Goal: Contribute content: Add original content to the website for others to see

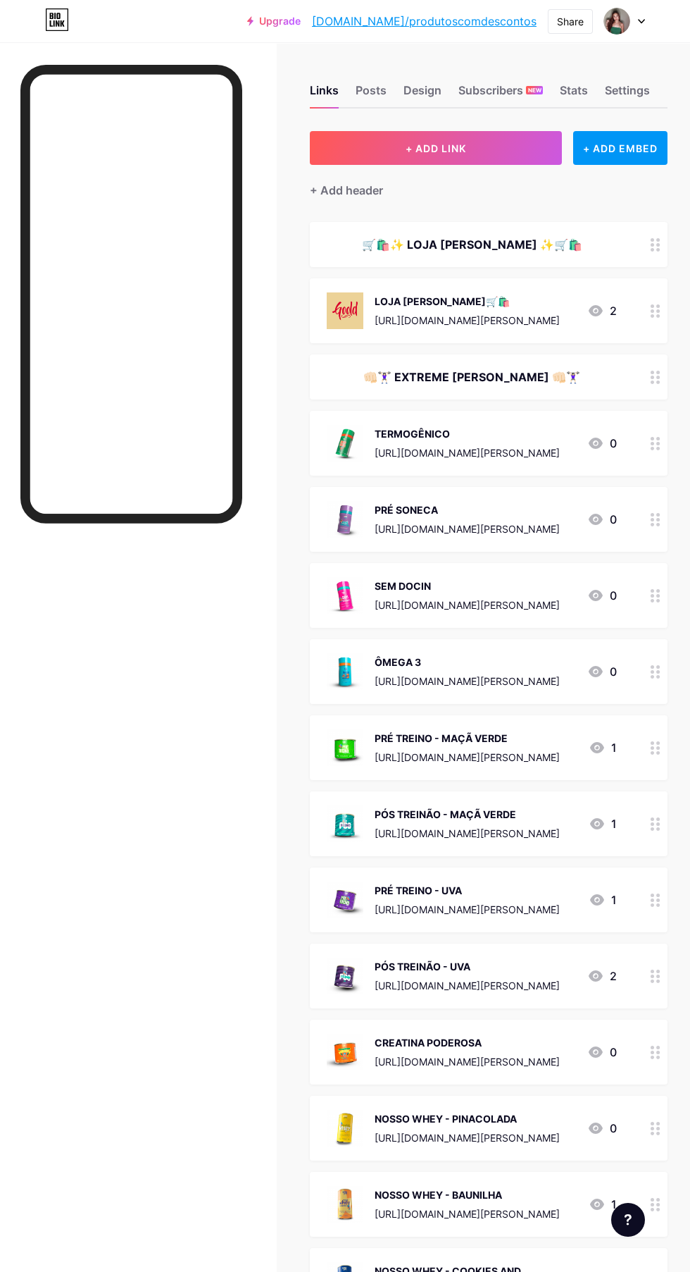
click at [482, 149] on button "+ ADD LINK" at bounding box center [436, 148] width 252 height 34
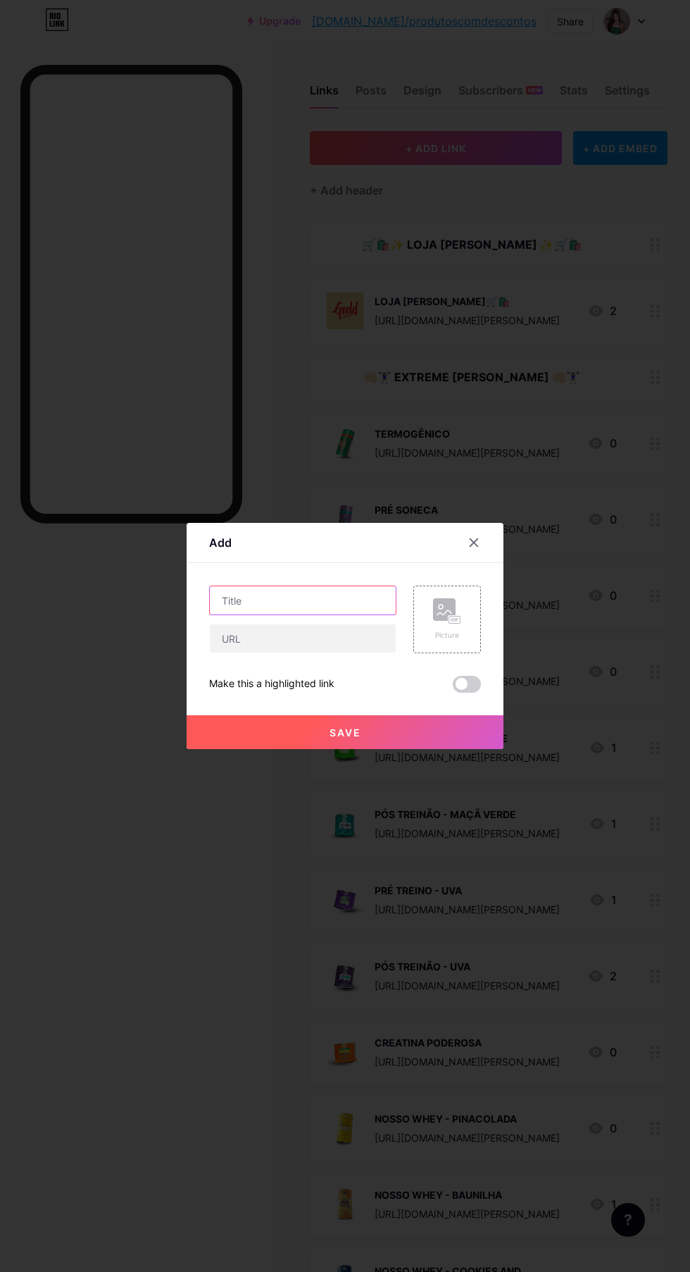
click at [309, 614] on input "text" at bounding box center [303, 600] width 186 height 28
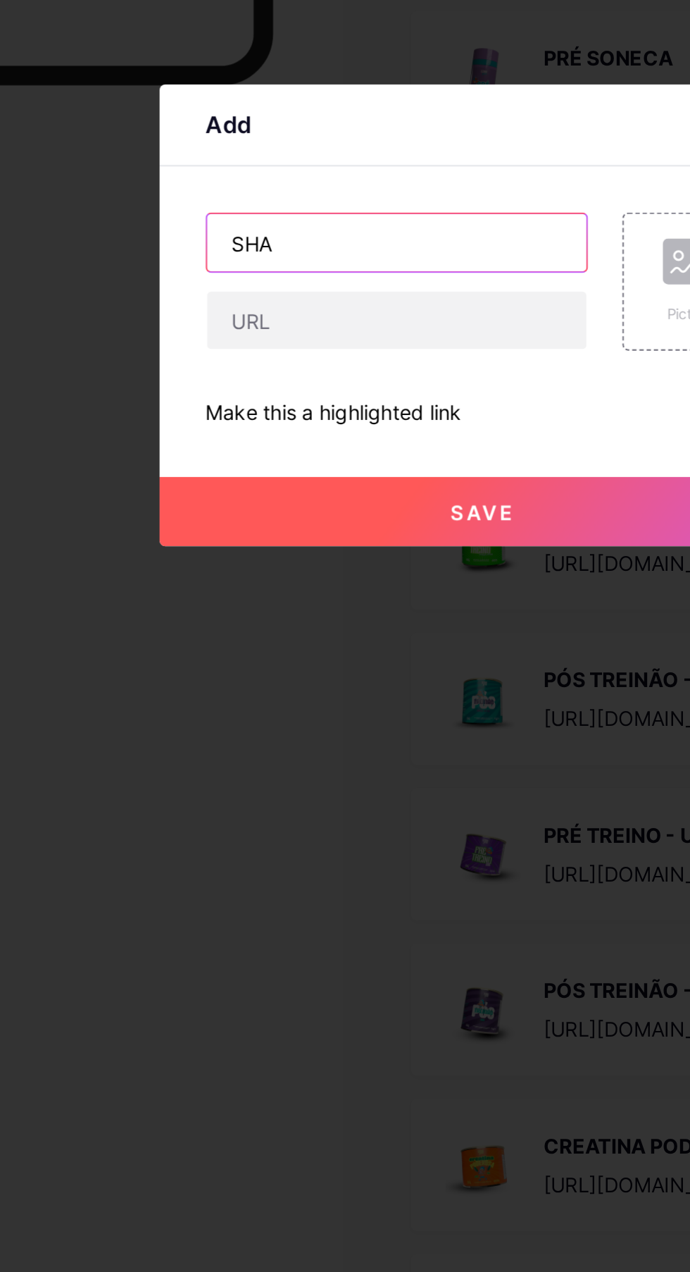
type input "SHAM"
type input "AHAM"
type input "SHAMPOO E CONDICIONADOR GIRASSOL"
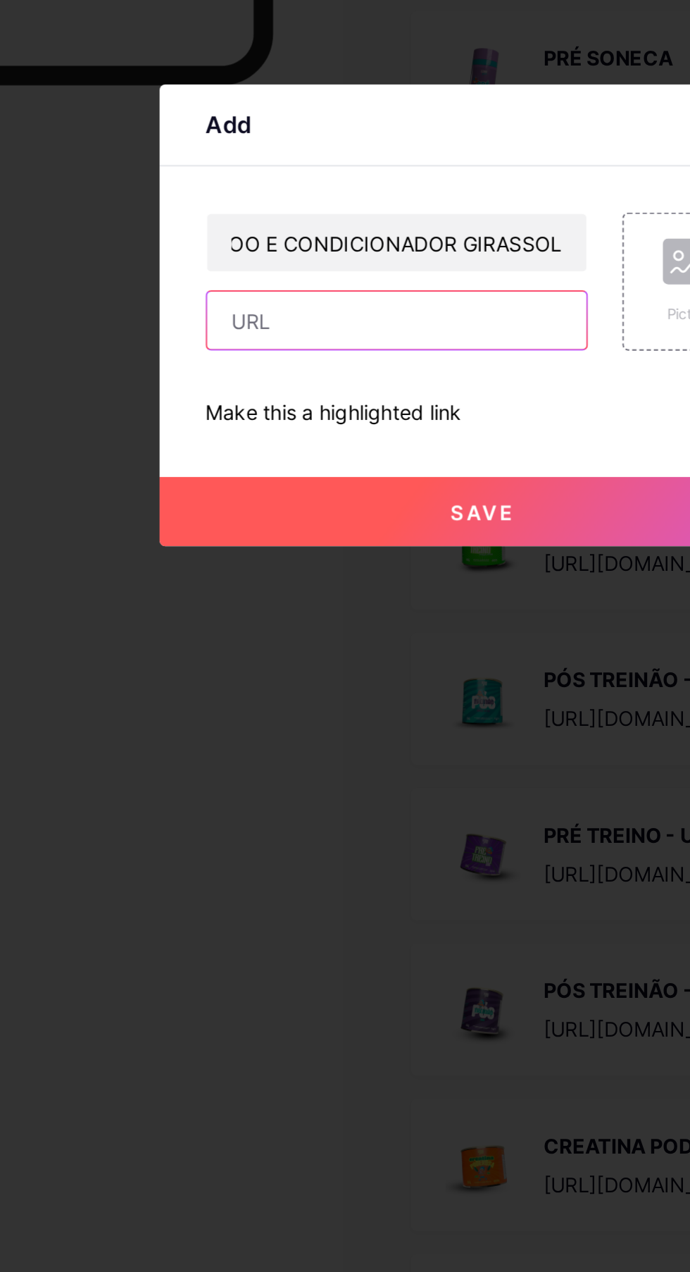
click at [331, 652] on input "text" at bounding box center [303, 638] width 186 height 28
paste input "[URL][DOMAIN_NAME]"
type input "[URL][DOMAIN_NAME]"
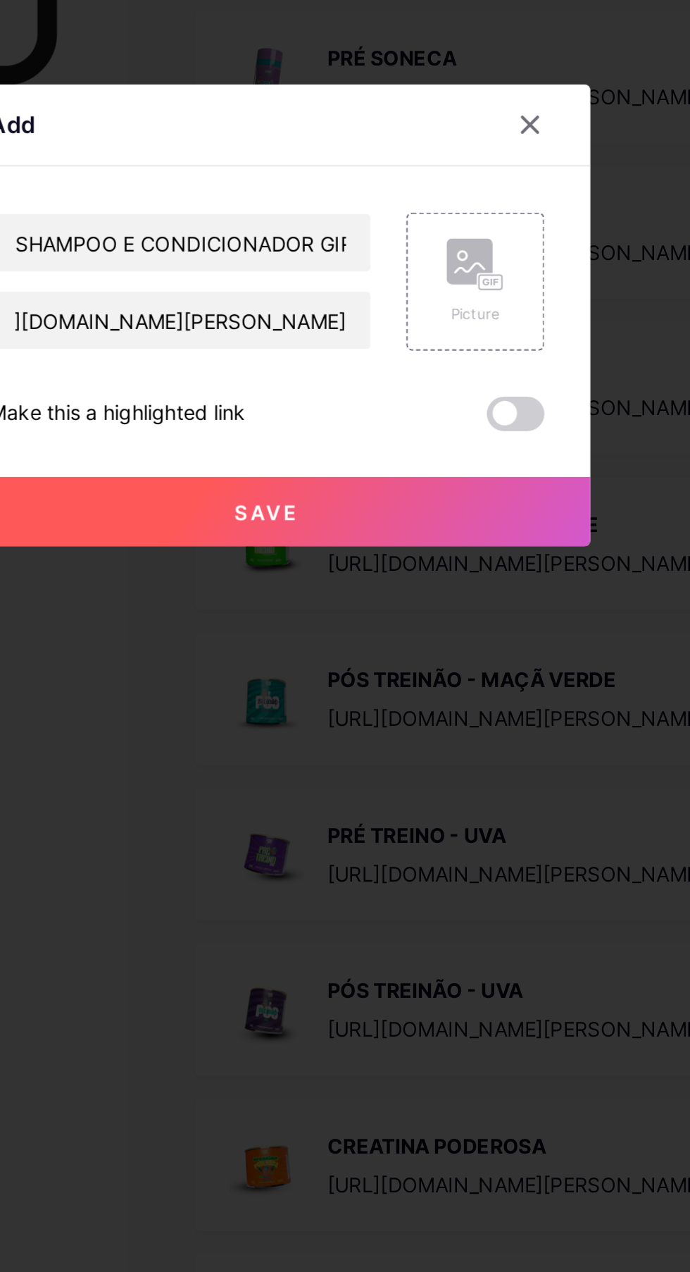
click at [448, 640] on div "Picture" at bounding box center [447, 619] width 28 height 42
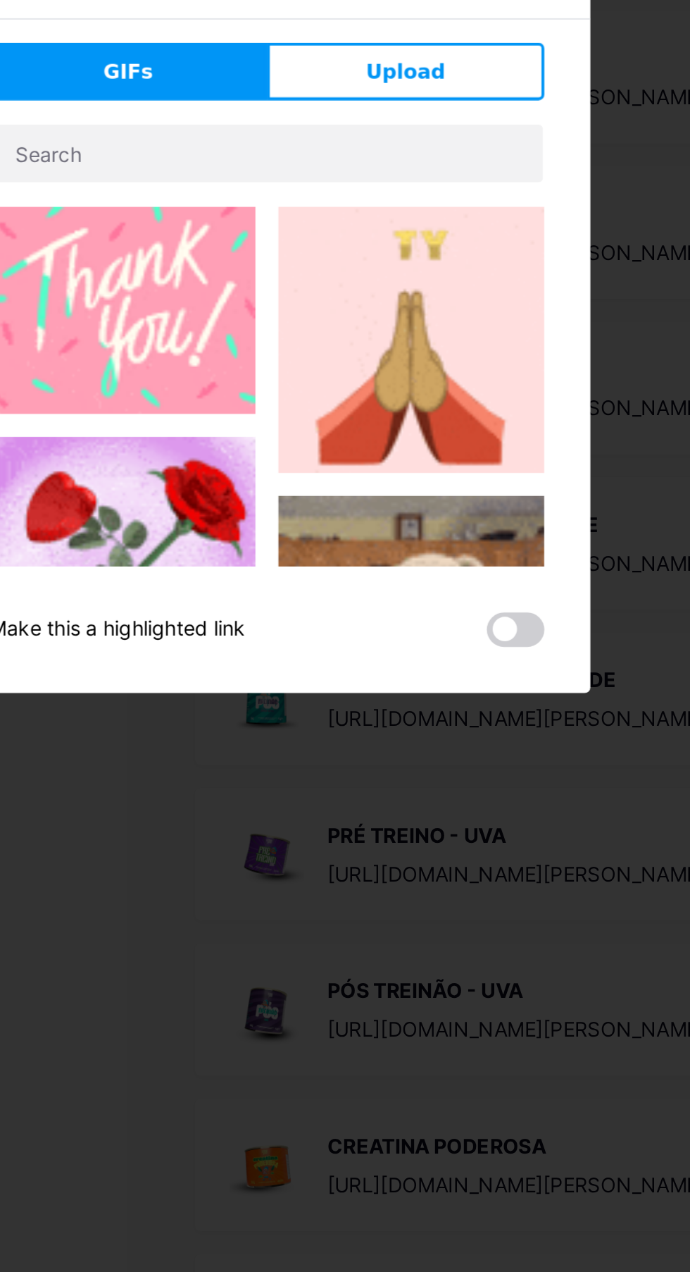
click at [454, 530] on button "Upload" at bounding box center [413, 516] width 136 height 28
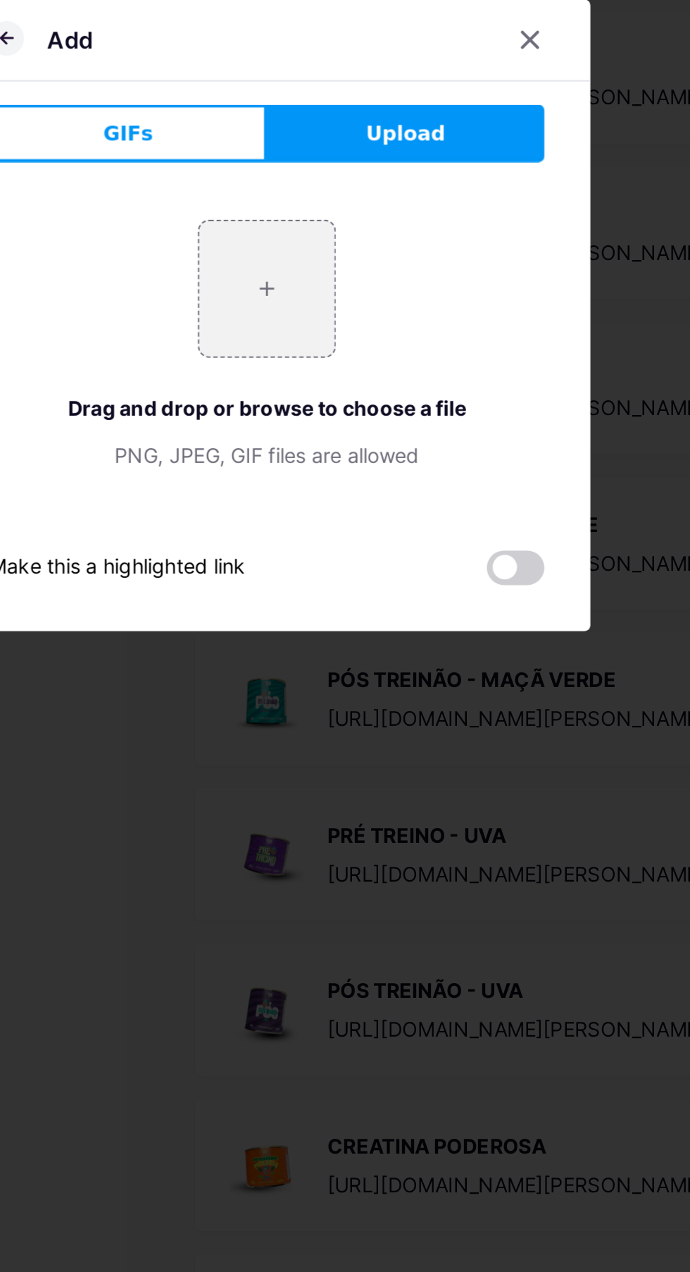
click at [352, 656] on input "file" at bounding box center [345, 623] width 66 height 66
type input "C:\fakepath\1000645367.webp"
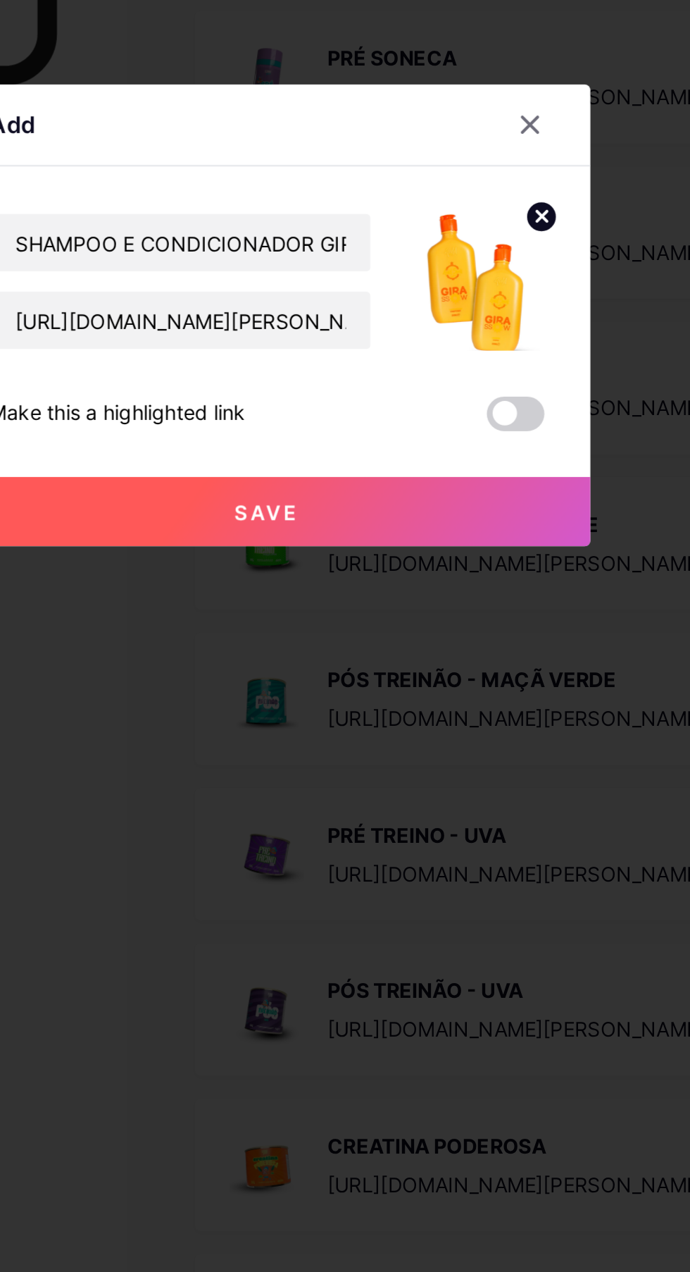
click at [392, 749] on button "Save" at bounding box center [345, 732] width 317 height 34
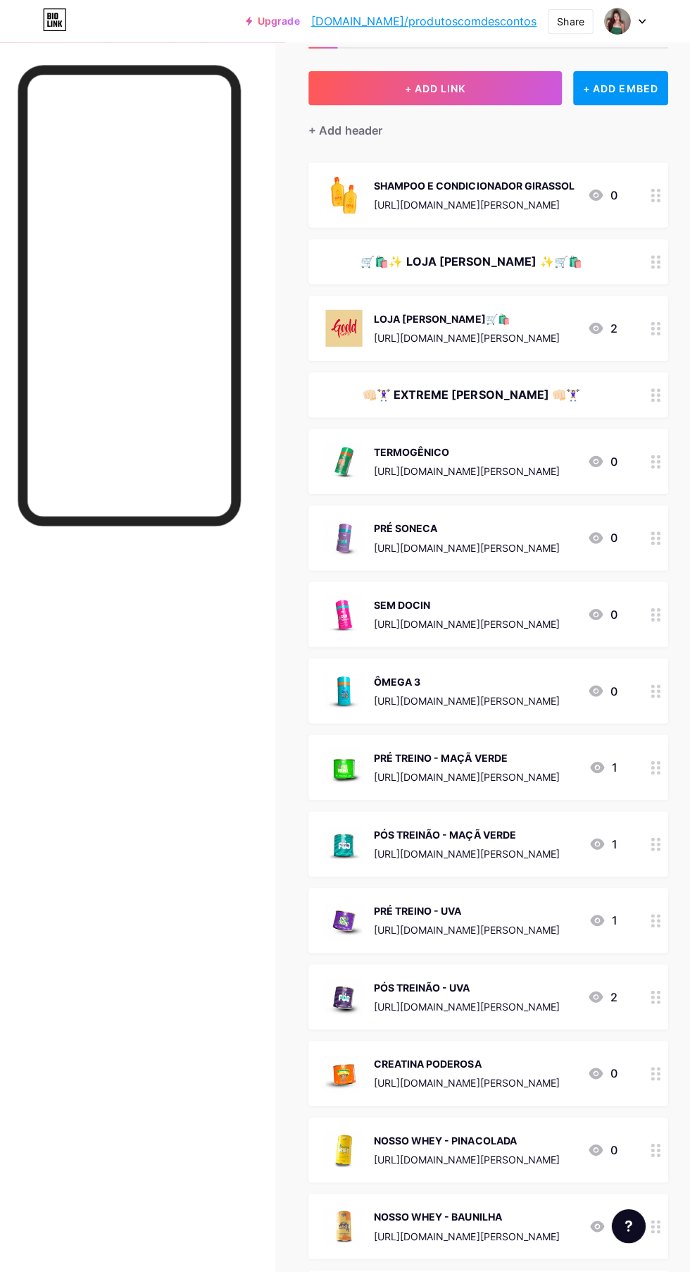
scroll to position [0, 0]
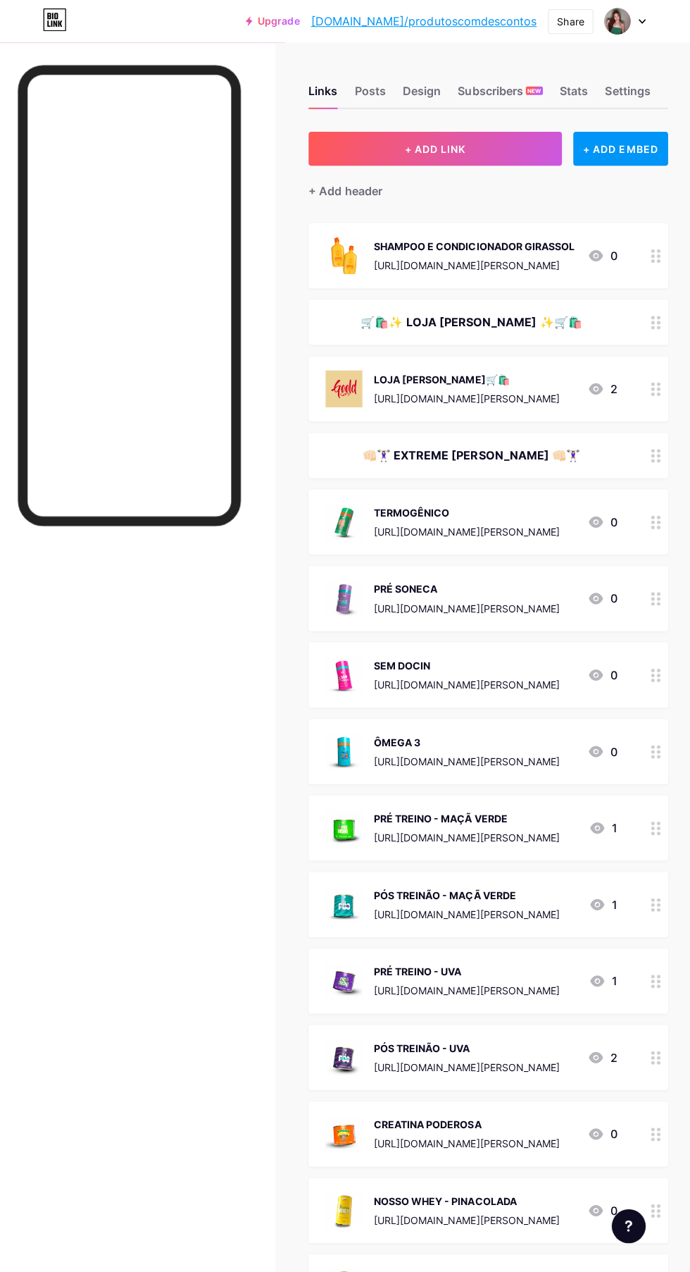
click at [476, 155] on button "+ ADD LINK" at bounding box center [436, 148] width 252 height 34
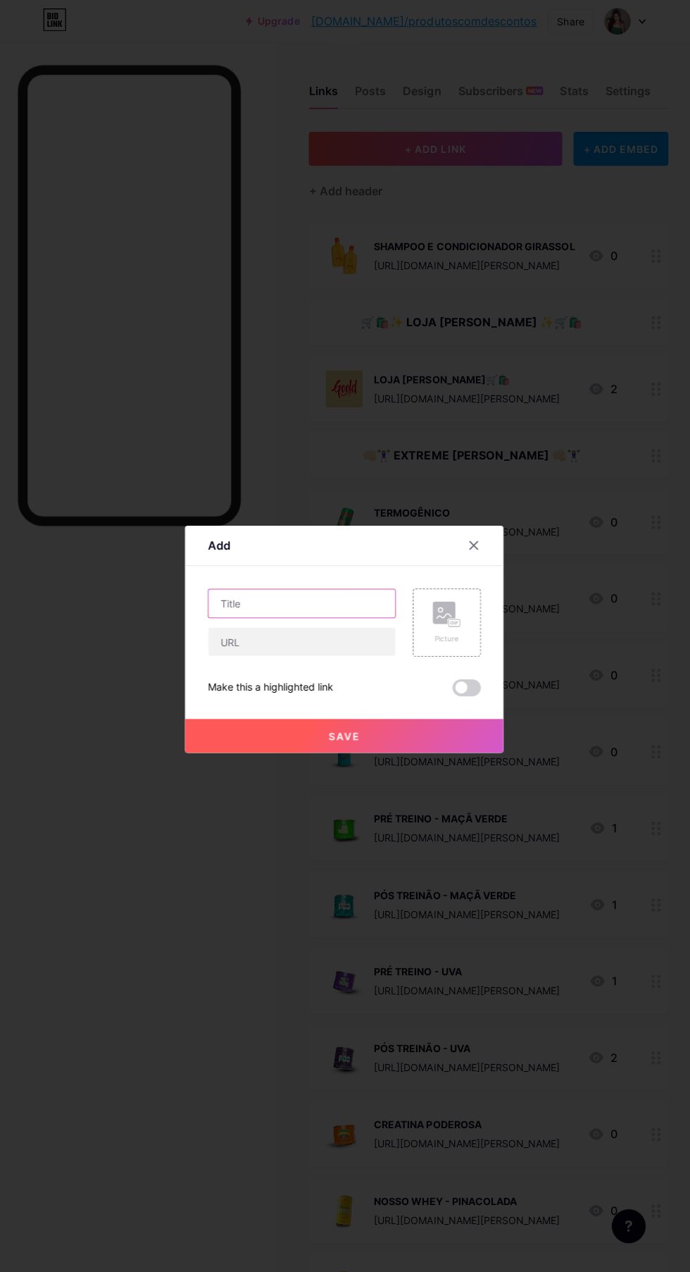
click at [320, 614] on input "text" at bounding box center [303, 600] width 186 height 28
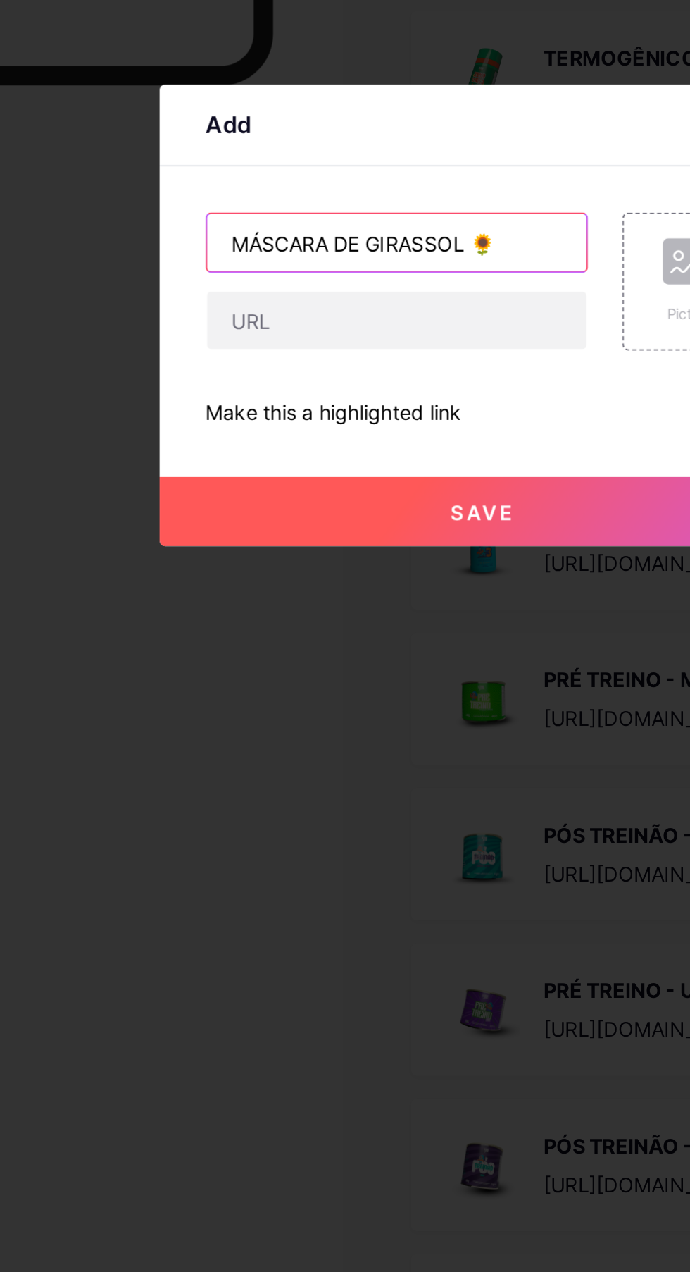
type input "MÁSCARA DE GIRASSOL 🌻"
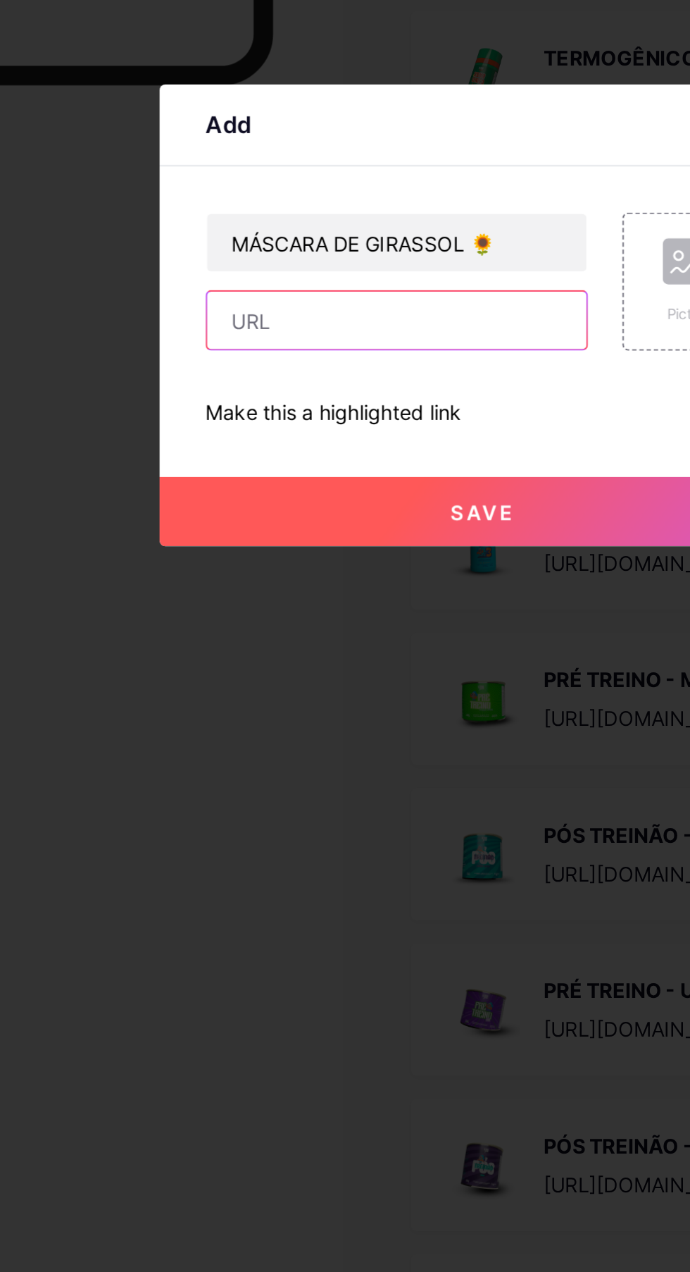
click at [322, 652] on input "text" at bounding box center [303, 638] width 186 height 28
paste input "[URL][DOMAIN_NAME]"
type input "[URL][DOMAIN_NAME]"
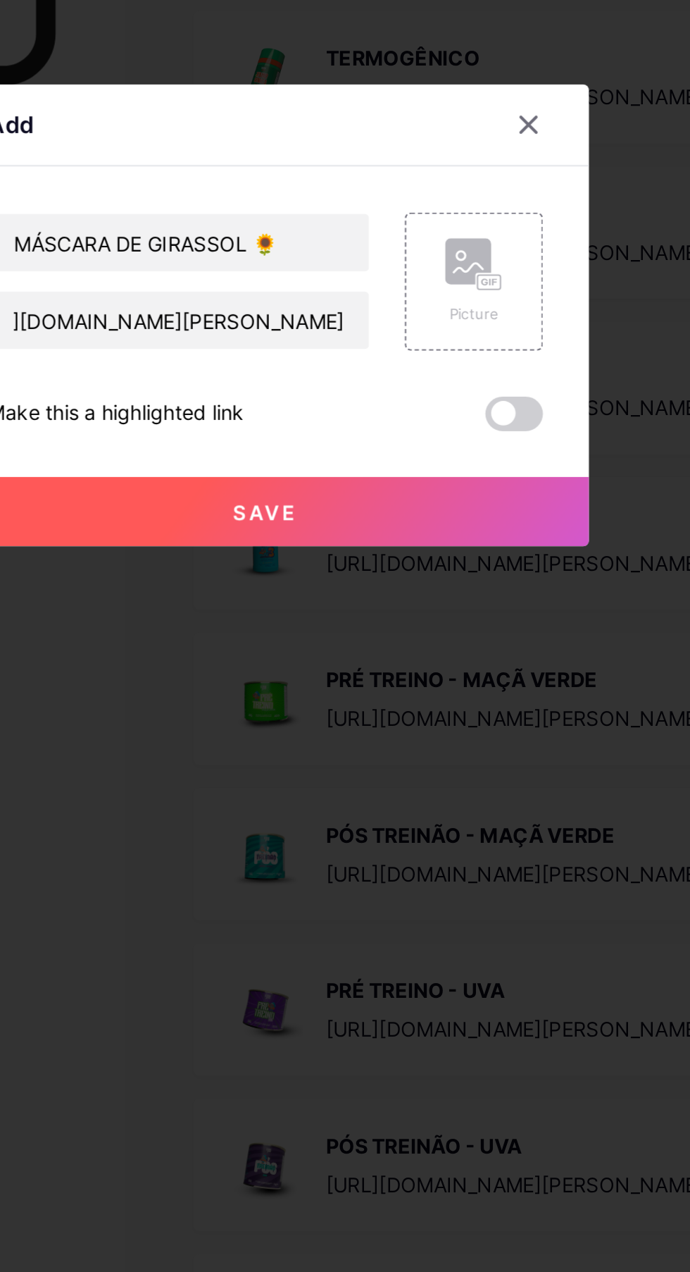
click at [450, 640] on div "Picture" at bounding box center [447, 635] width 28 height 11
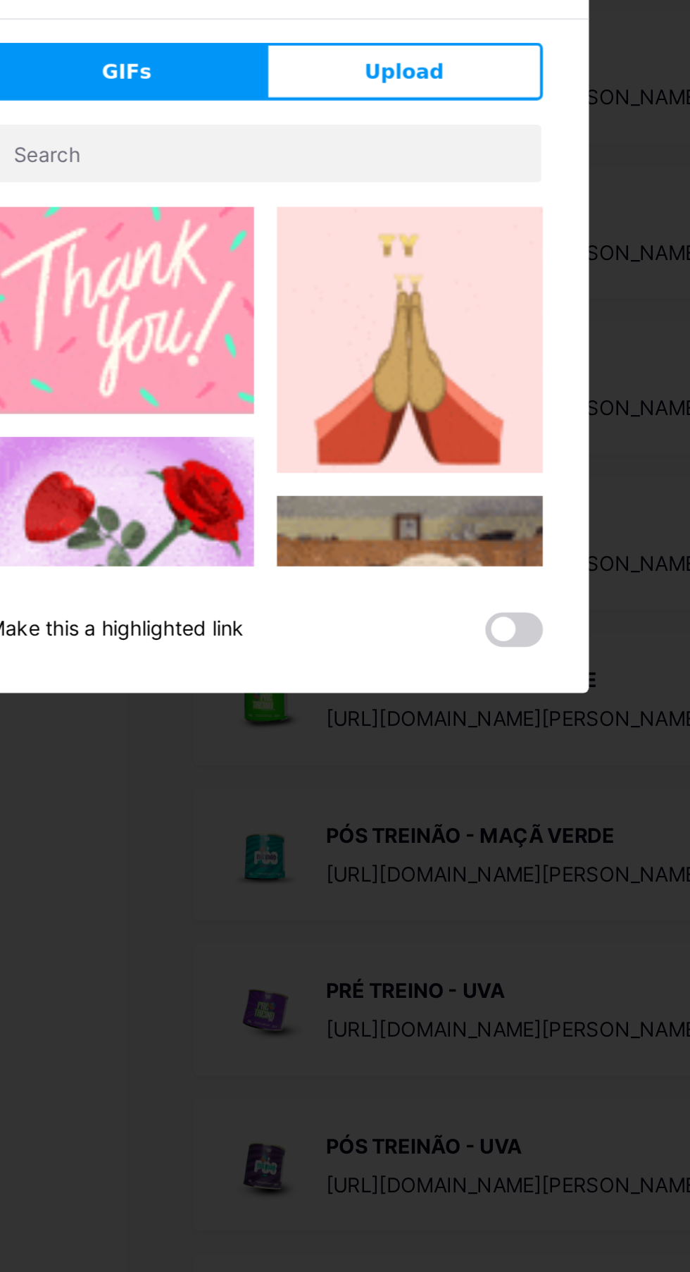
click at [442, 530] on button "Upload" at bounding box center [413, 516] width 136 height 28
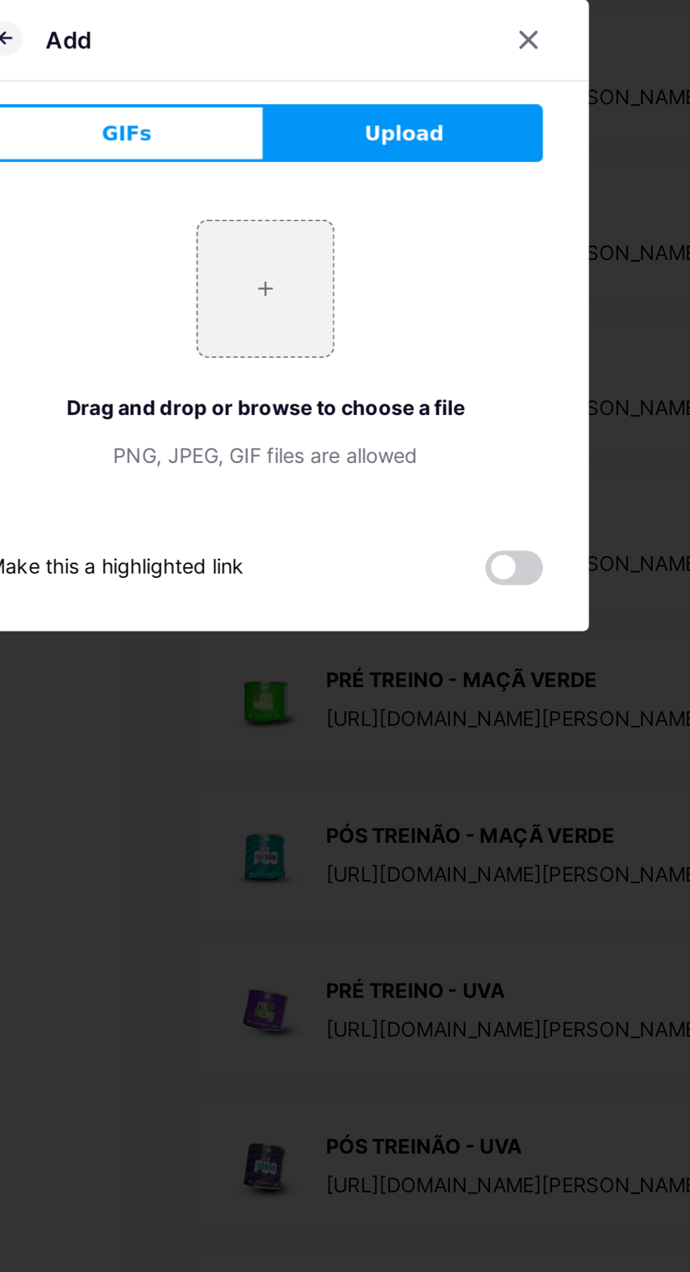
click at [359, 656] on input "file" at bounding box center [345, 623] width 66 height 66
type input "C:\fakepath\1000645368.webp"
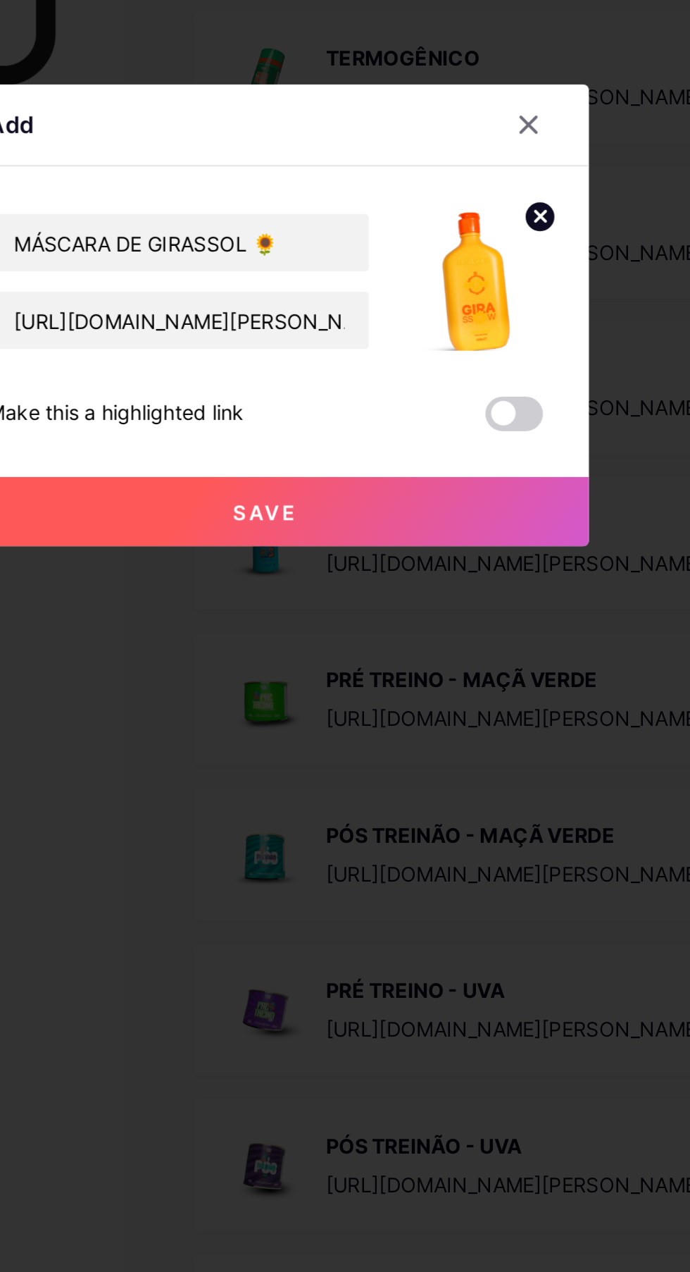
click at [403, 749] on button "Save" at bounding box center [345, 732] width 317 height 34
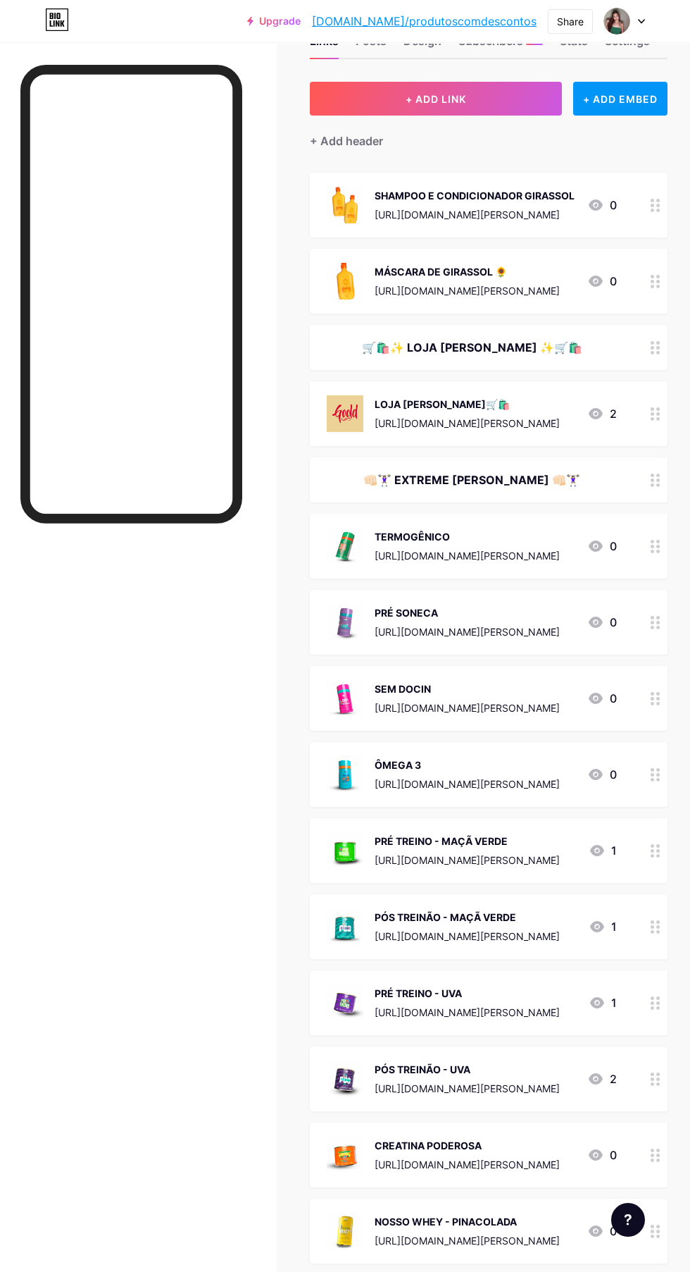
scroll to position [0, 0]
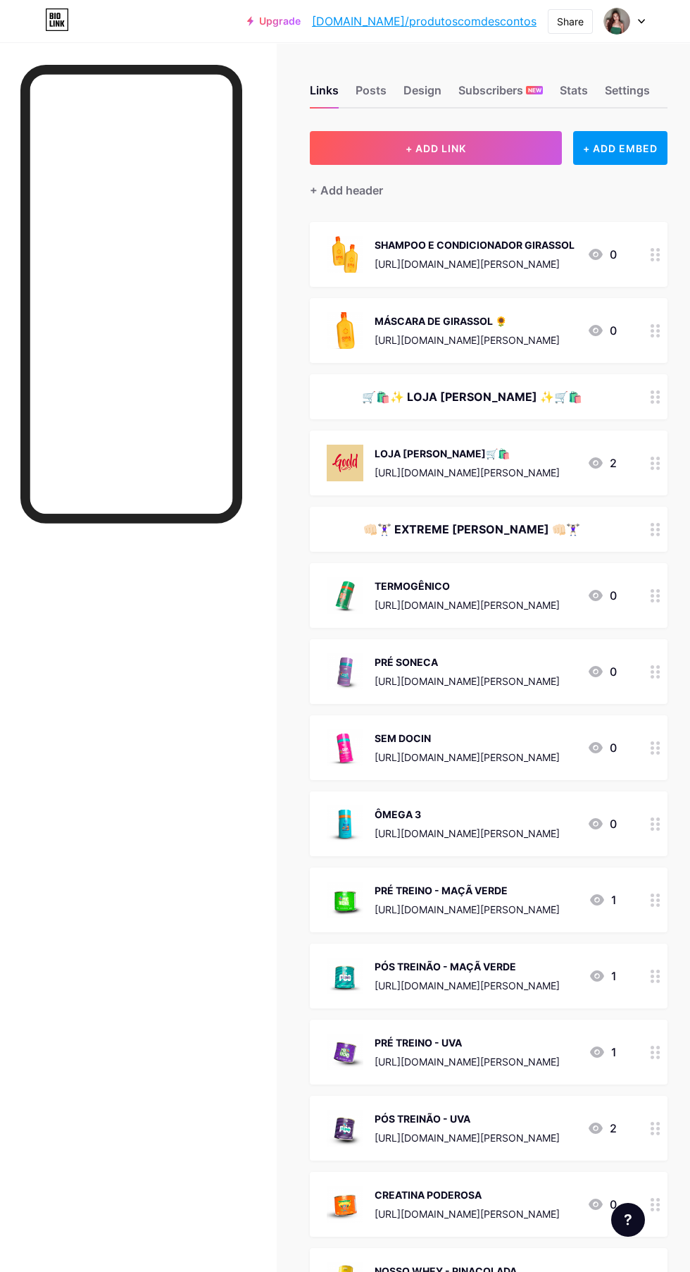
click at [471, 149] on button "+ ADD LINK" at bounding box center [436, 148] width 252 height 34
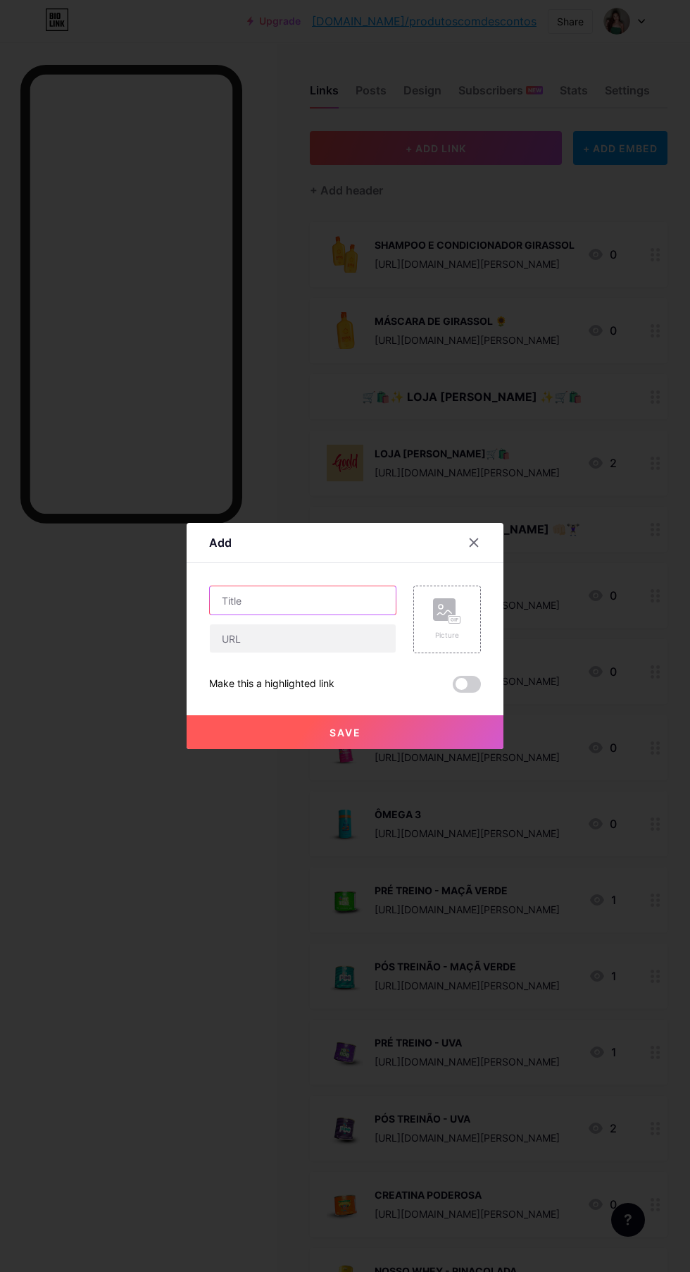
click at [299, 614] on input "text" at bounding box center [303, 600] width 186 height 28
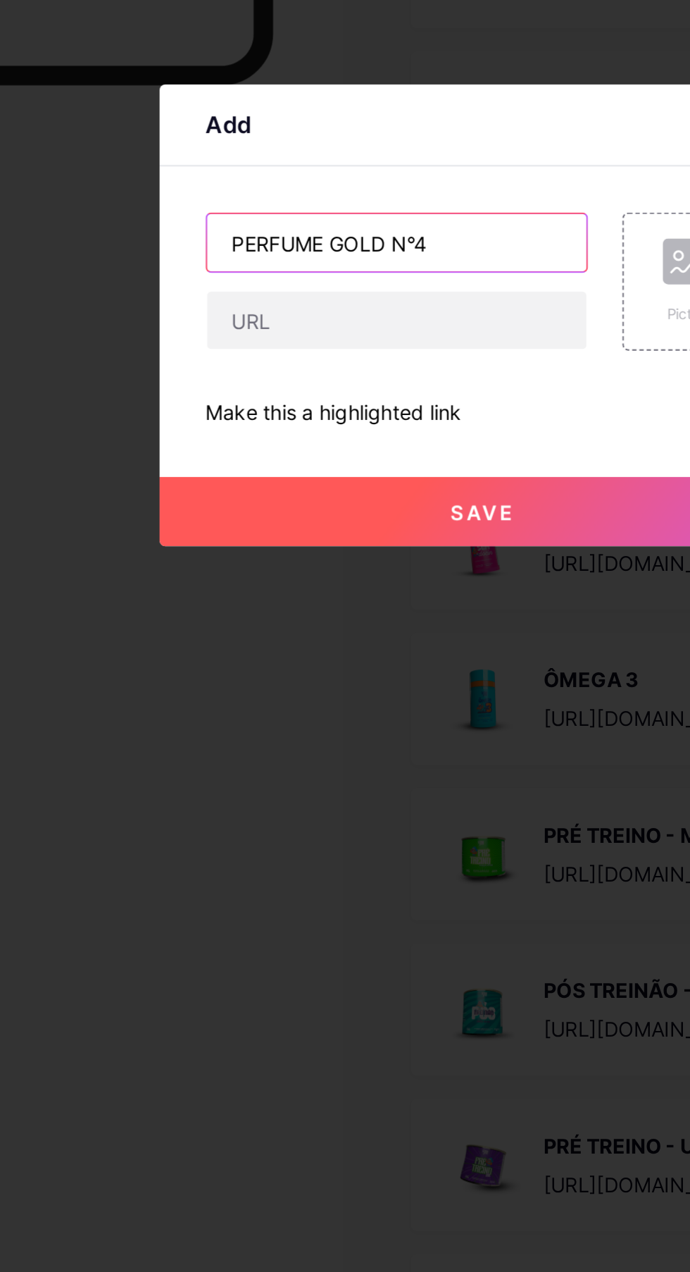
type input "PERFUME GOLD N°4"
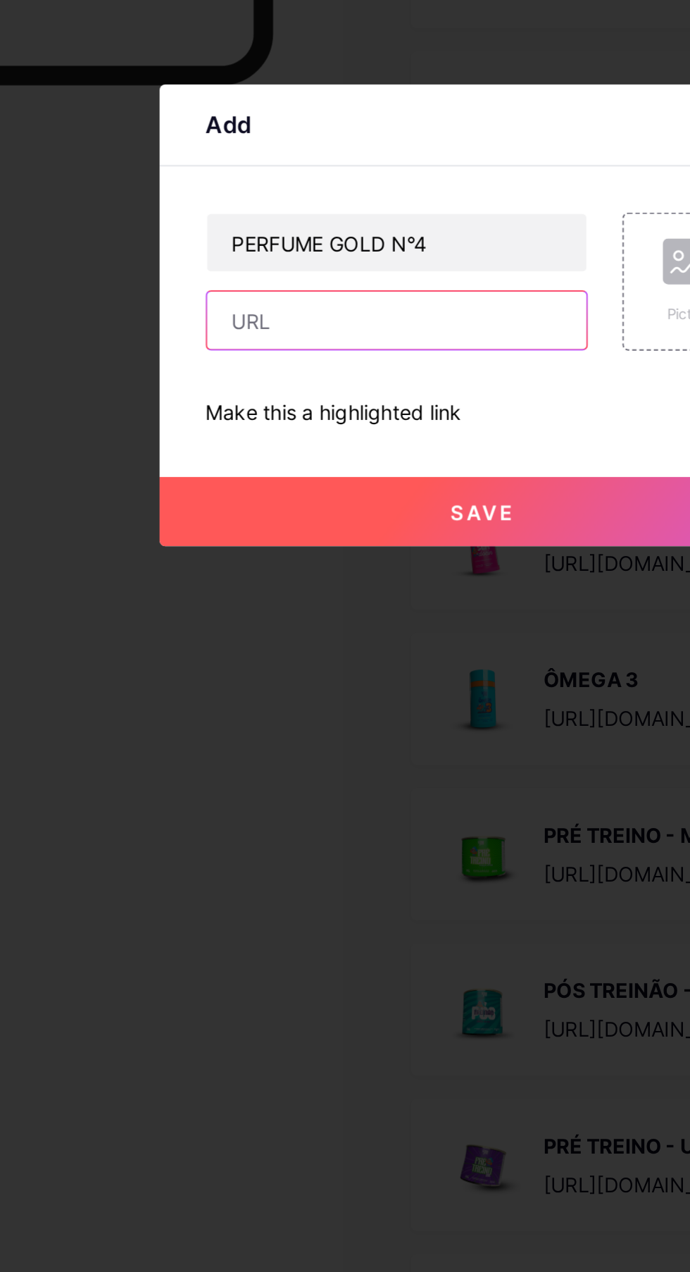
click at [310, 652] on input "text" at bounding box center [303, 638] width 186 height 28
click at [308, 652] on input "text" at bounding box center [303, 638] width 186 height 28
paste input "[URL][DOMAIN_NAME]"
type input "[URL][DOMAIN_NAME]"
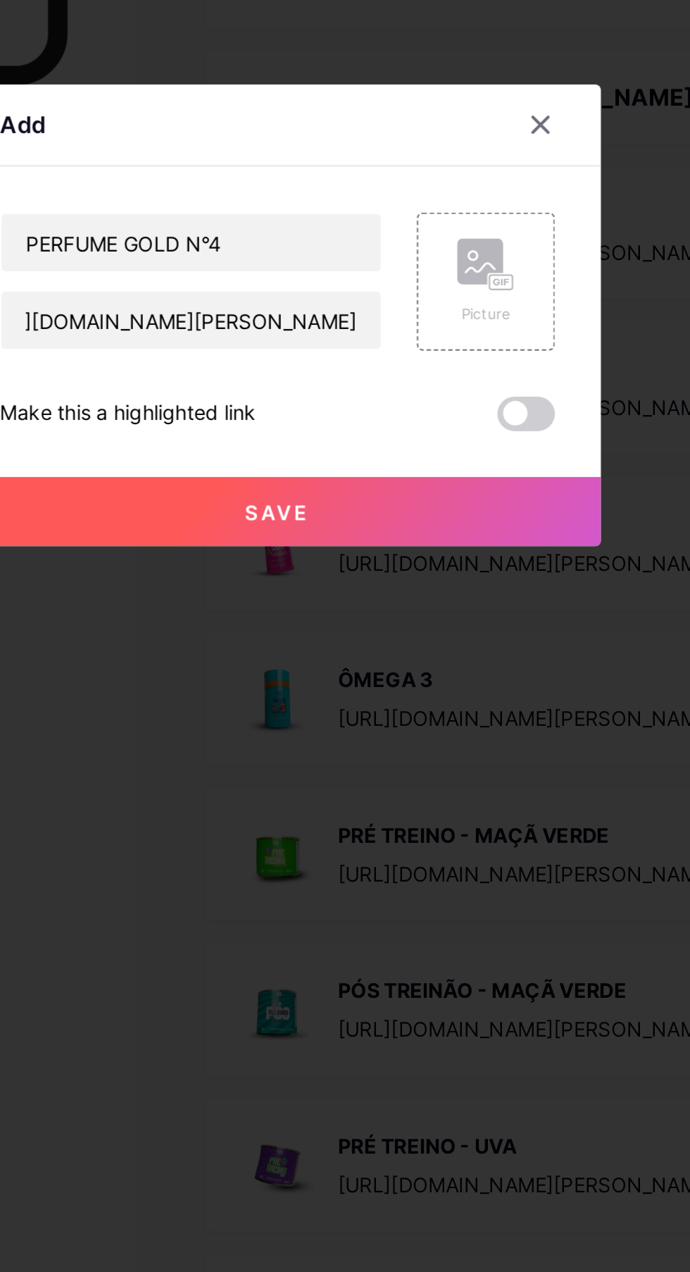
click at [437, 640] on div "Picture" at bounding box center [447, 619] width 28 height 42
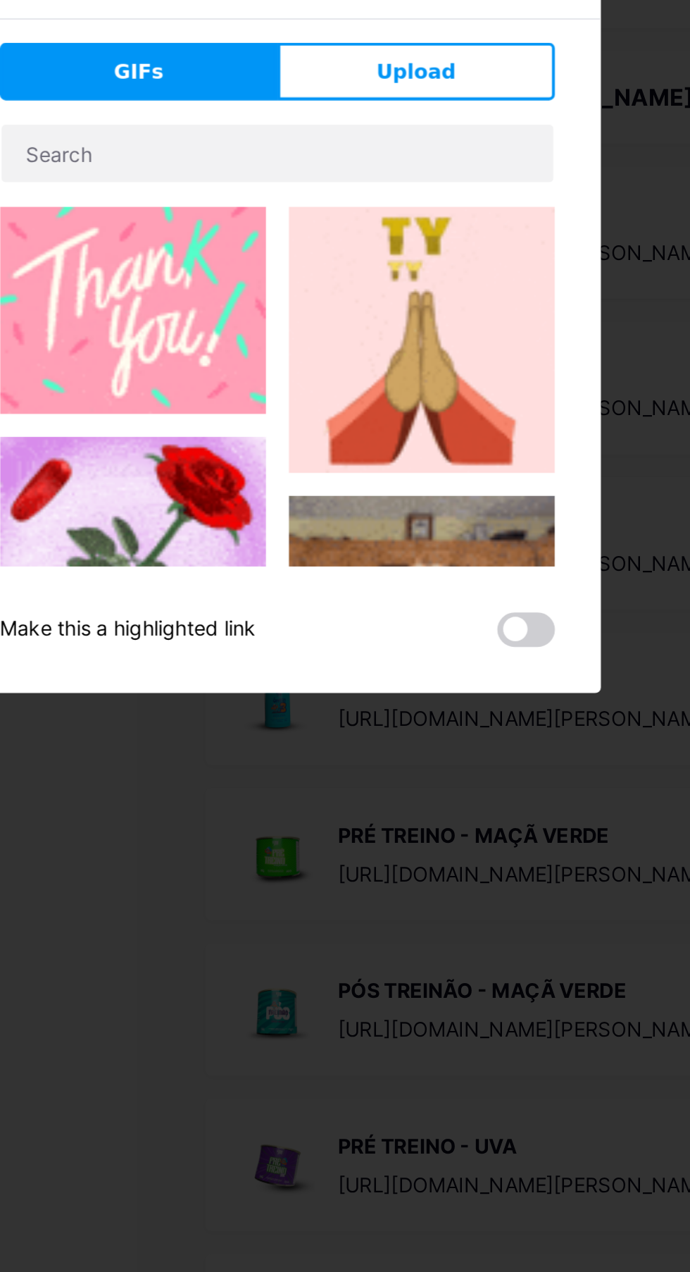
click at [456, 530] on button "Upload" at bounding box center [413, 516] width 136 height 28
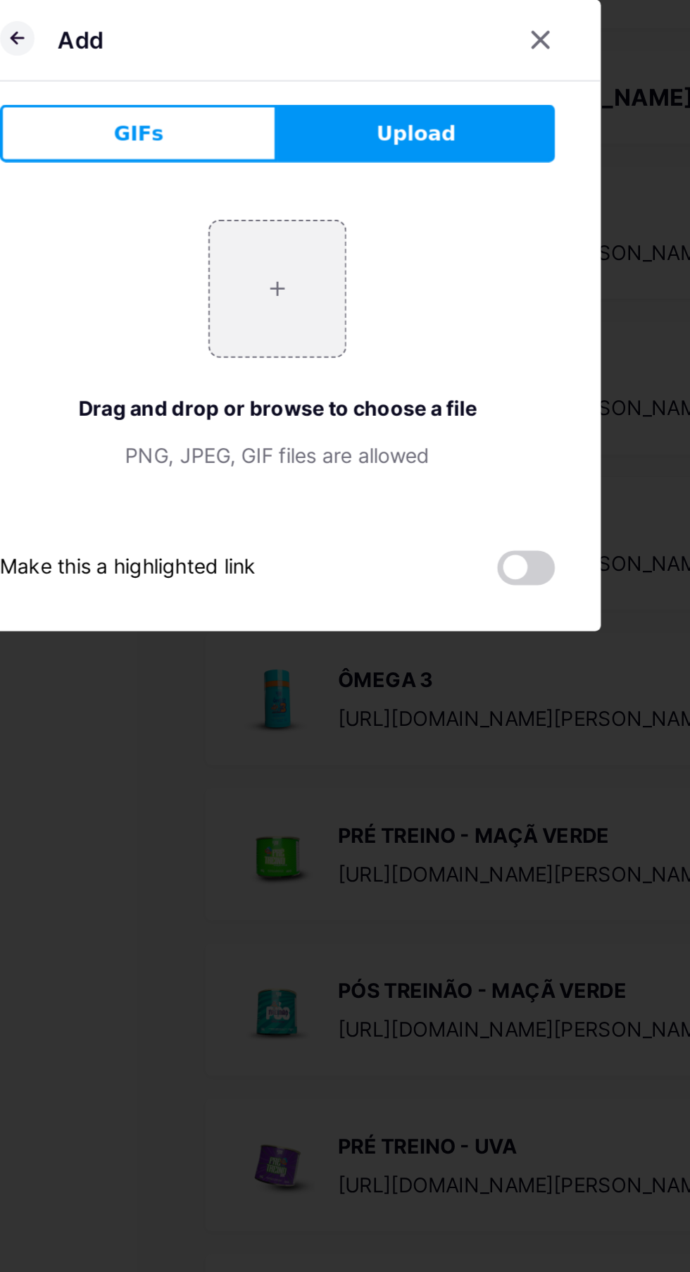
click at [351, 656] on input "file" at bounding box center [345, 623] width 66 height 66
type input "C:\fakepath\1000645369.webp"
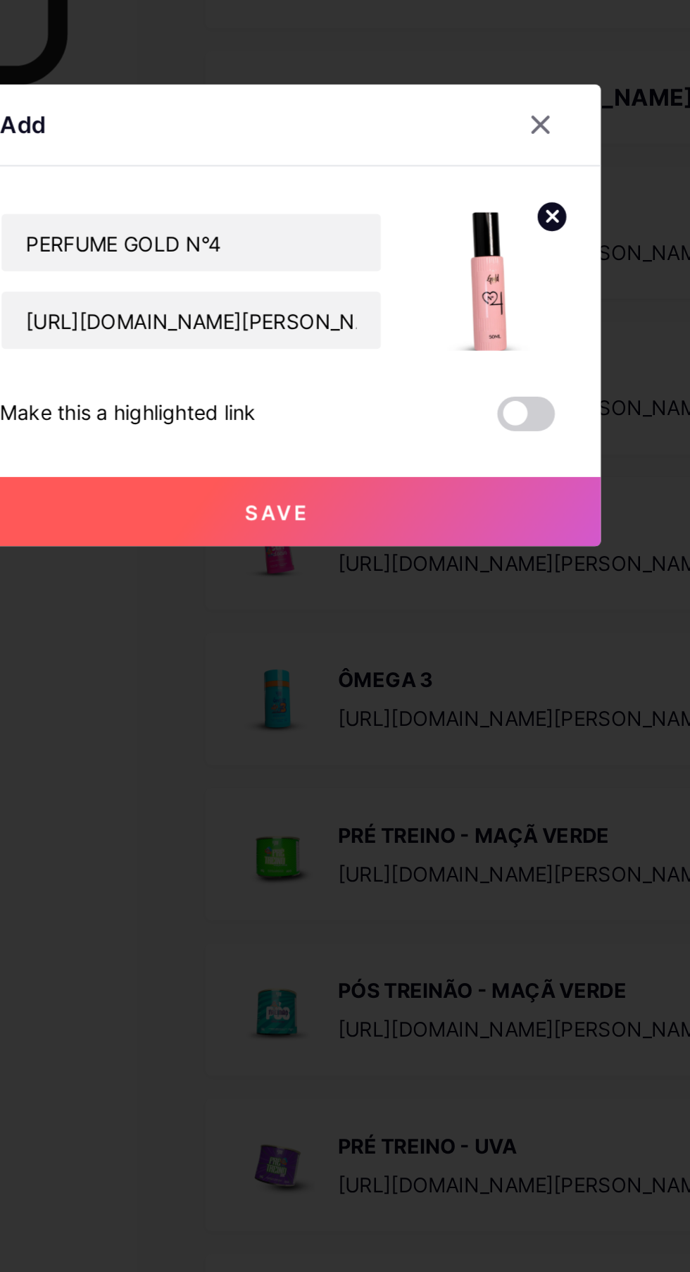
click at [358, 738] on span "Save" at bounding box center [346, 732] width 32 height 12
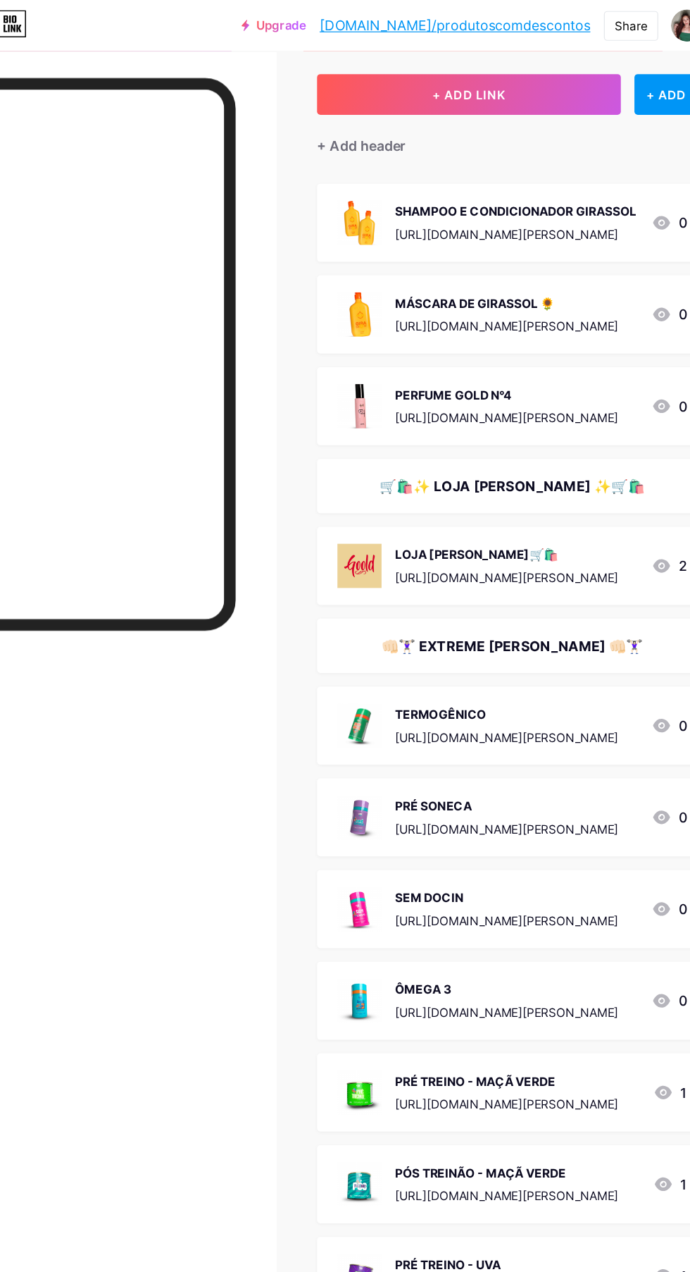
scroll to position [39, 0]
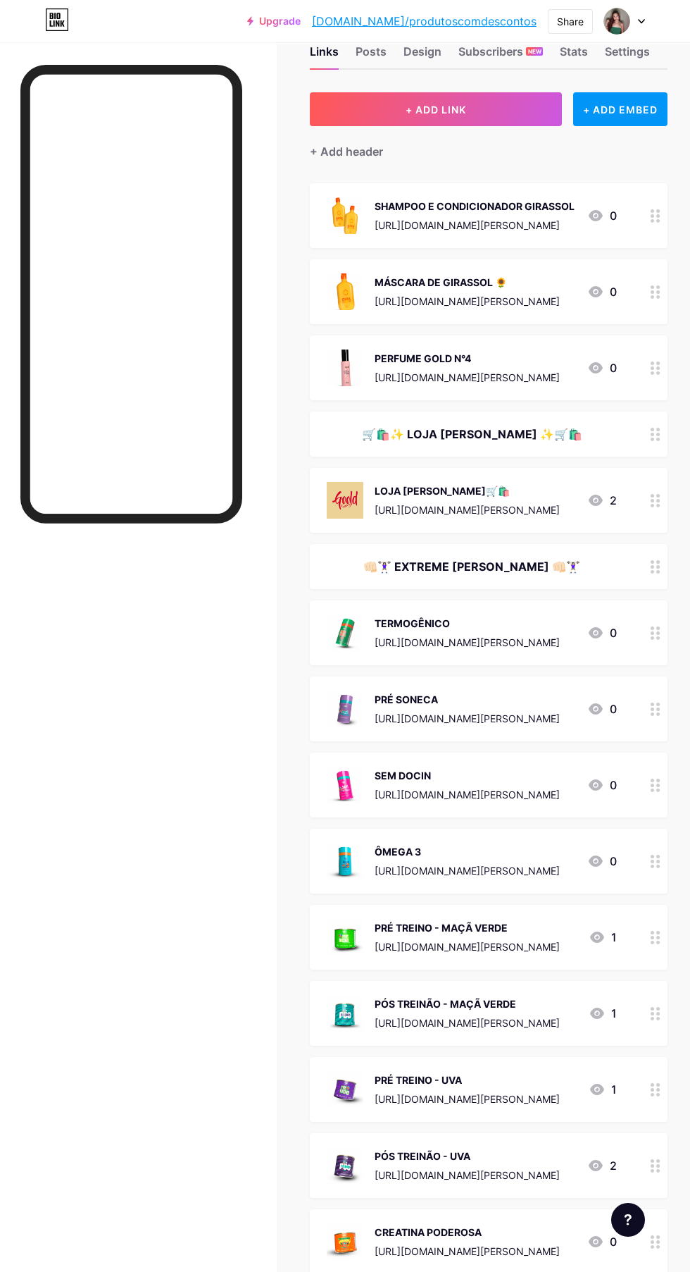
click at [487, 96] on button "+ ADD LINK" at bounding box center [436, 109] width 252 height 34
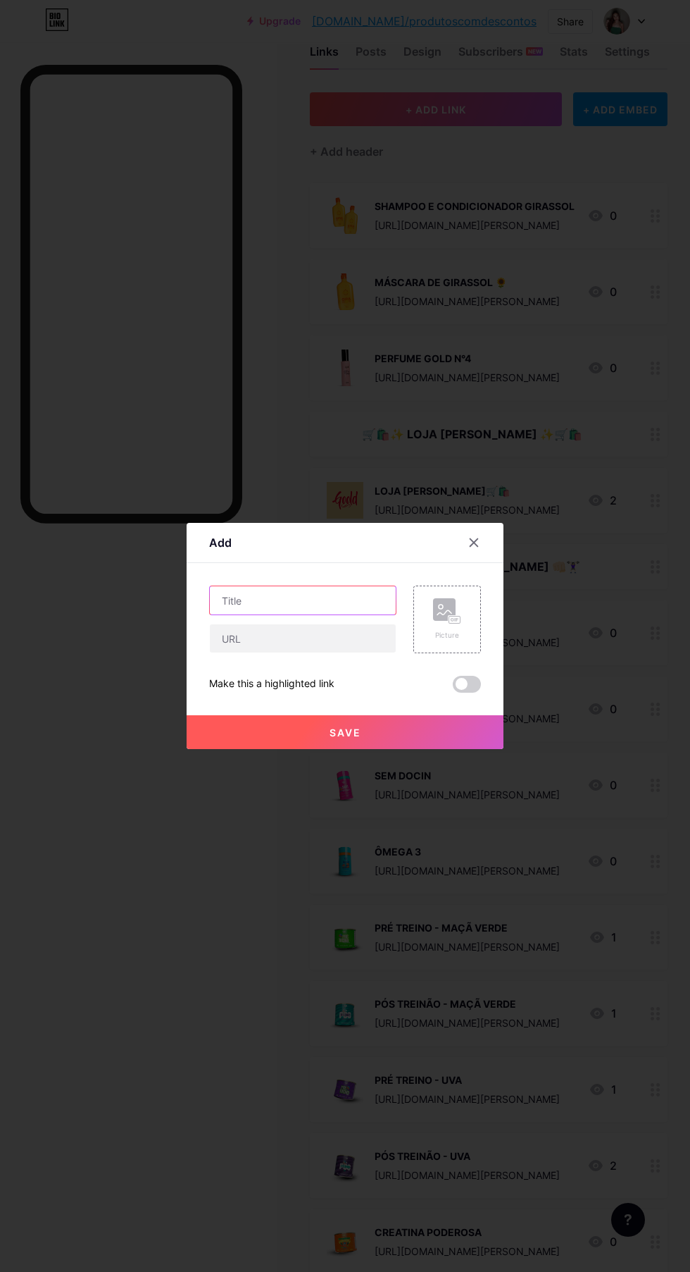
click at [313, 614] on input "text" at bounding box center [303, 600] width 186 height 28
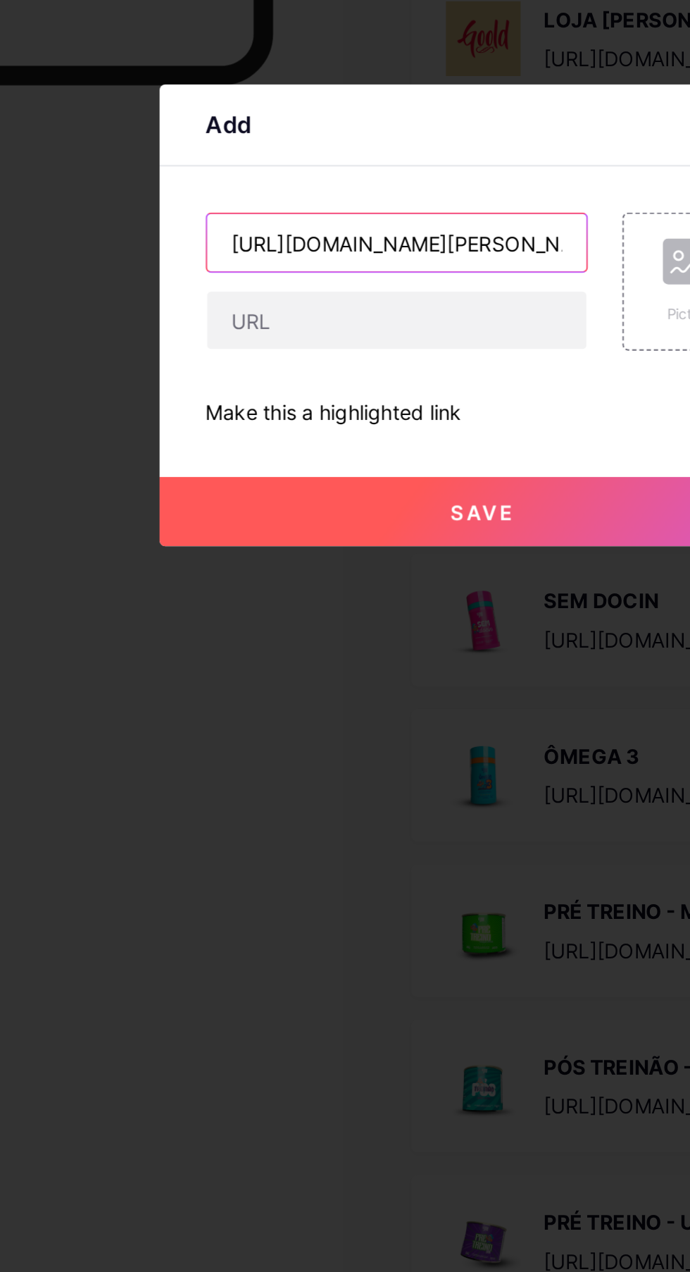
scroll to position [0, 54]
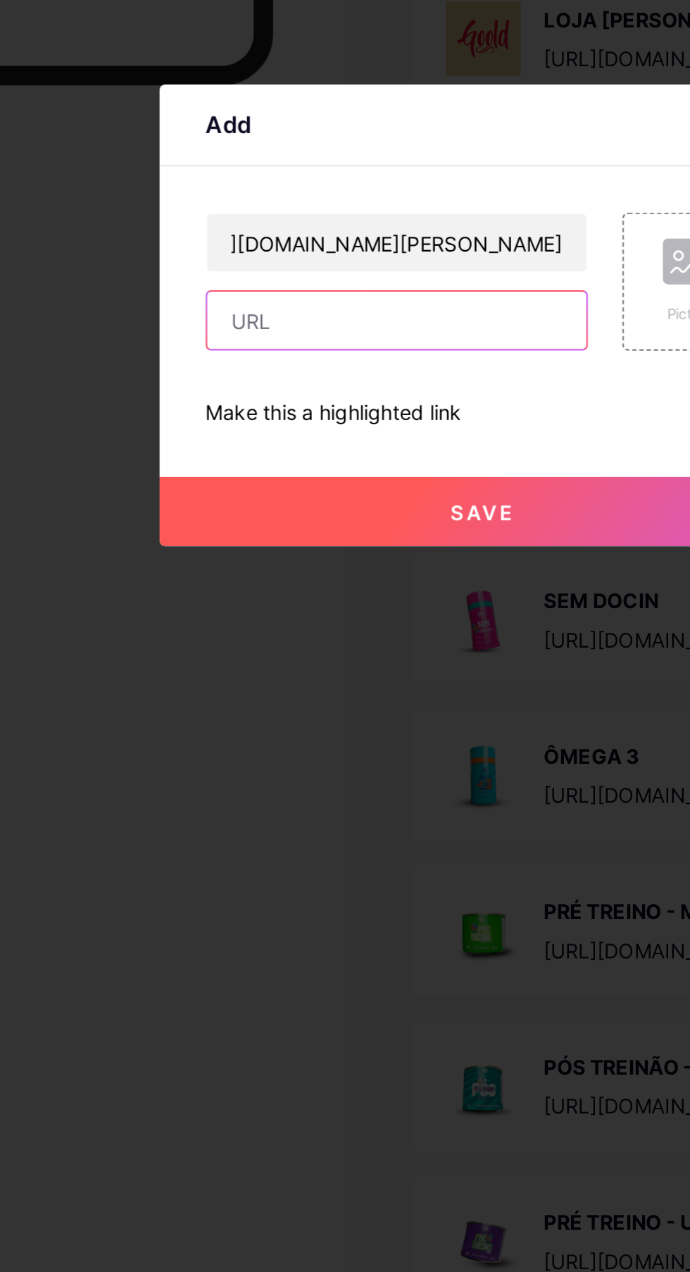
click at [331, 652] on input "text" at bounding box center [303, 638] width 186 height 28
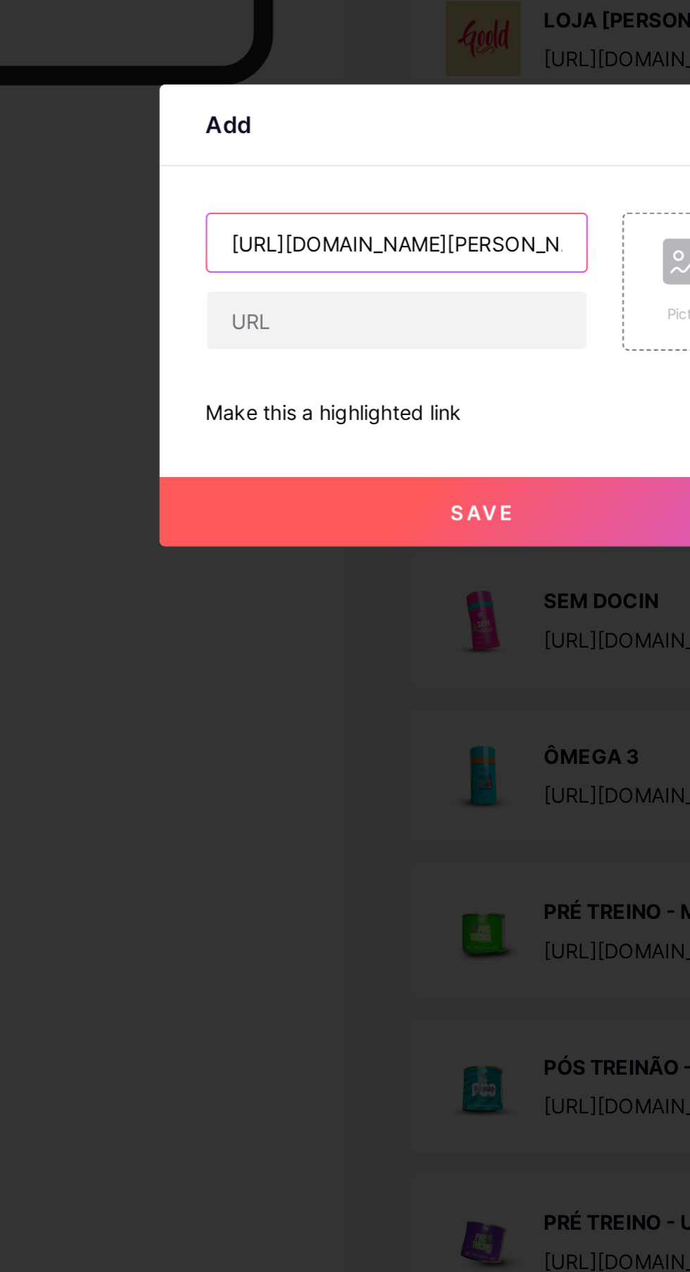
click at [383, 614] on input "[URL][DOMAIN_NAME]" at bounding box center [303, 600] width 186 height 28
click at [344, 614] on input "ht/6IXYLHAN" at bounding box center [303, 600] width 186 height 28
type input "h"
type input "SHAMPOO E CONDICIONADOR CAMOMILA"
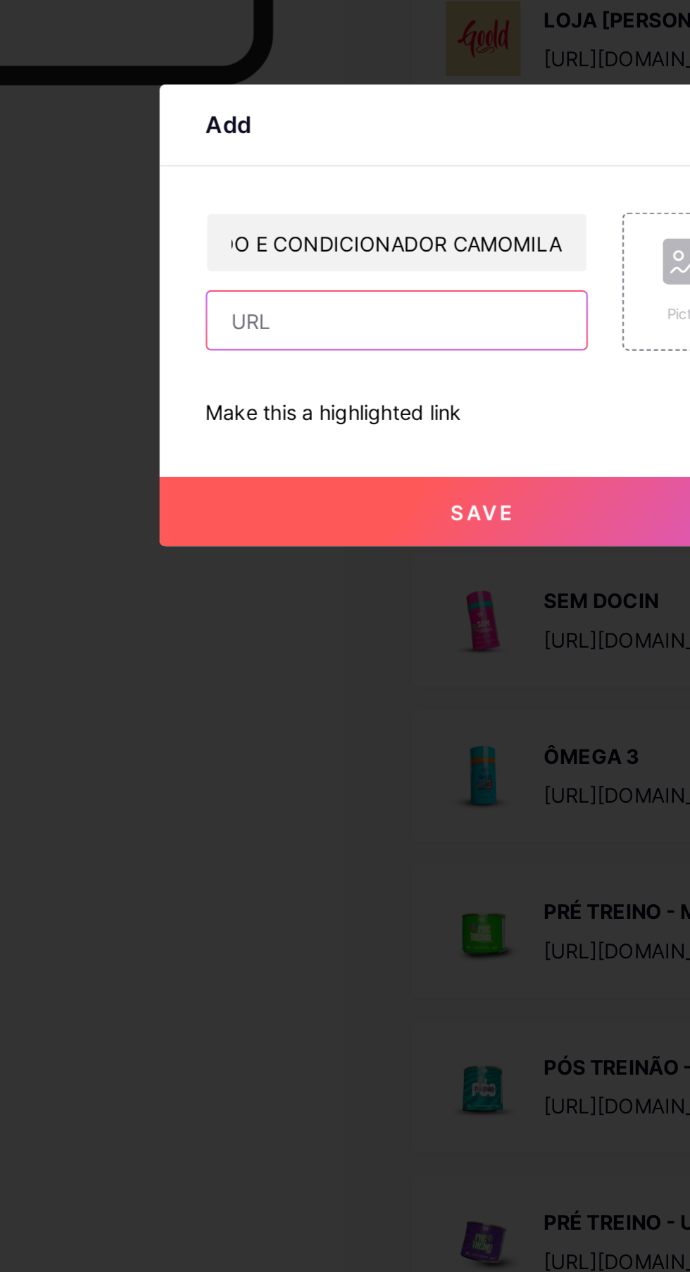
click at [336, 652] on input "text" at bounding box center [303, 638] width 186 height 28
paste input "[URL][DOMAIN_NAME]"
type input "[URL][DOMAIN_NAME]"
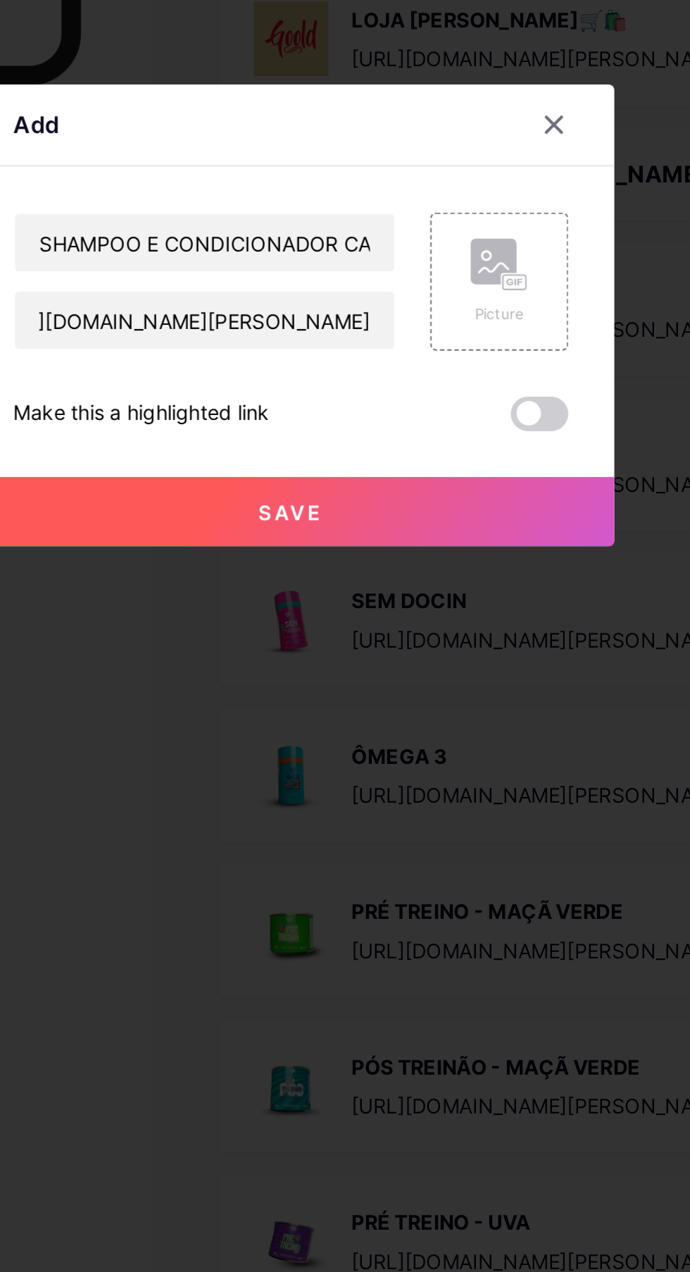
click at [439, 640] on div "Picture" at bounding box center [447, 635] width 28 height 11
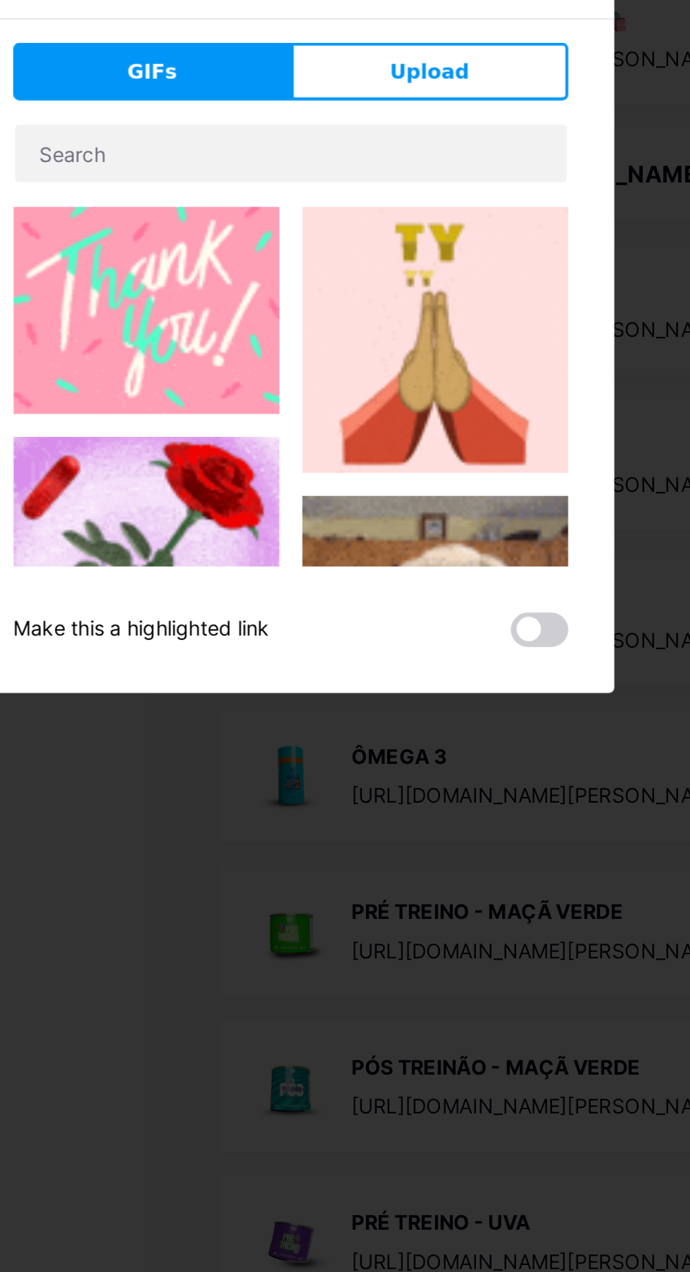
click at [442, 530] on button "Upload" at bounding box center [413, 516] width 136 height 28
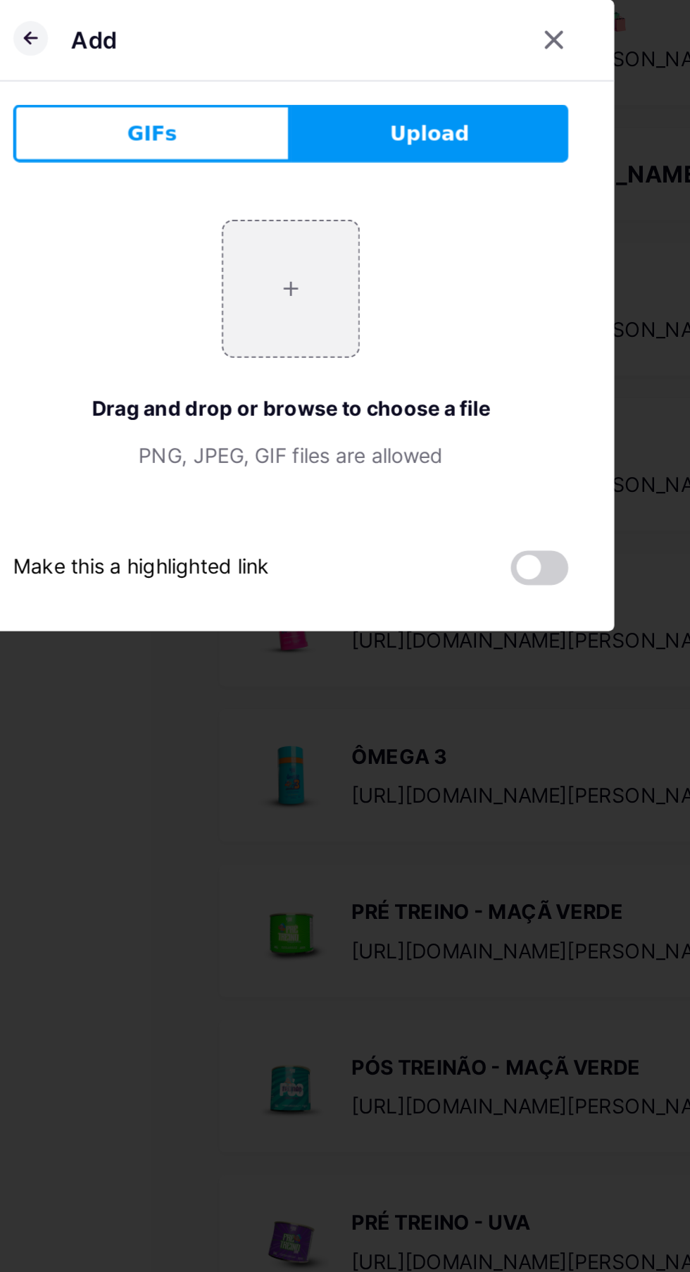
click at [362, 656] on input "file" at bounding box center [345, 623] width 66 height 66
type input "C:\fakepath\1000645370.webp"
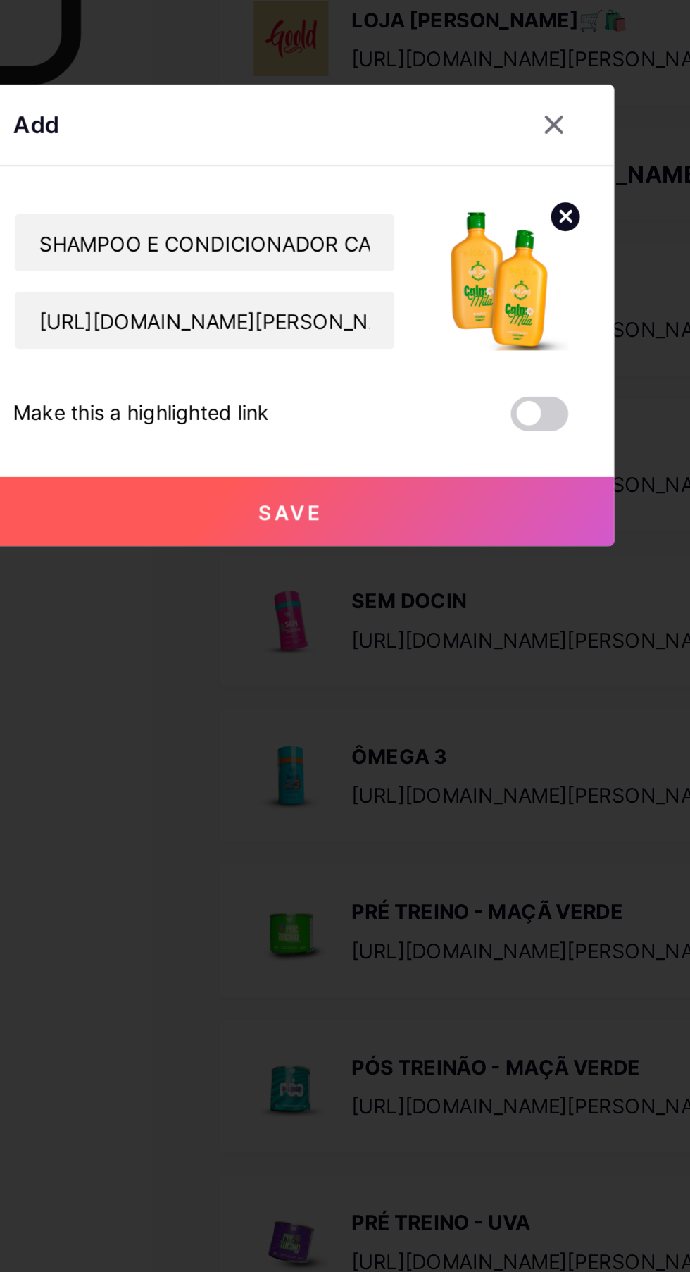
click at [351, 749] on button "Save" at bounding box center [345, 732] width 317 height 34
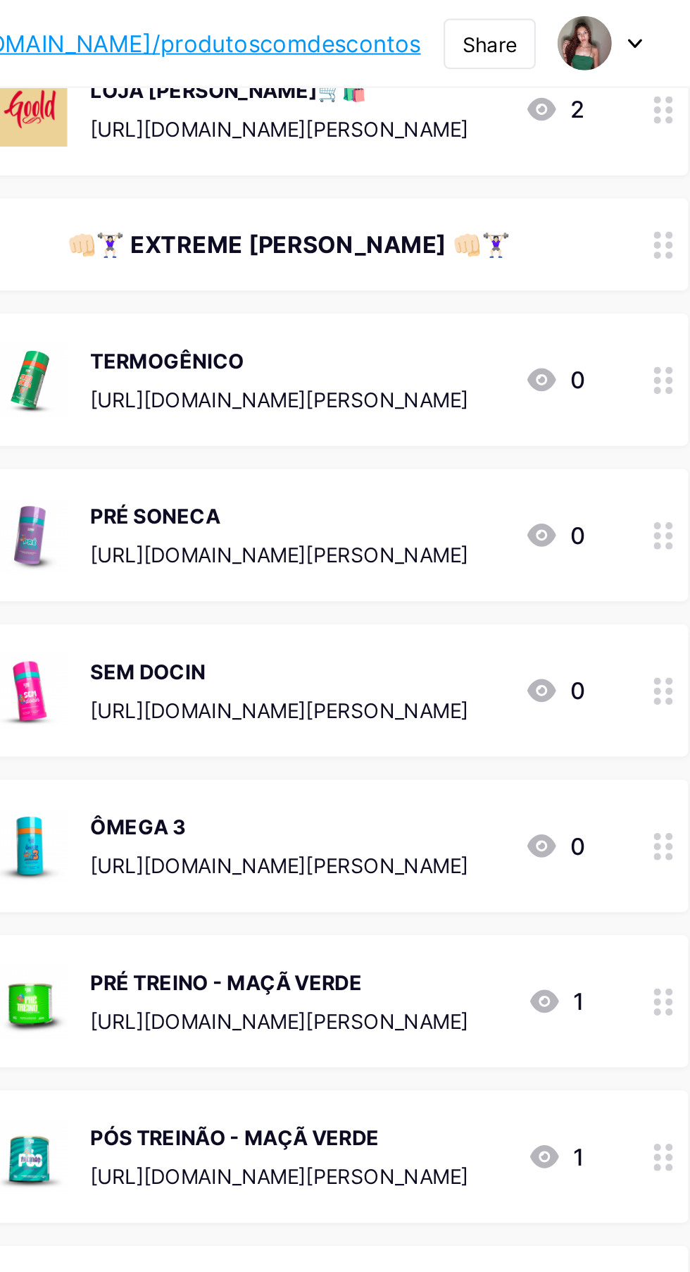
scroll to position [0, 0]
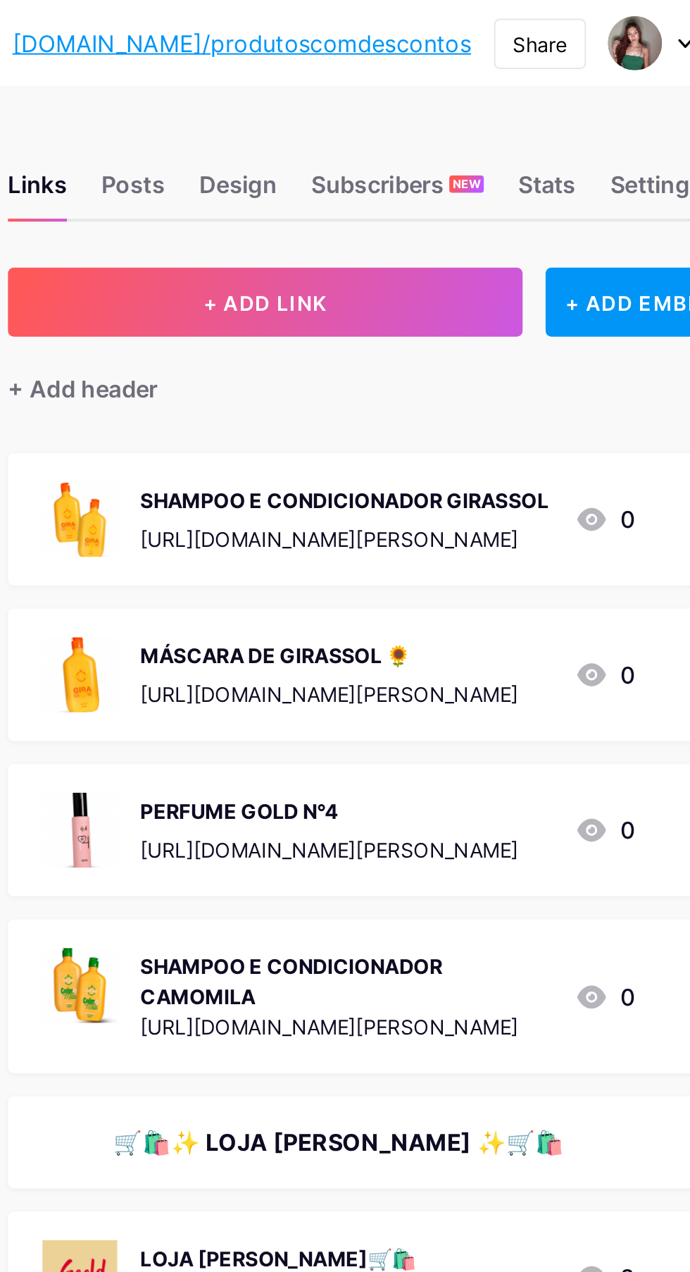
click at [500, 133] on button "+ ADD LINK" at bounding box center [436, 148] width 252 height 34
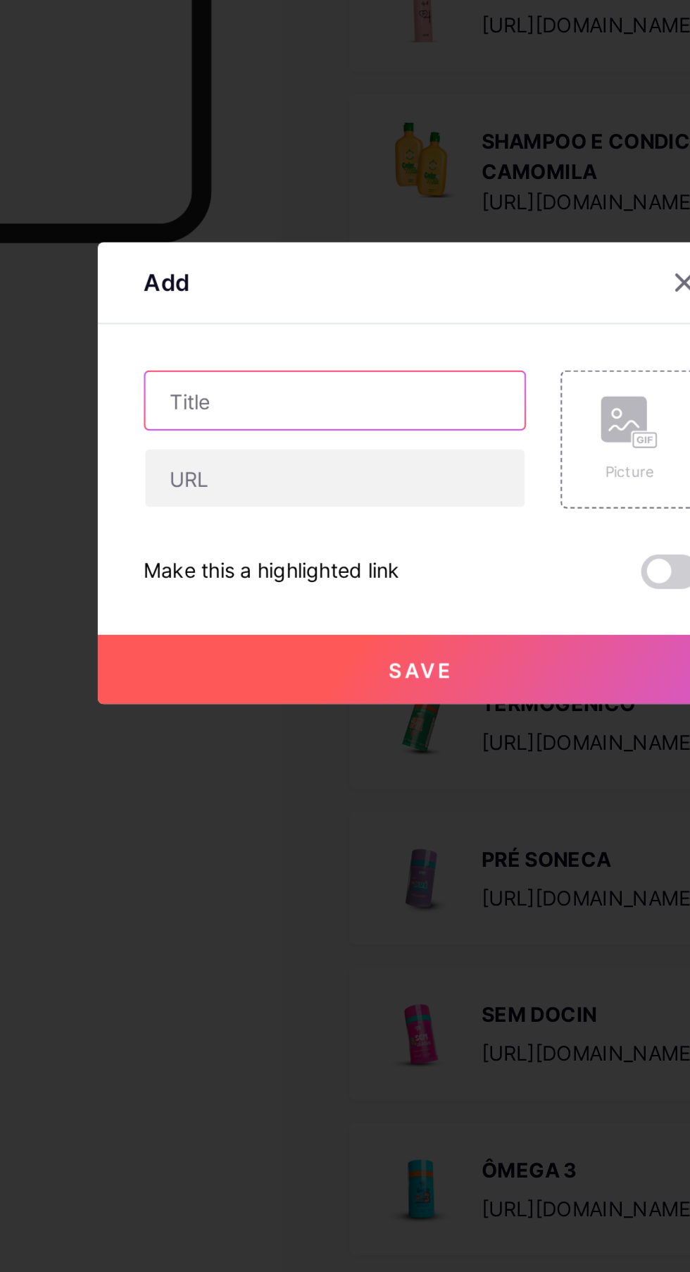
click at [309, 614] on input "text" at bounding box center [303, 600] width 186 height 28
type input "MÁSCARA DE CAMOMILA"
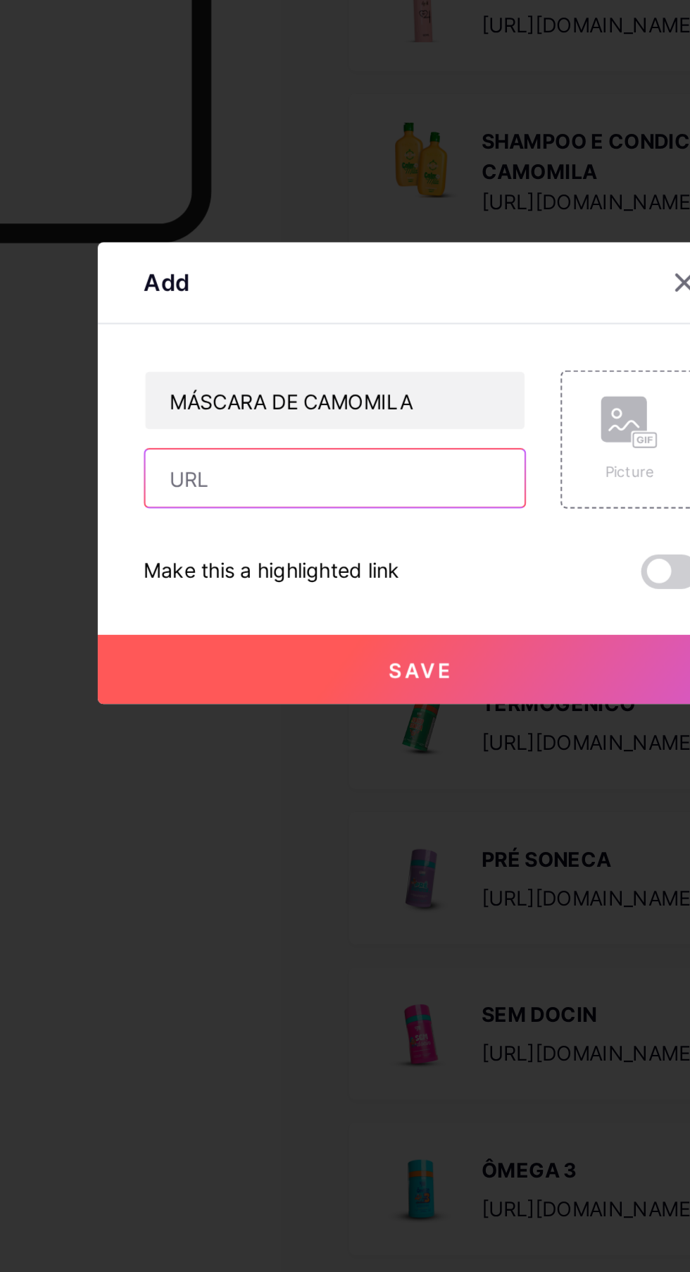
click at [348, 652] on input "text" at bounding box center [303, 638] width 186 height 28
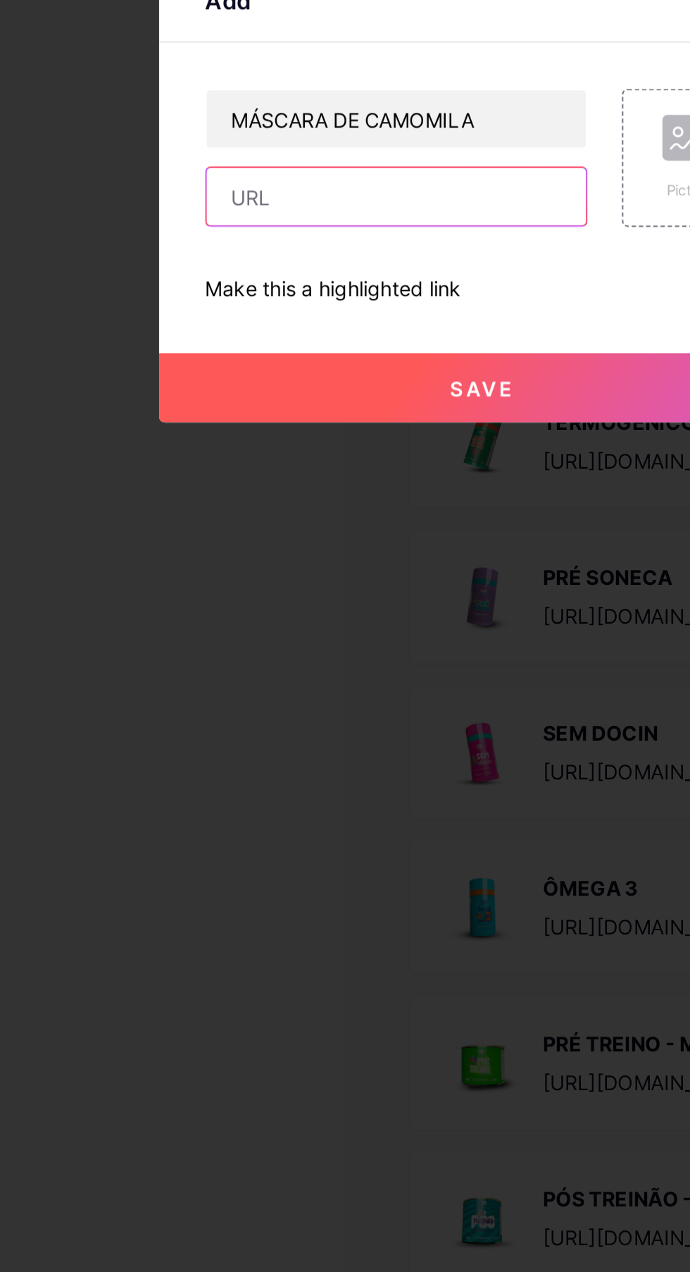
paste input "[URL][DOMAIN_NAME]"
type input "[URL][DOMAIN_NAME]"
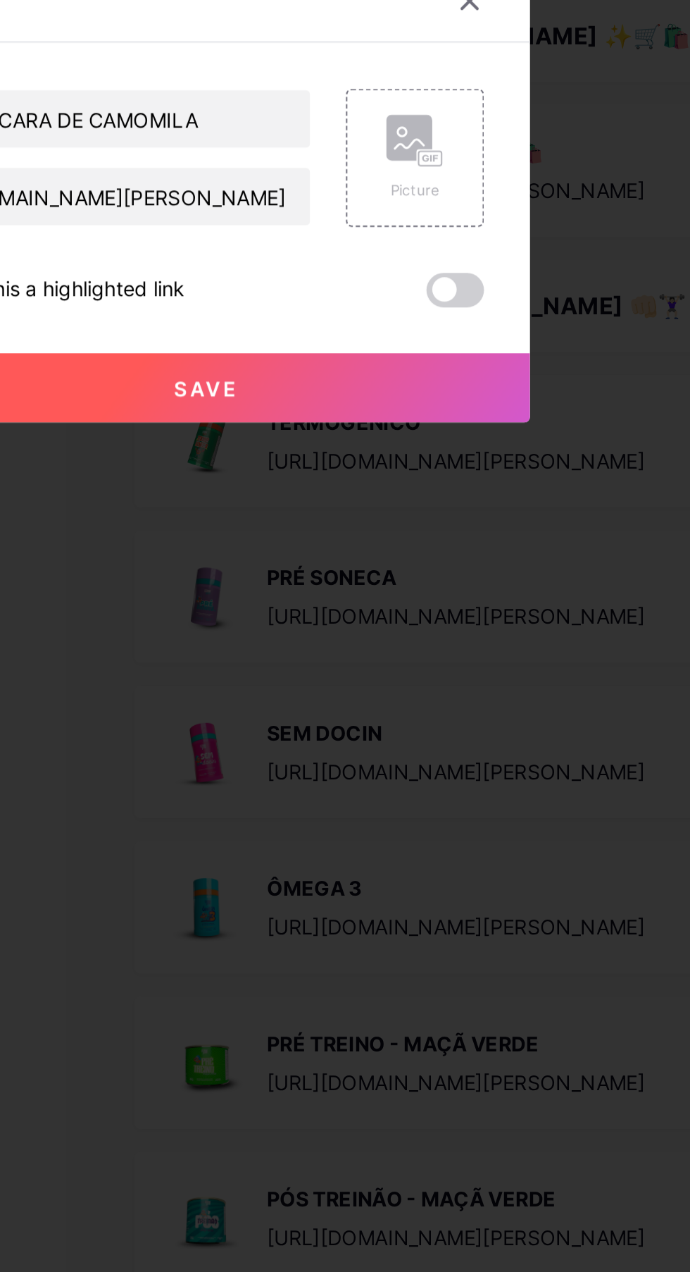
click at [446, 624] on icon at bounding box center [447, 611] width 28 height 26
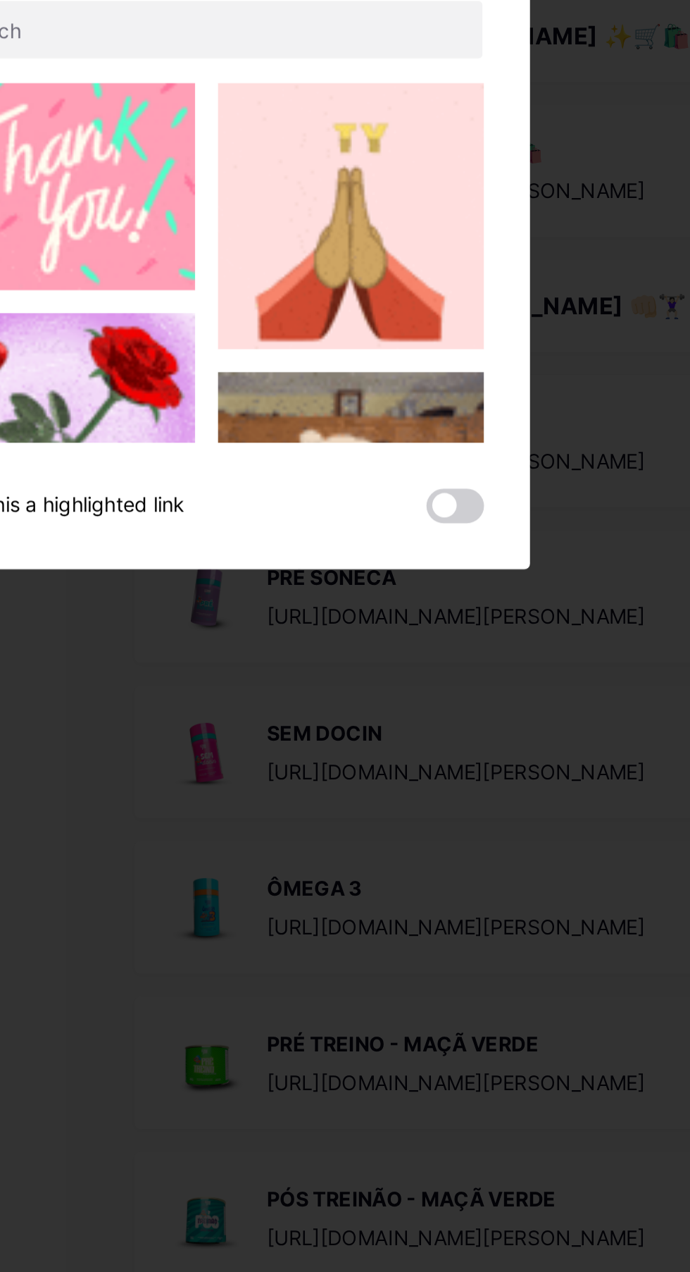
click at [449, 530] on button "Upload" at bounding box center [413, 516] width 136 height 28
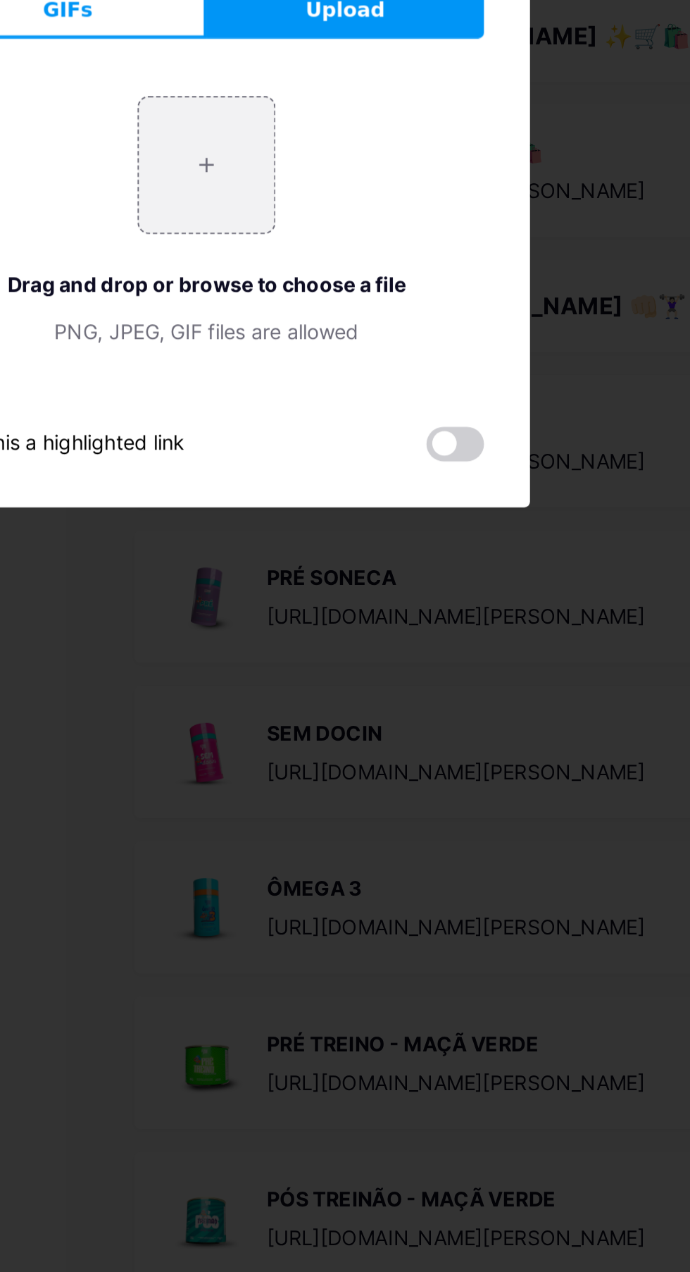
click at [373, 656] on input "file" at bounding box center [345, 623] width 66 height 66
type input "C:\fakepath\1000645371.webp"
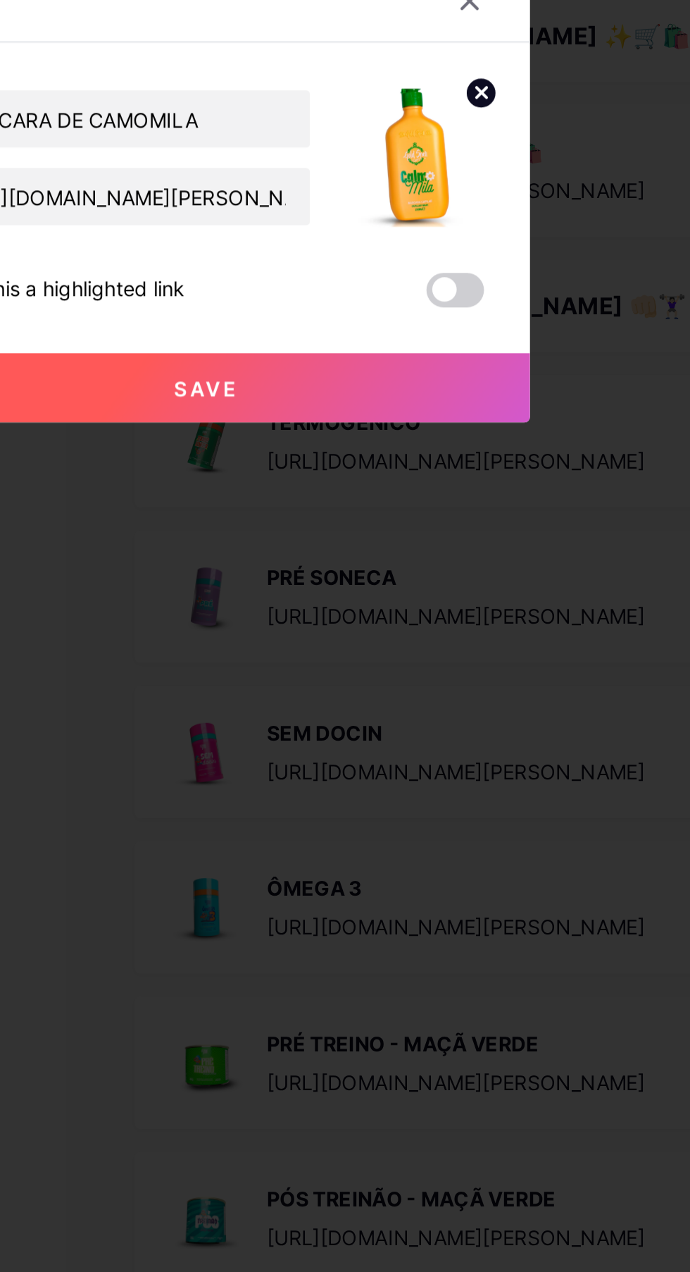
click at [428, 749] on button "Save" at bounding box center [345, 732] width 317 height 34
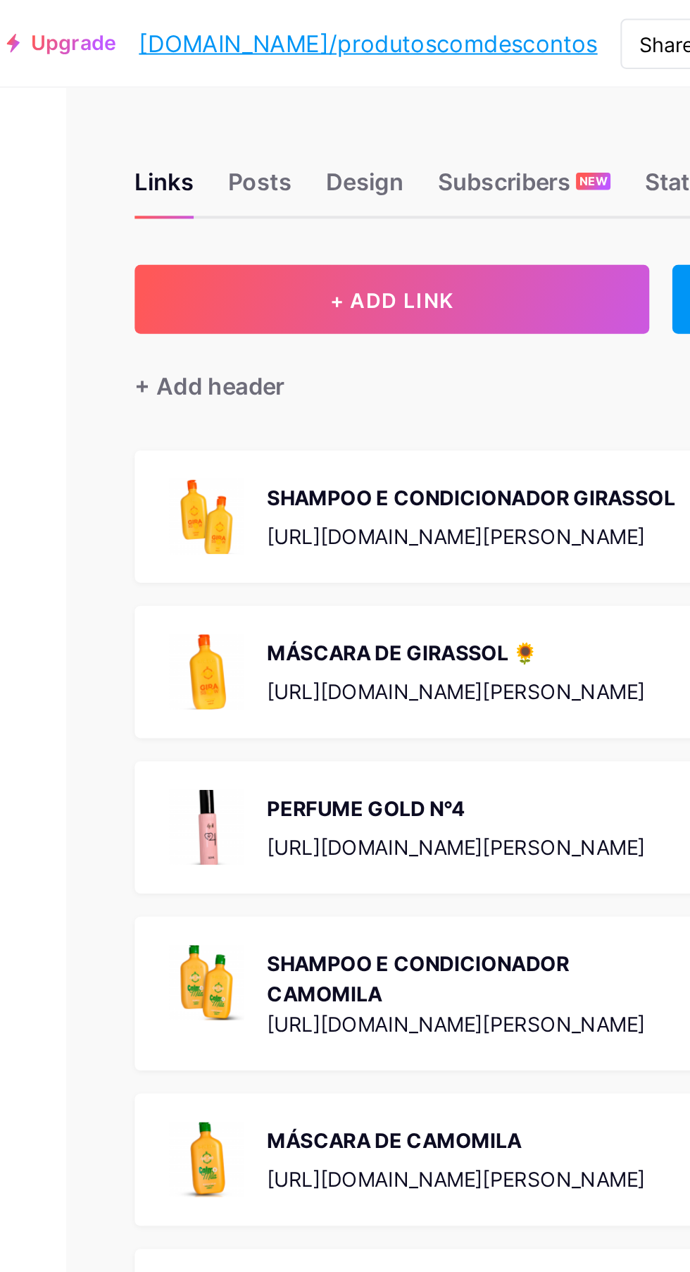
scroll to position [0, 0]
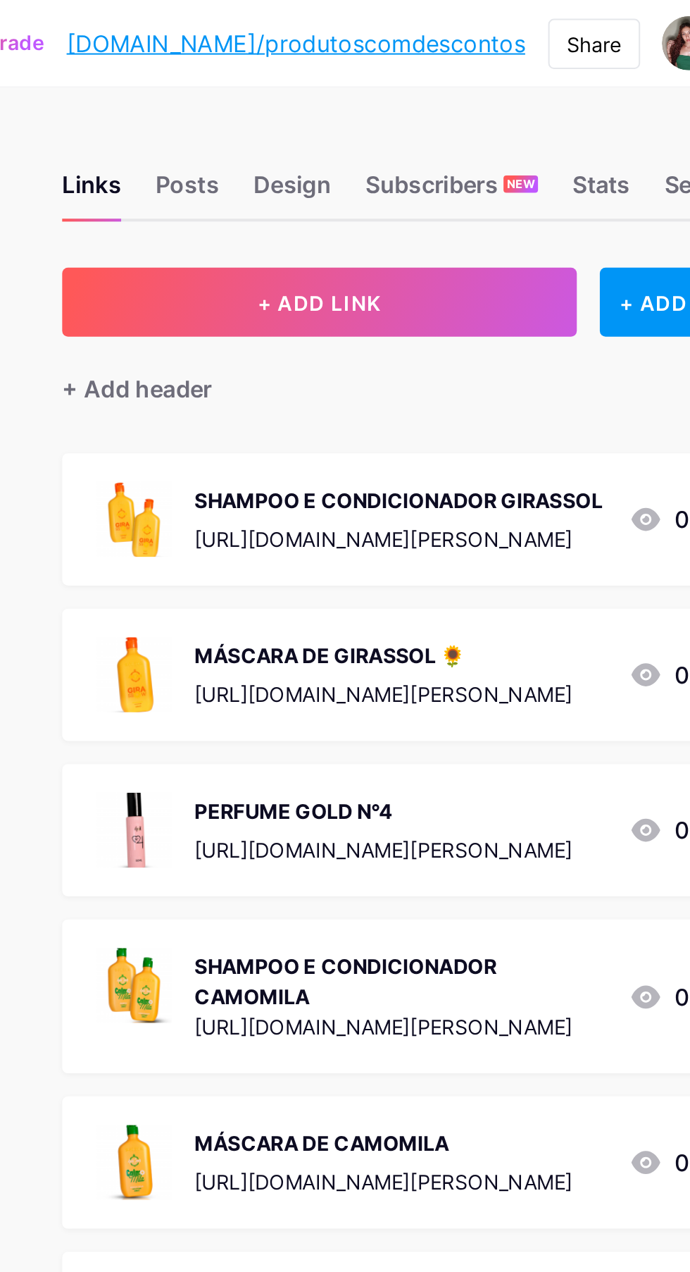
click at [480, 149] on button "+ ADD LINK" at bounding box center [436, 148] width 252 height 34
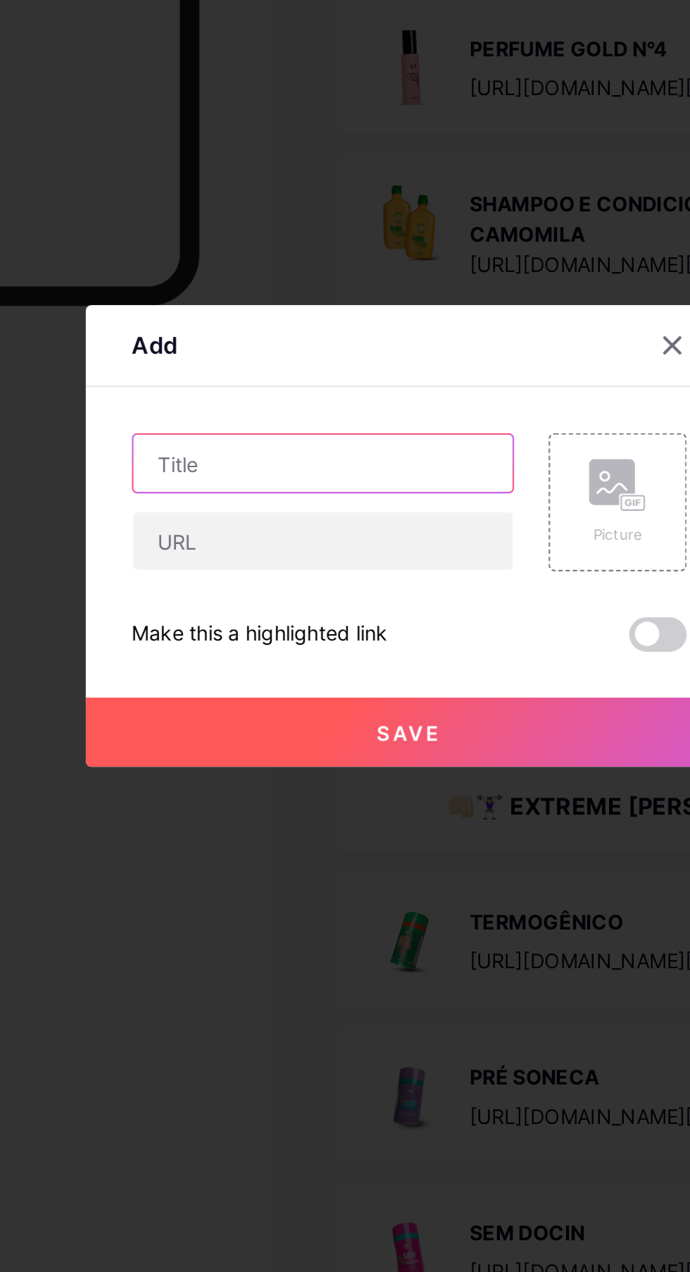
click at [306, 614] on input "text" at bounding box center [303, 600] width 186 height 28
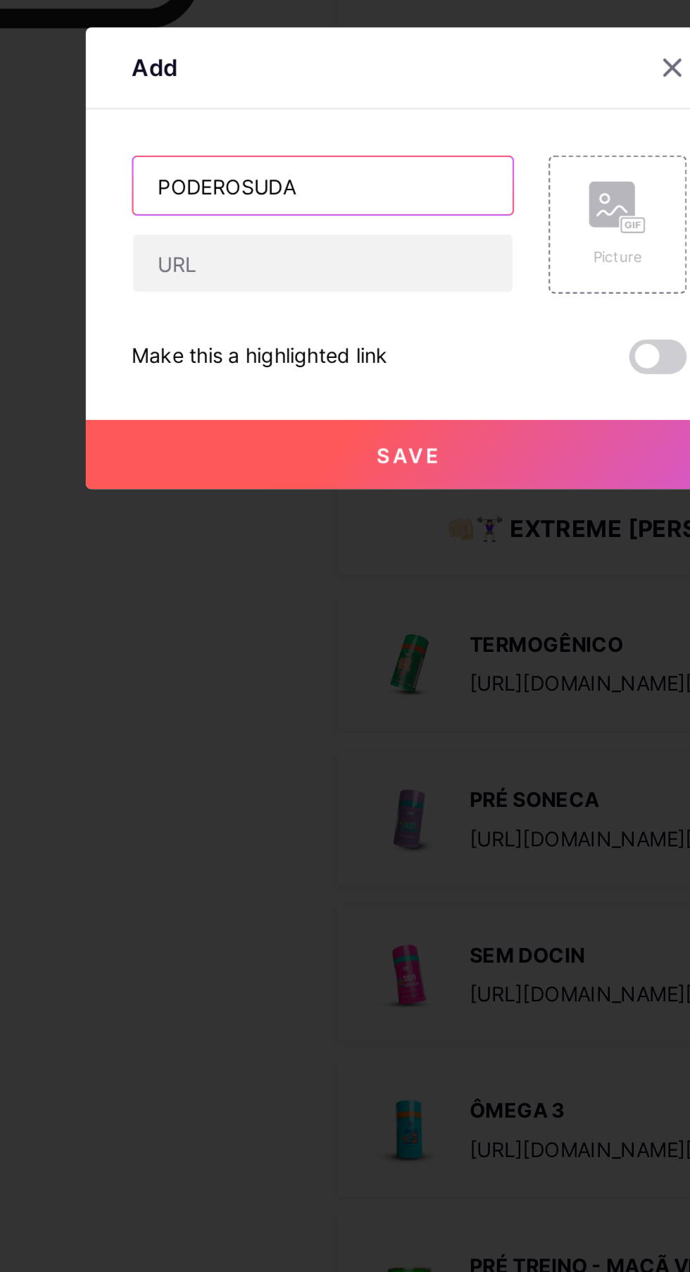
type input "PODEROSUDA"
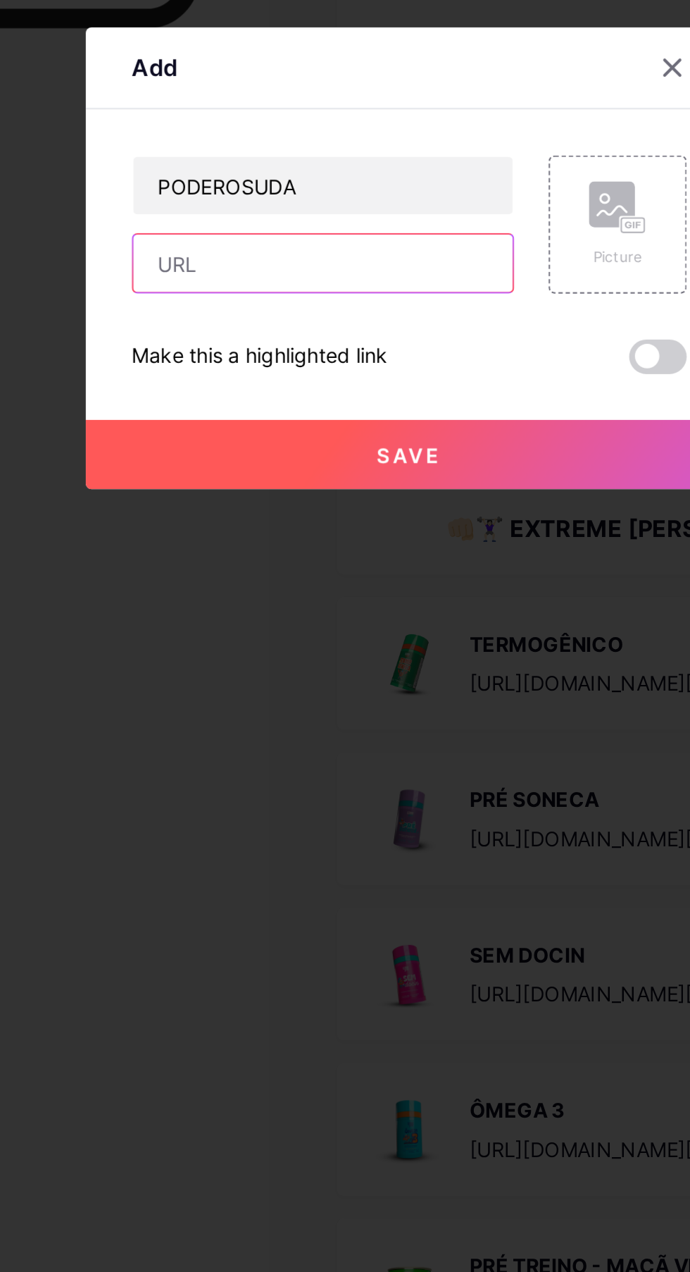
click at [302, 652] on input "text" at bounding box center [303, 638] width 186 height 28
paste input "[URL][DOMAIN_NAME]"
type input "[URL][DOMAIN_NAME]"
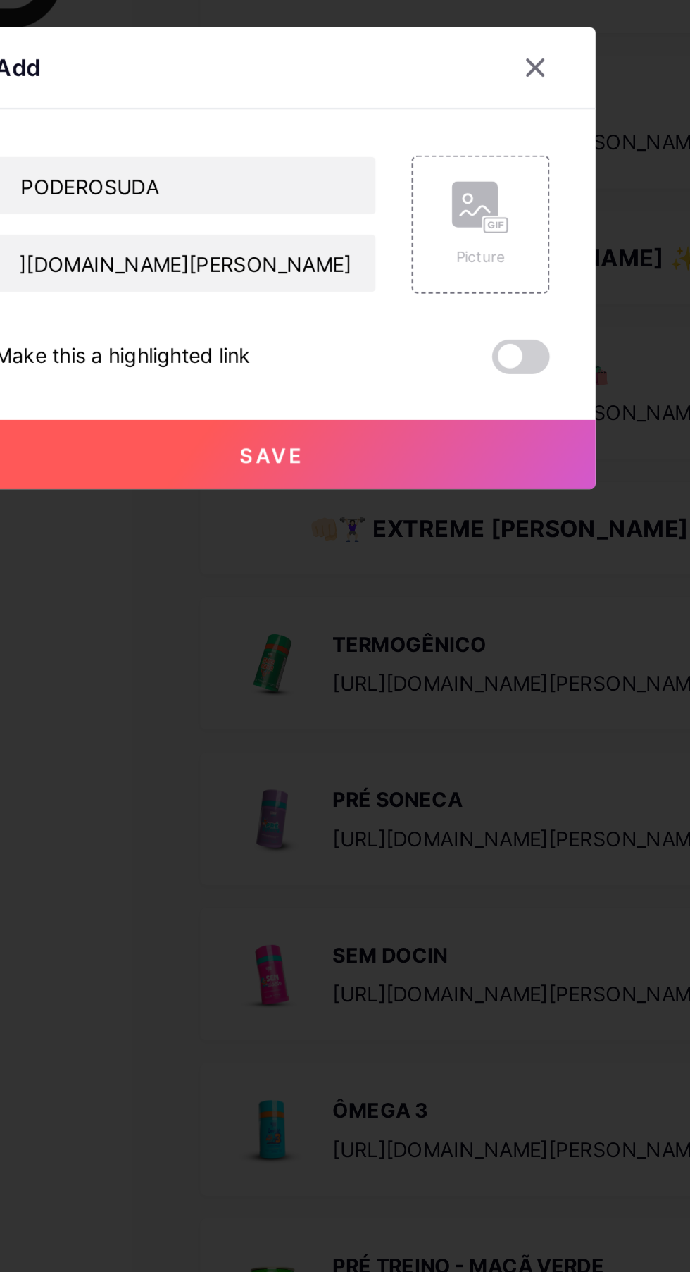
click at [453, 621] on rect at bounding box center [444, 609] width 23 height 23
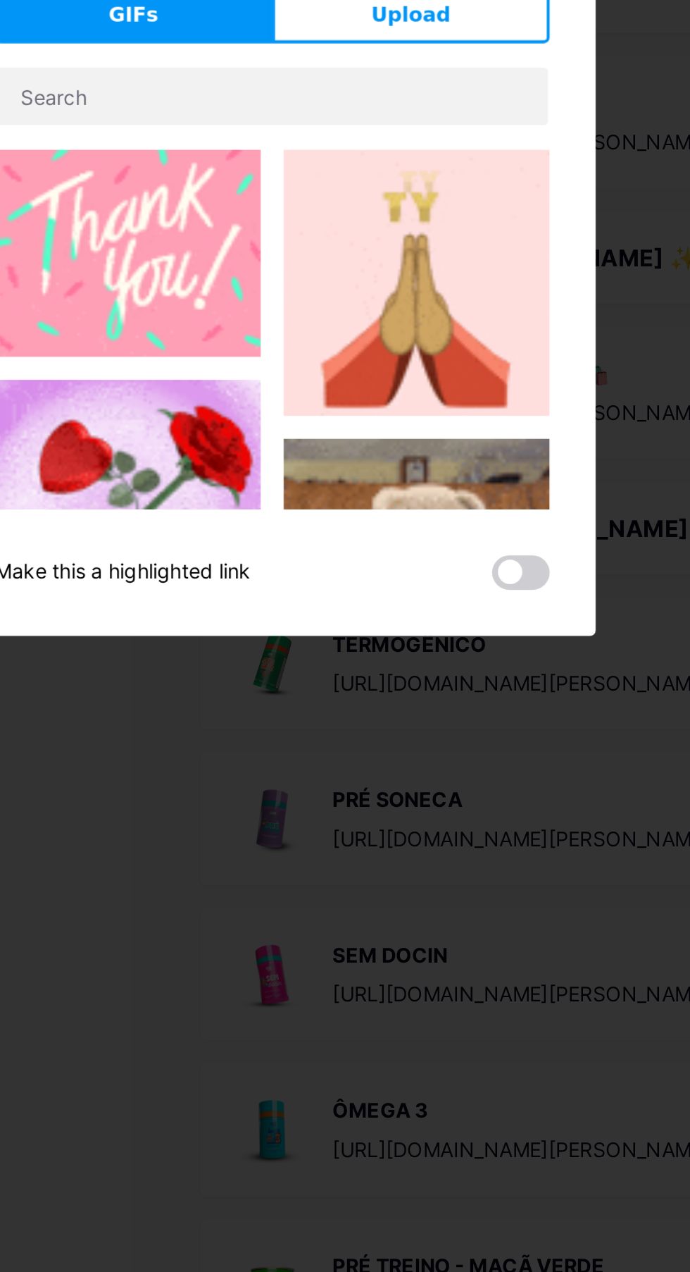
click at [442, 530] on button "Upload" at bounding box center [413, 516] width 136 height 28
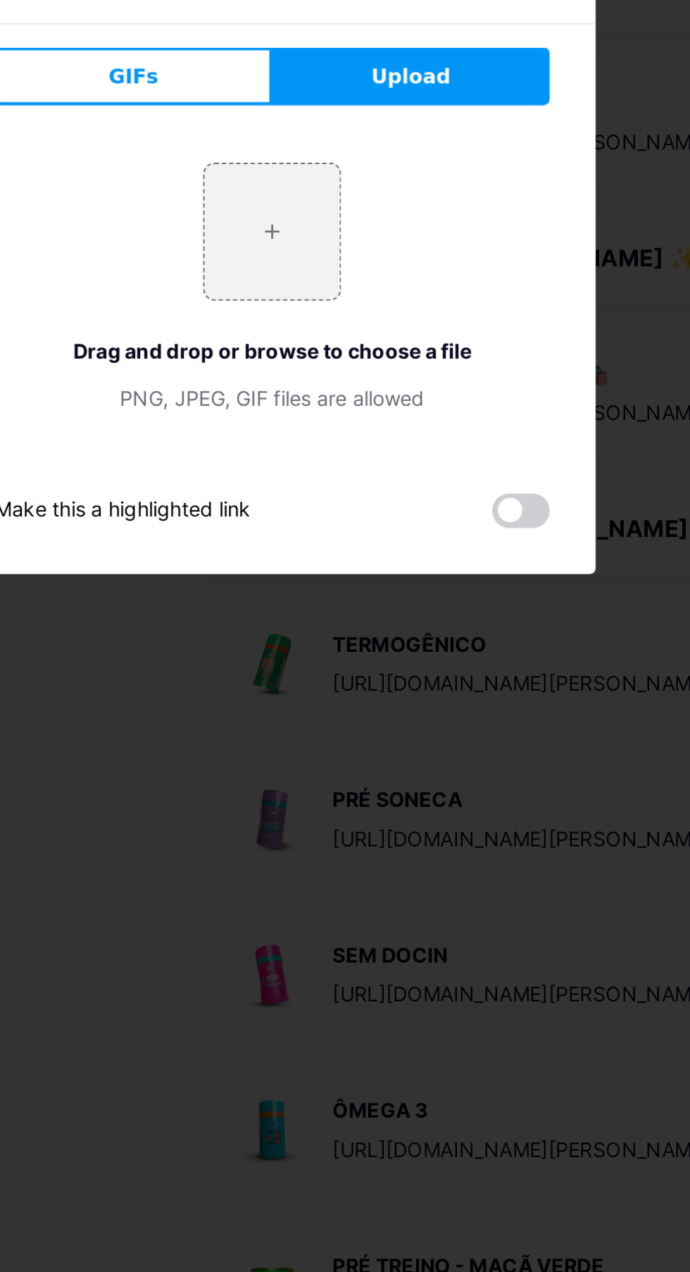
click at [361, 656] on input "file" at bounding box center [345, 623] width 66 height 66
type input "C:\fakepath\1000645372.webp"
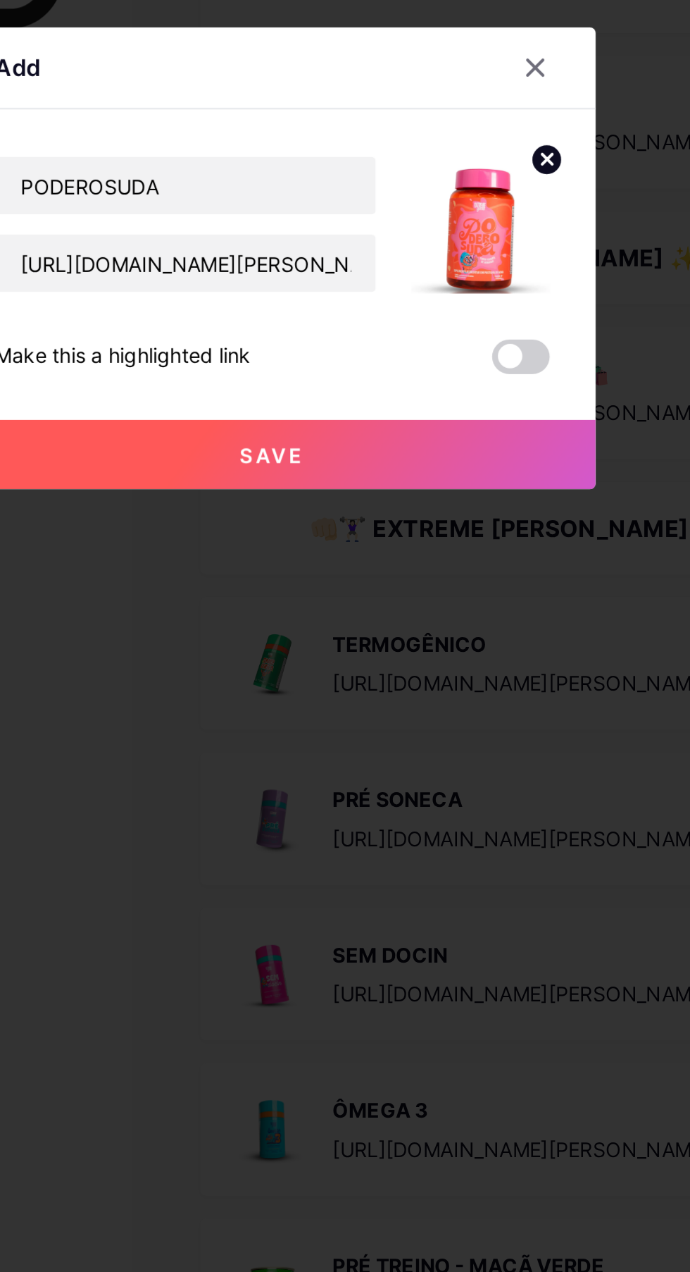
click at [369, 749] on button "Save" at bounding box center [345, 732] width 317 height 34
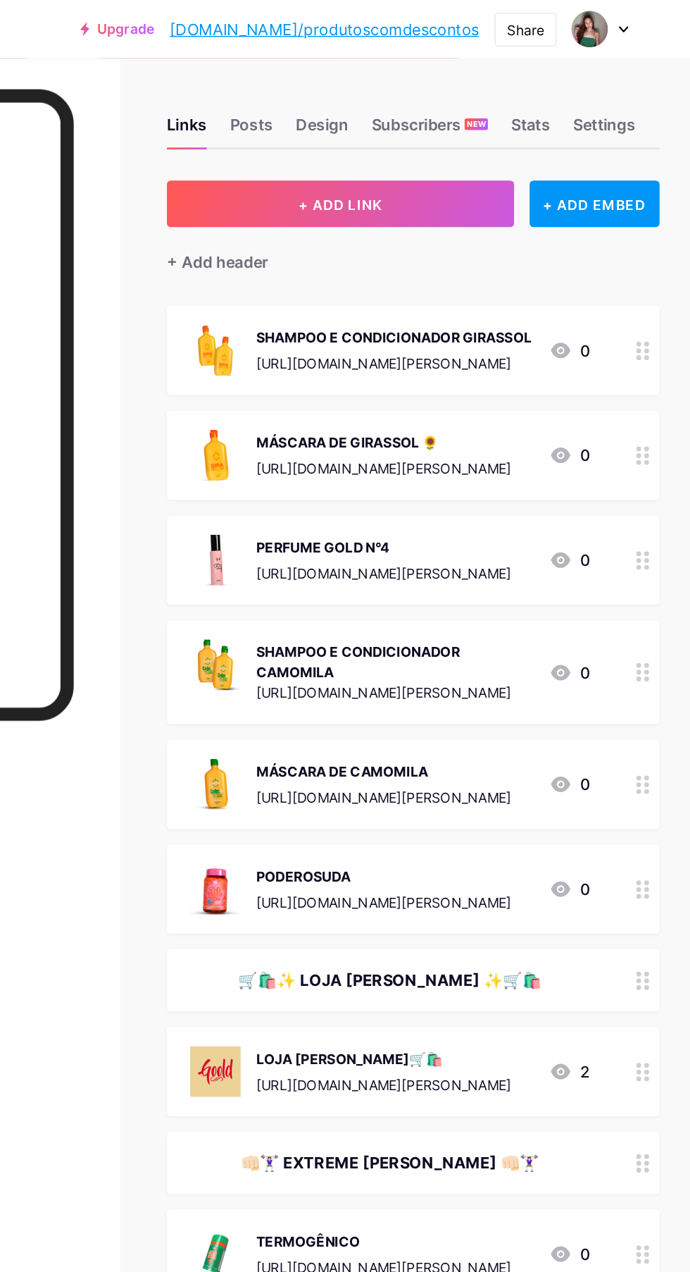
scroll to position [0, 0]
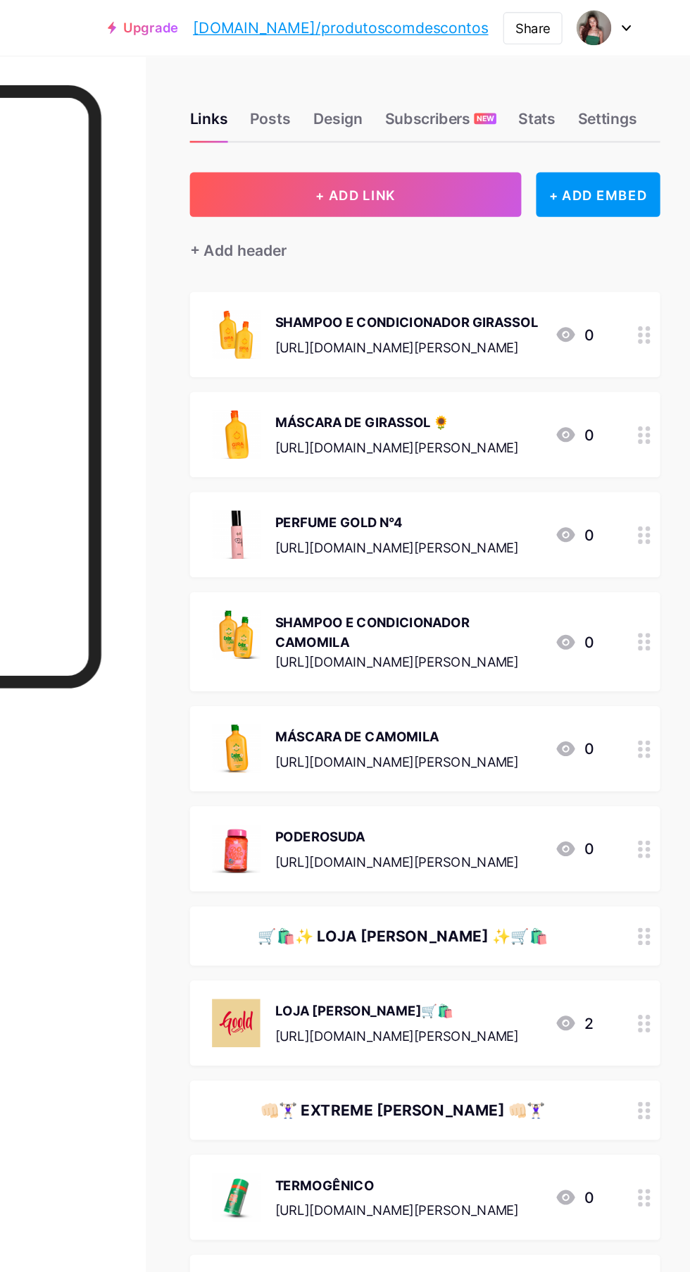
click at [476, 140] on button "+ ADD LINK" at bounding box center [436, 148] width 252 height 34
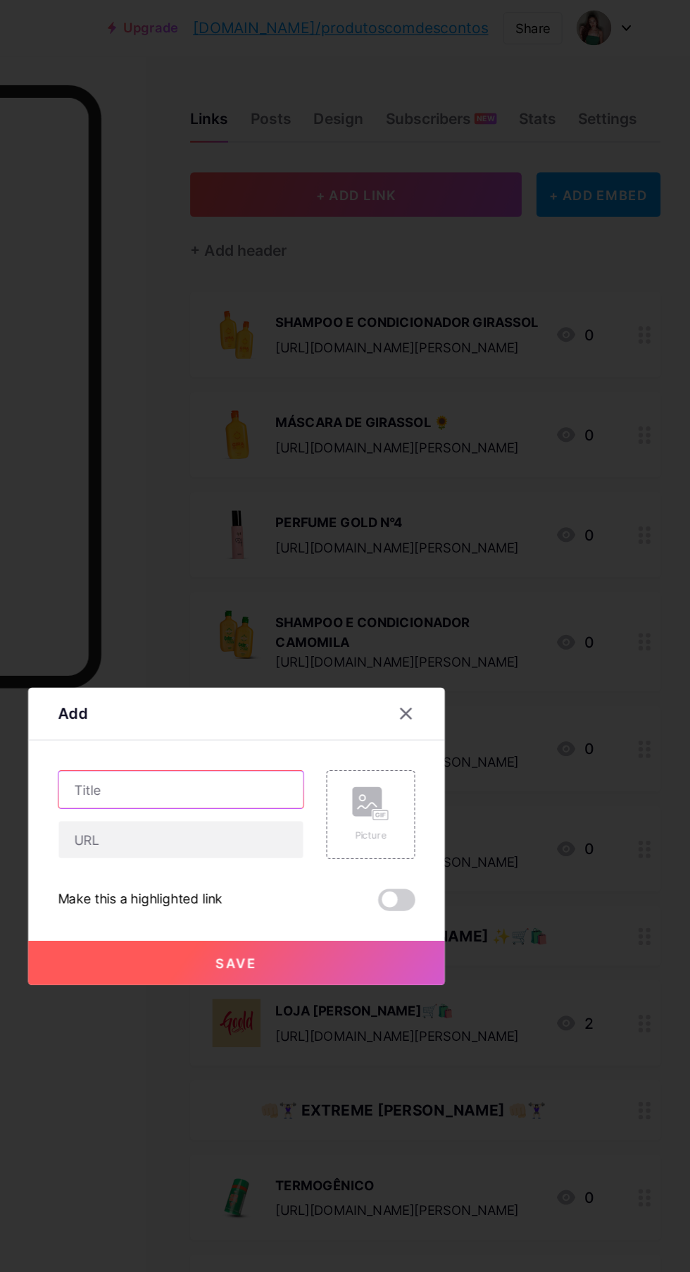
click at [325, 614] on input "text" at bounding box center [303, 600] width 186 height 28
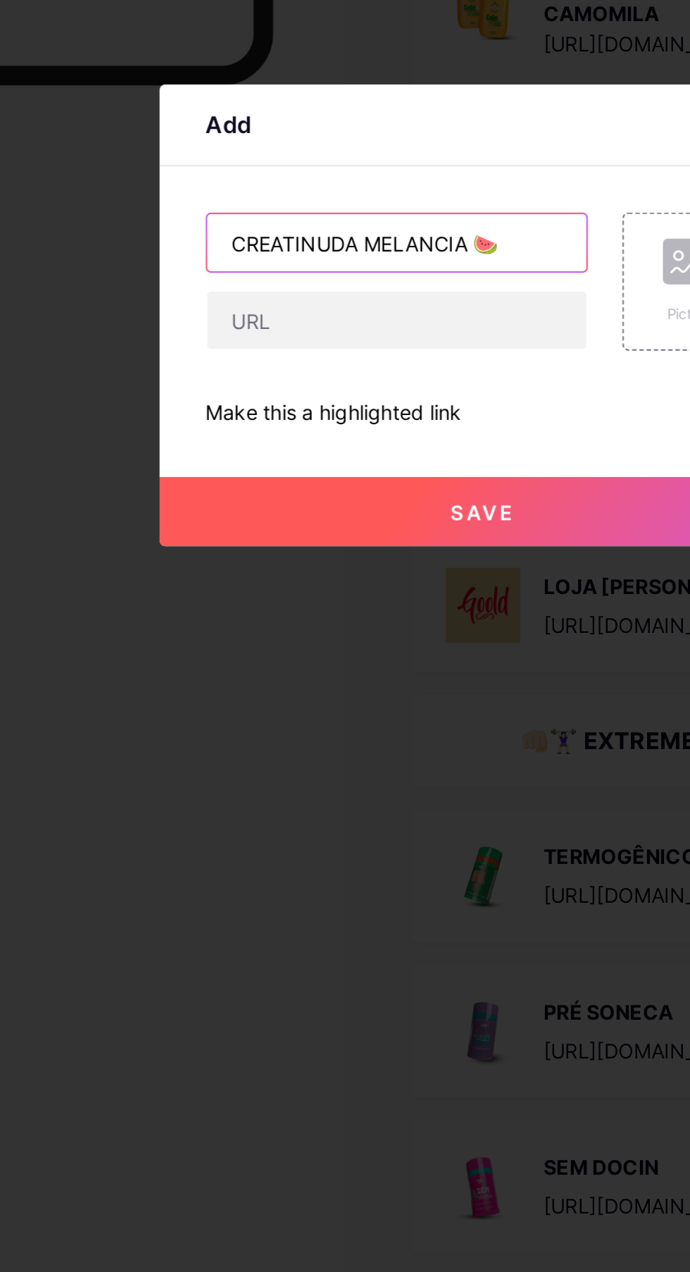
type input "CREATINUDA MELANCIA 🍉"
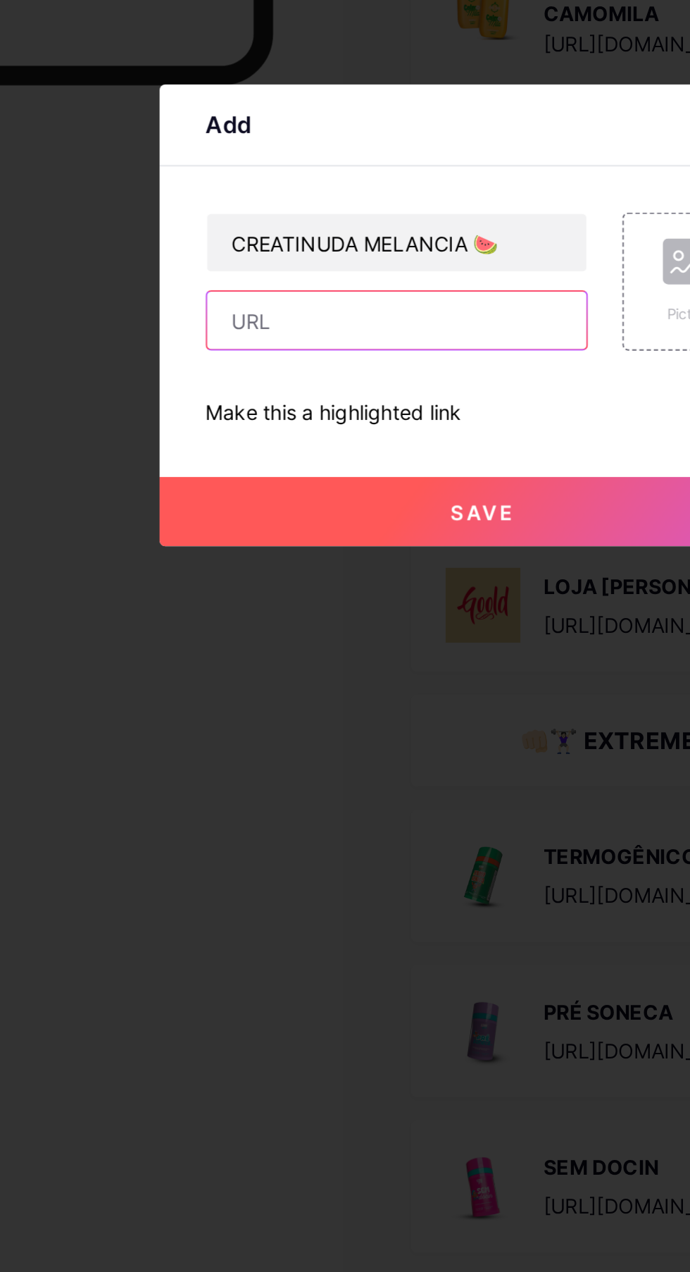
click at [335, 652] on input "text" at bounding box center [303, 638] width 186 height 28
paste input "[URL][DOMAIN_NAME]"
type input "[URL][DOMAIN_NAME]"
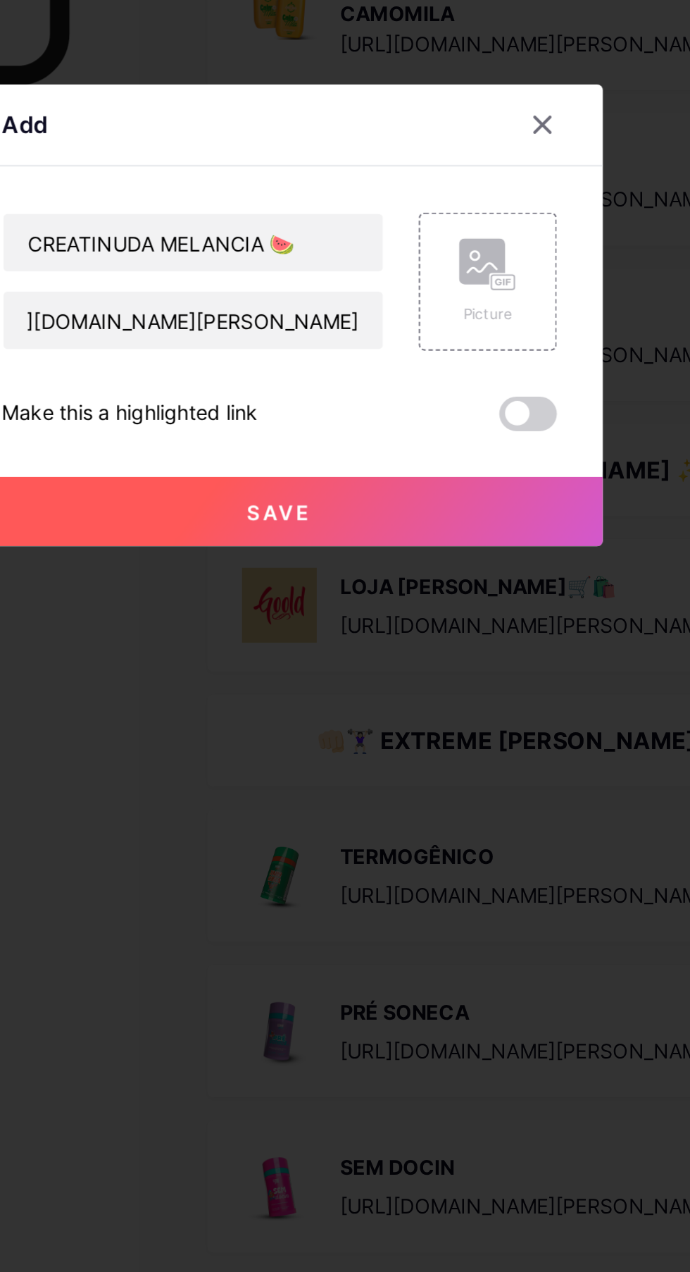
click at [438, 624] on icon at bounding box center [447, 611] width 28 height 26
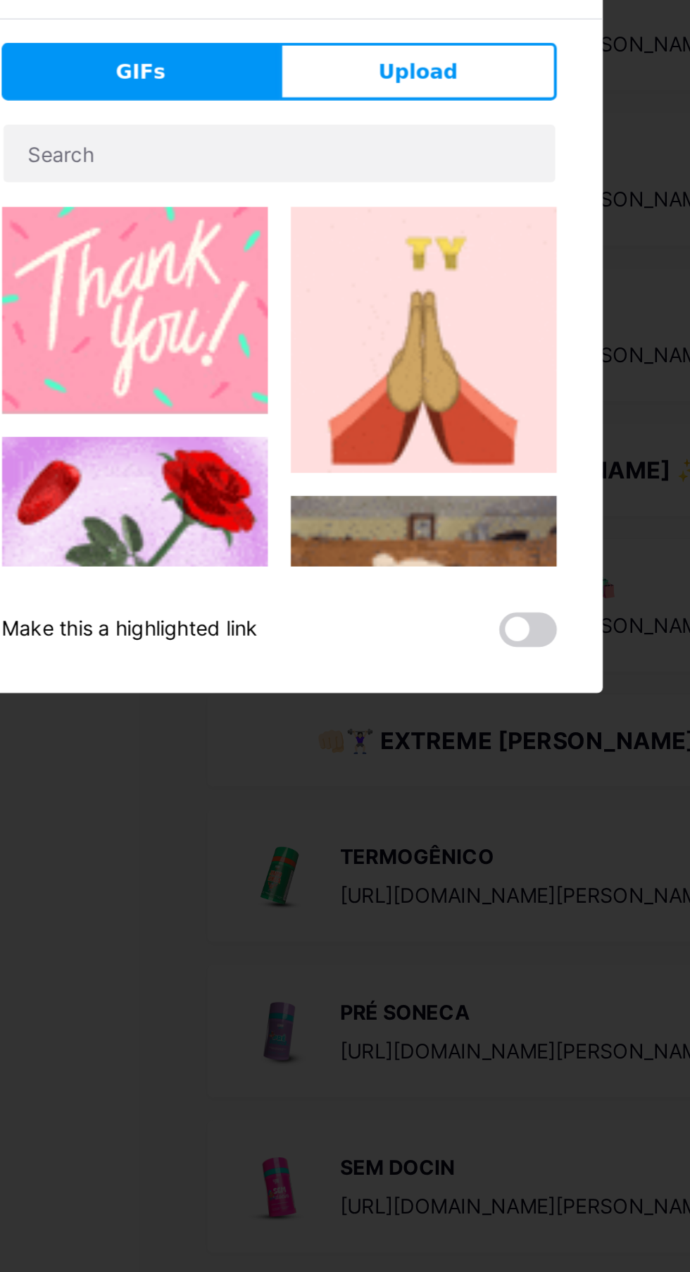
click at [431, 530] on button "Upload" at bounding box center [413, 516] width 136 height 28
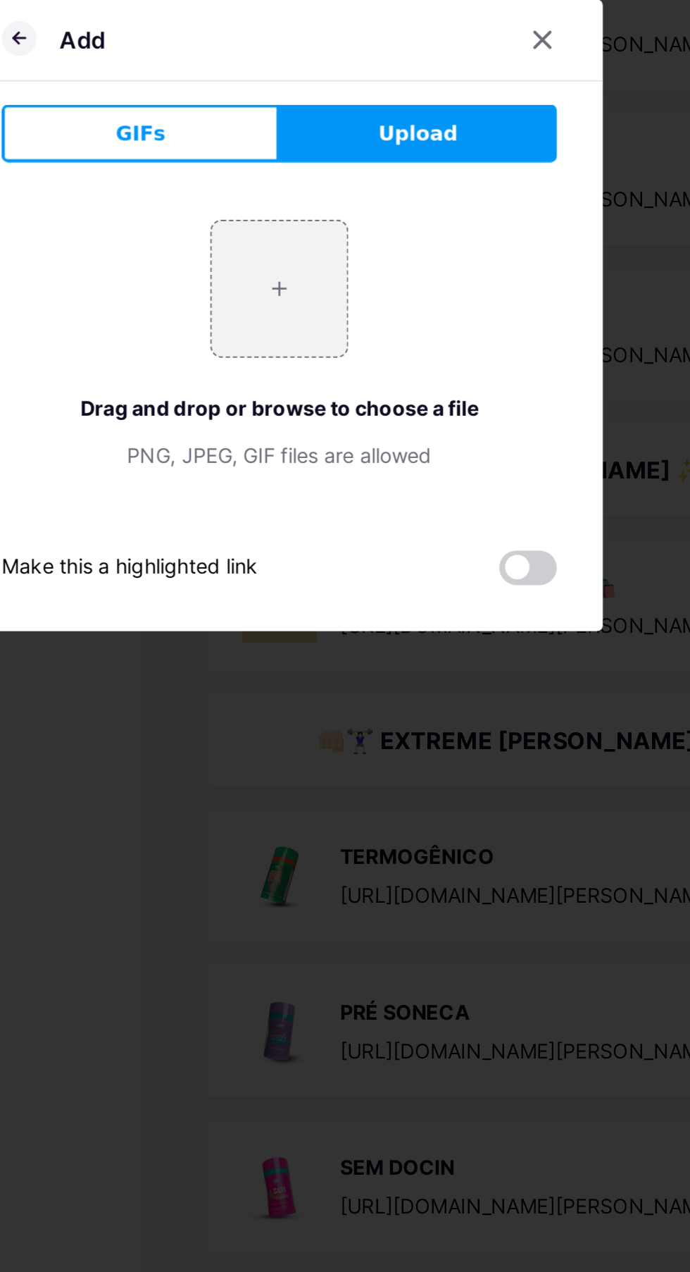
click at [344, 656] on input "file" at bounding box center [345, 623] width 66 height 66
type input "C:\fakepath\1000645373.webp"
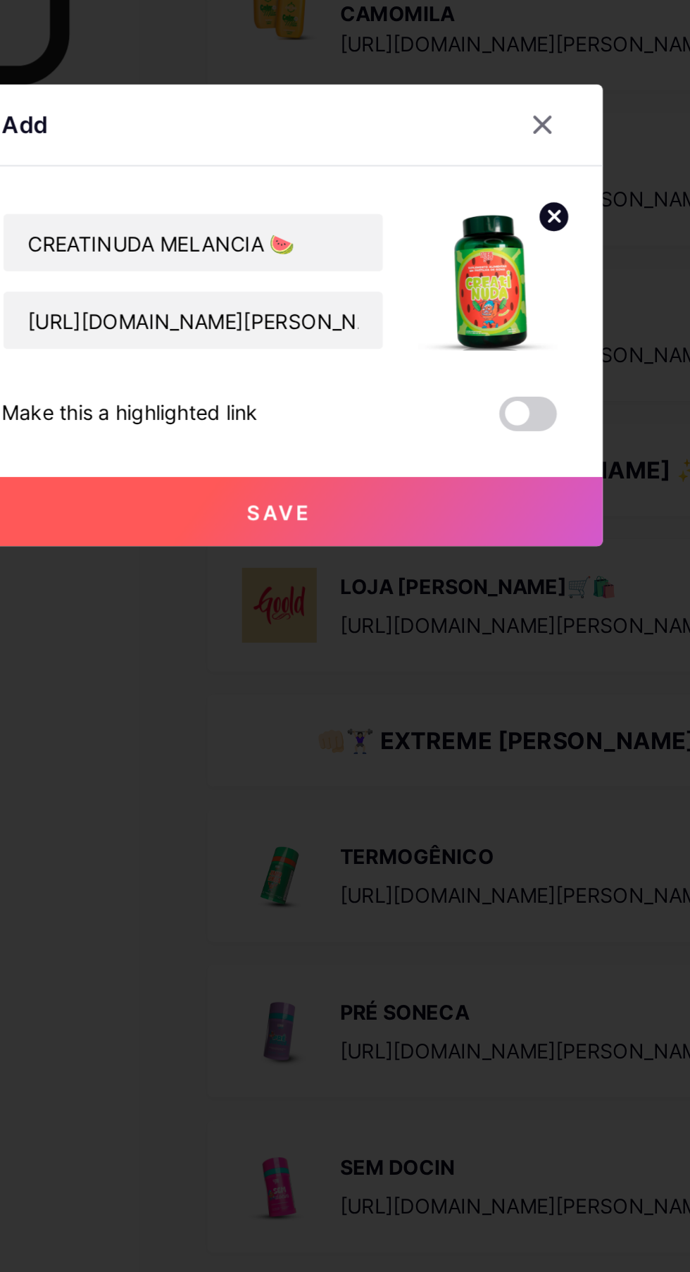
click at [394, 749] on button "Save" at bounding box center [345, 732] width 317 height 34
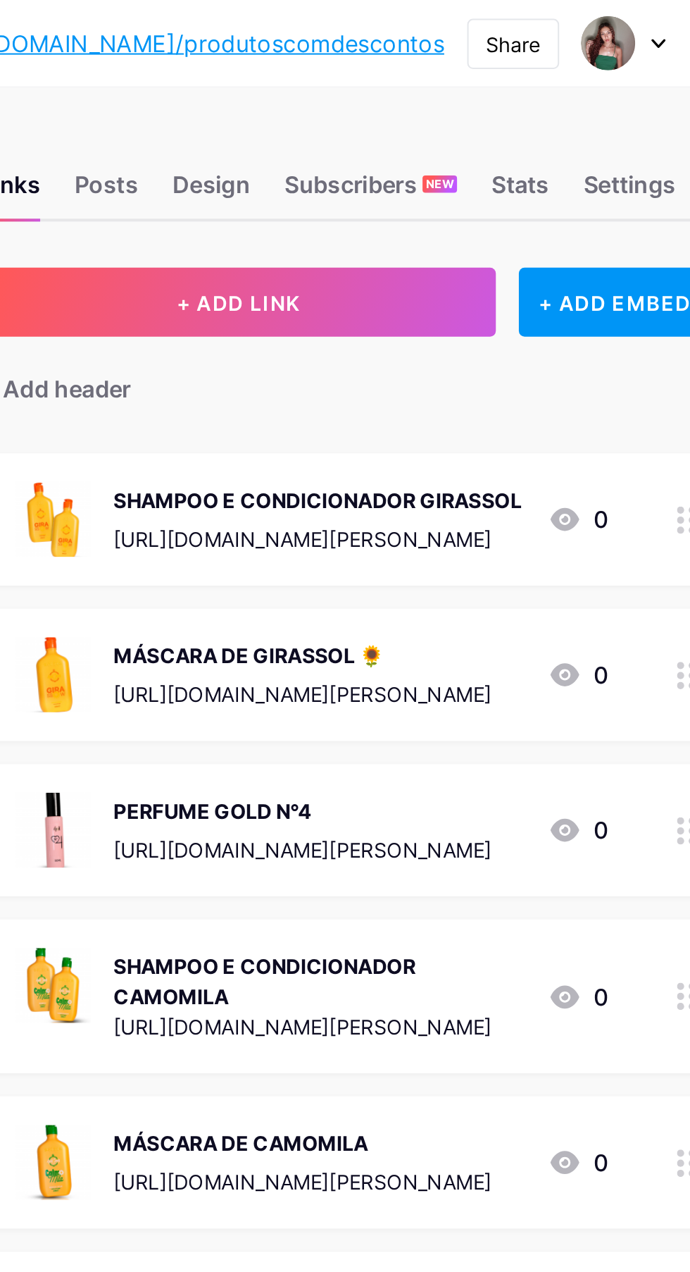
click at [509, 137] on button "+ ADD LINK" at bounding box center [436, 148] width 252 height 34
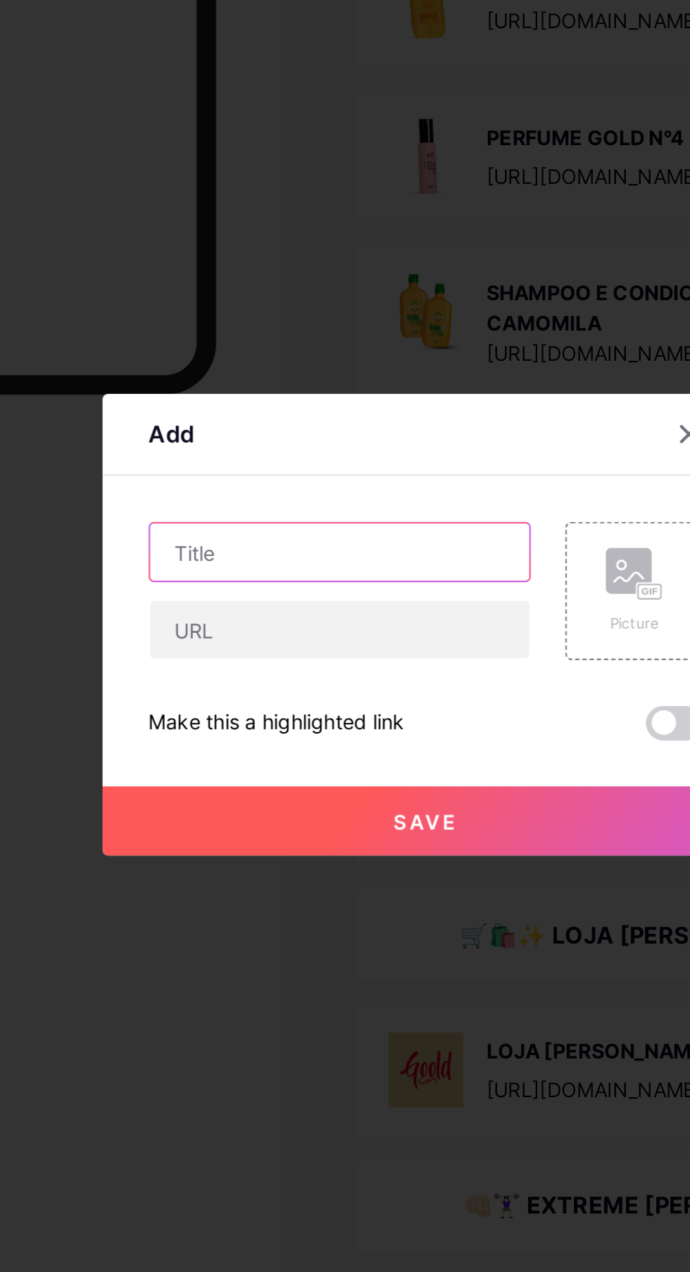
click at [314, 614] on input "text" at bounding box center [303, 600] width 186 height 28
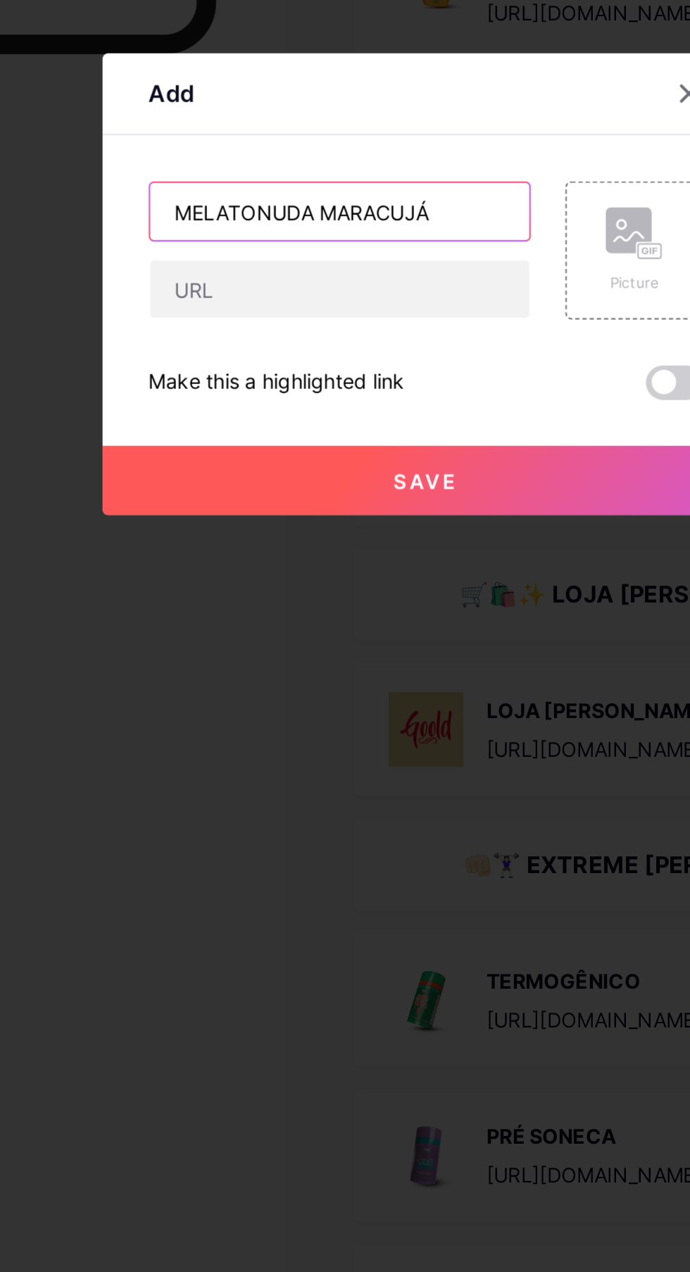
type input "MELATONUDA MARACUJÁ"
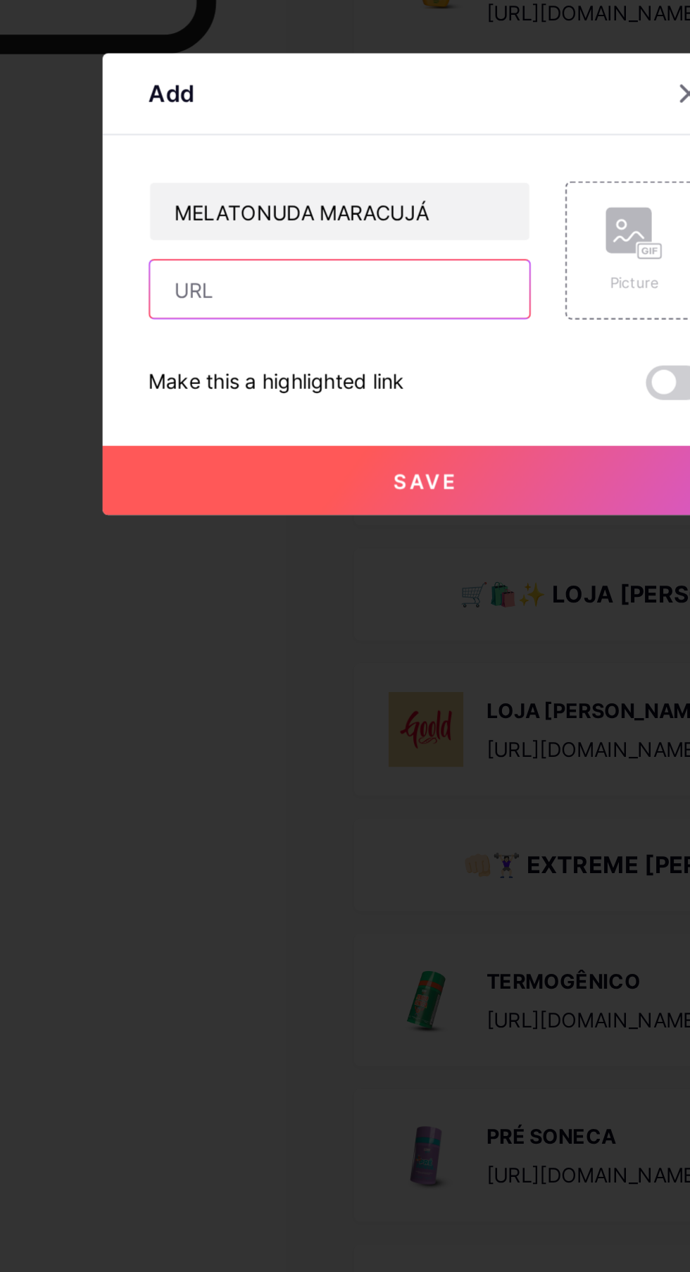
click at [333, 652] on input "text" at bounding box center [303, 638] width 186 height 28
paste input "[URL][DOMAIN_NAME]"
type input "[URL][DOMAIN_NAME]"
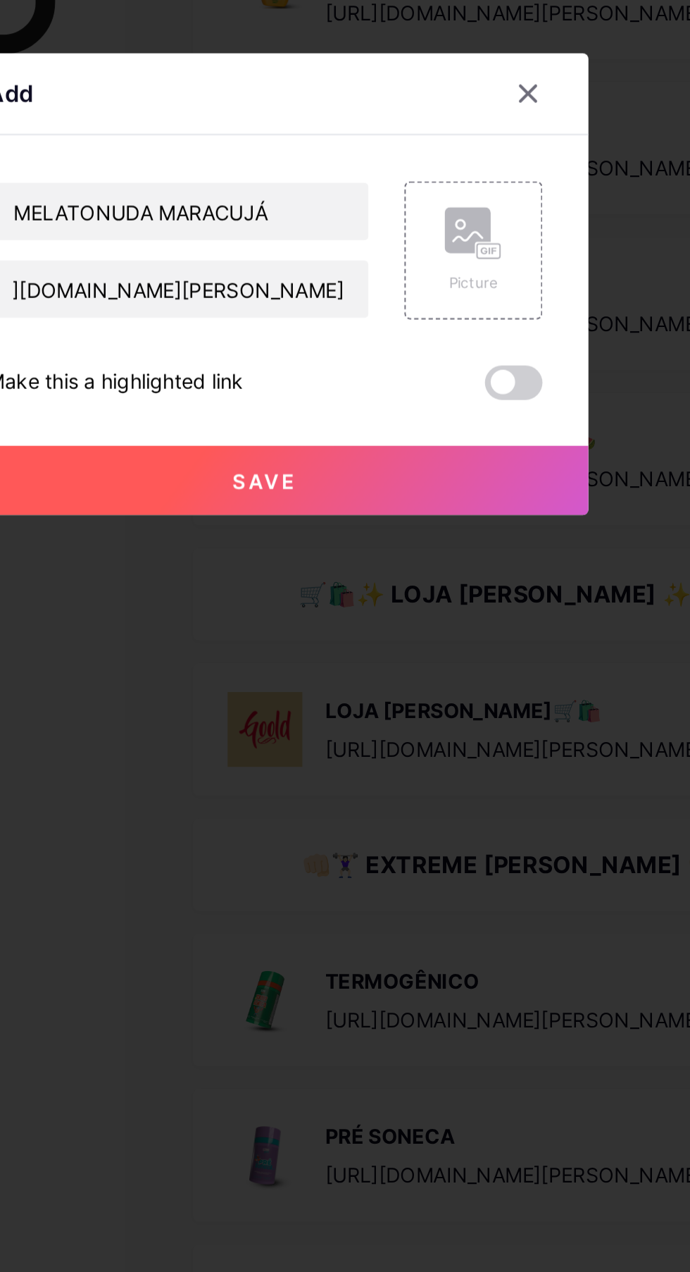
click at [461, 624] on rect at bounding box center [455, 620] width 13 height 8
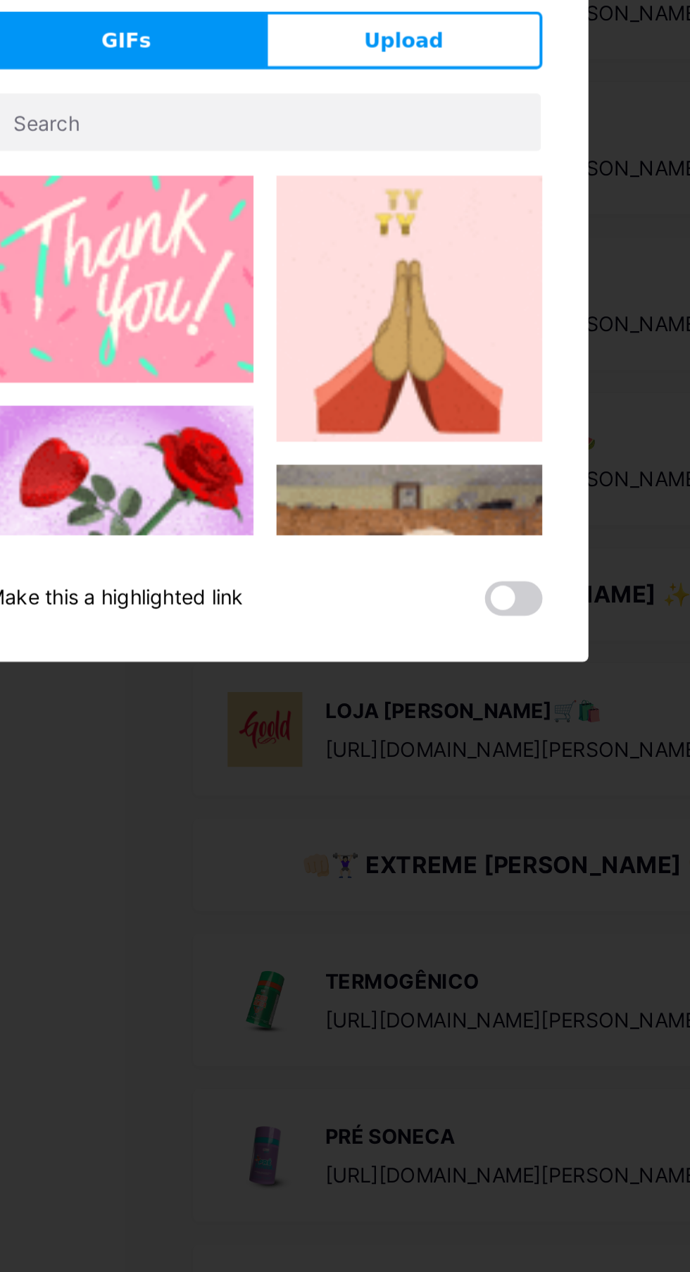
click at [434, 530] on button "Upload" at bounding box center [413, 516] width 136 height 28
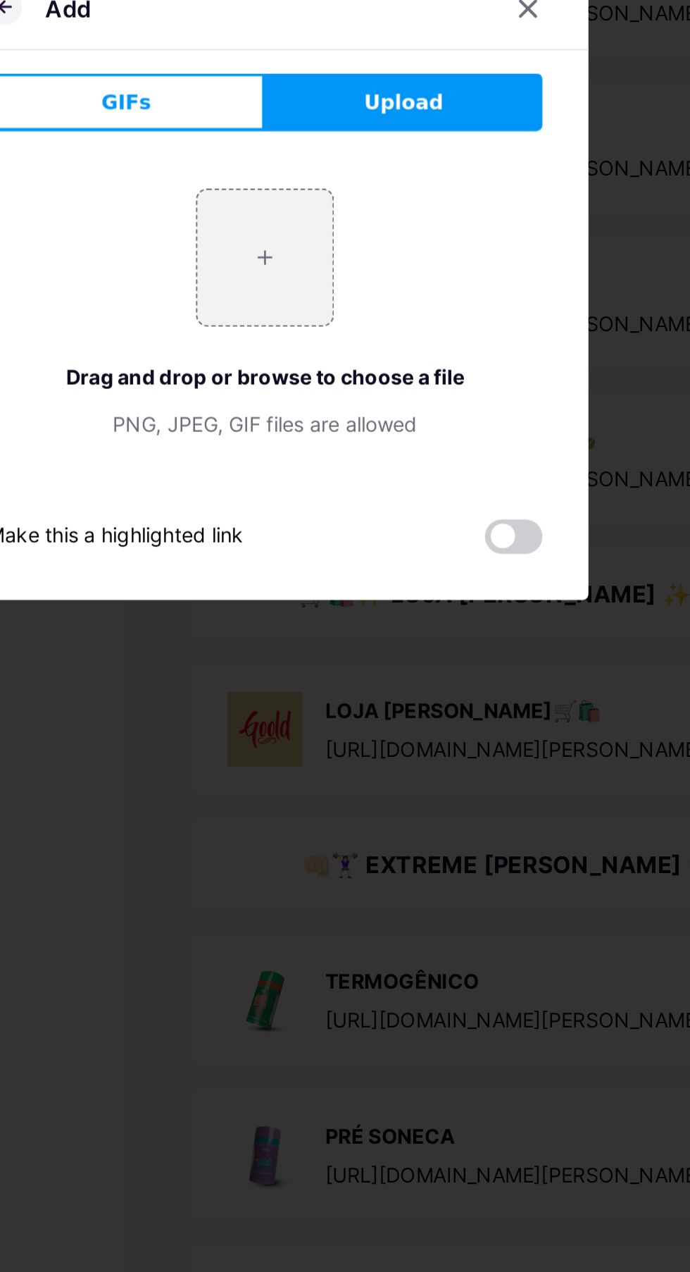
click at [364, 656] on input "file" at bounding box center [345, 623] width 66 height 66
type input "C:\fakepath\1000645374.webp"
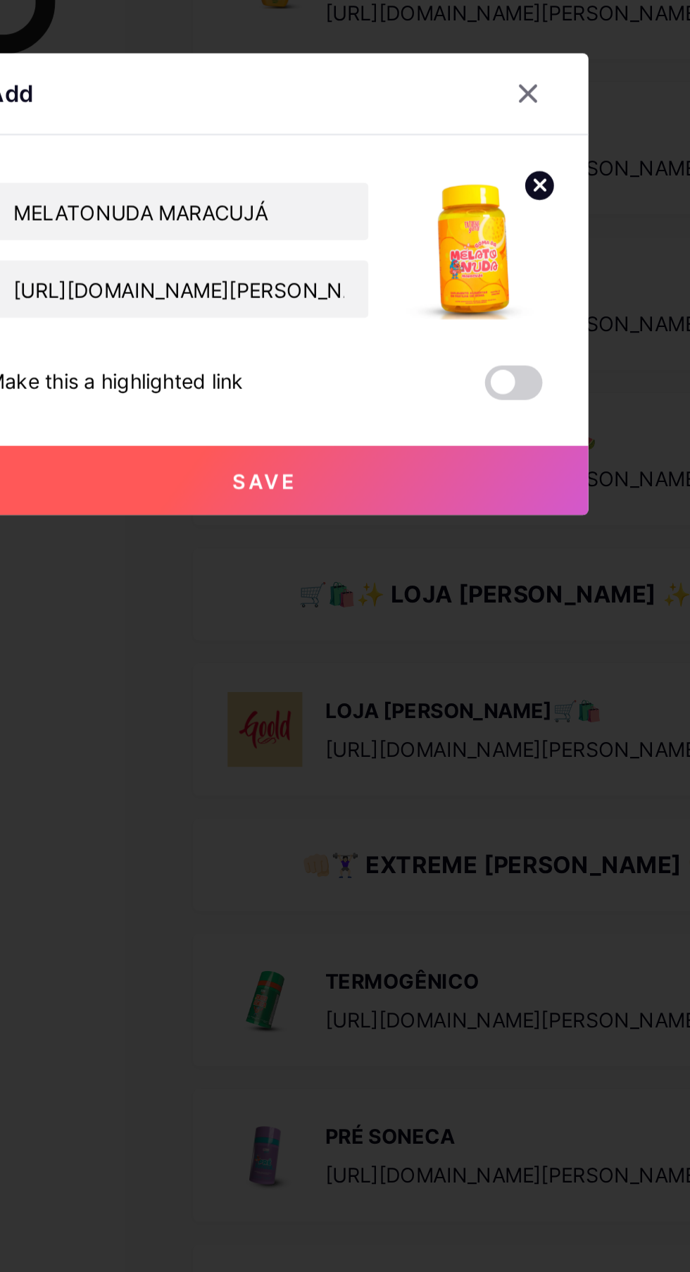
click at [362, 749] on button "Save" at bounding box center [345, 732] width 317 height 34
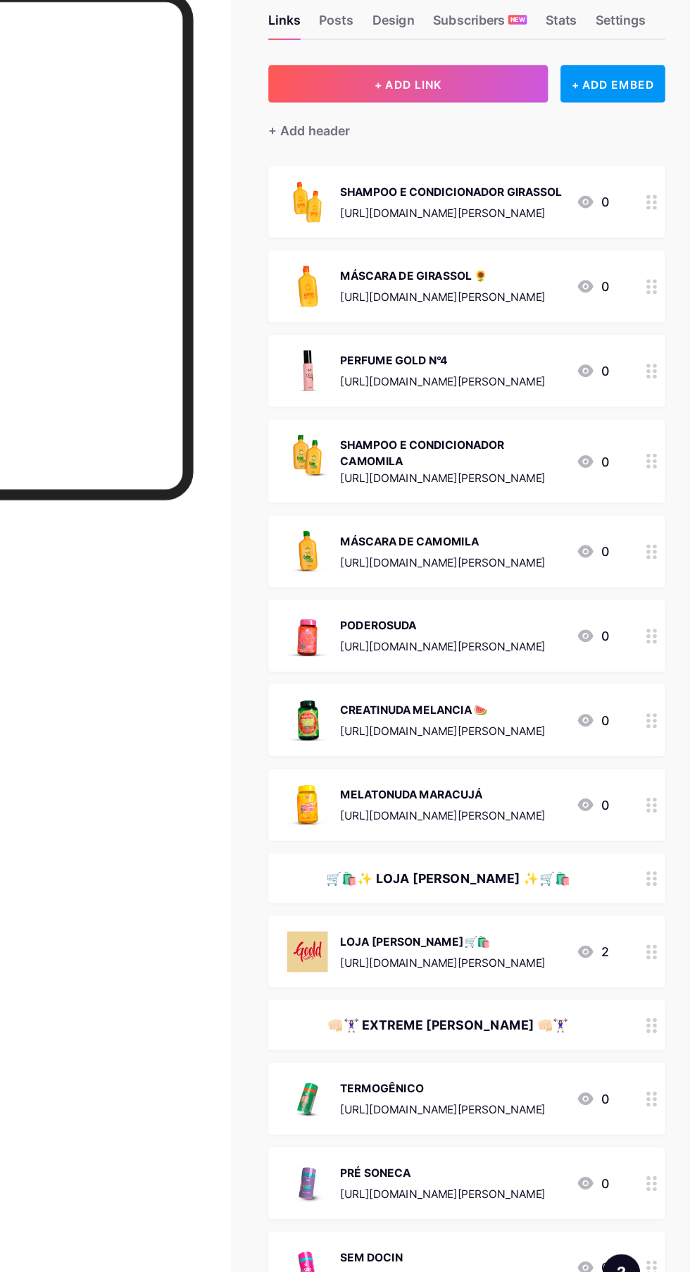
scroll to position [0, 0]
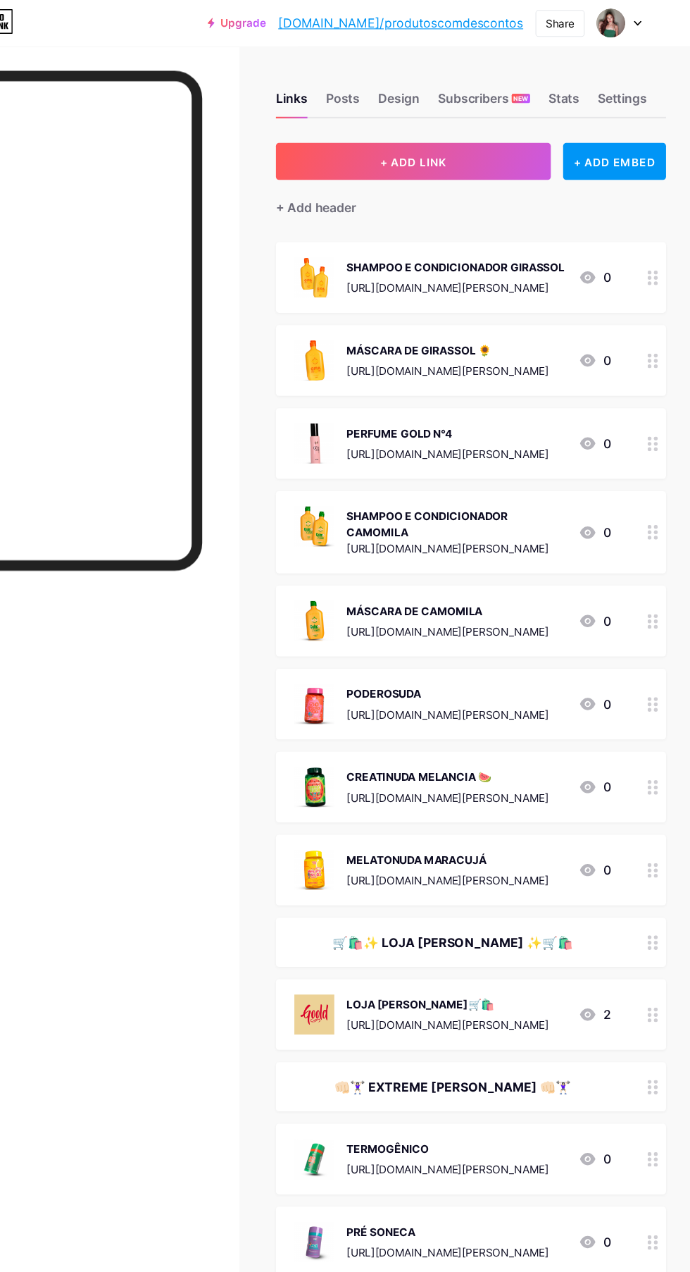
click at [452, 148] on span "+ ADD LINK" at bounding box center [436, 148] width 61 height 12
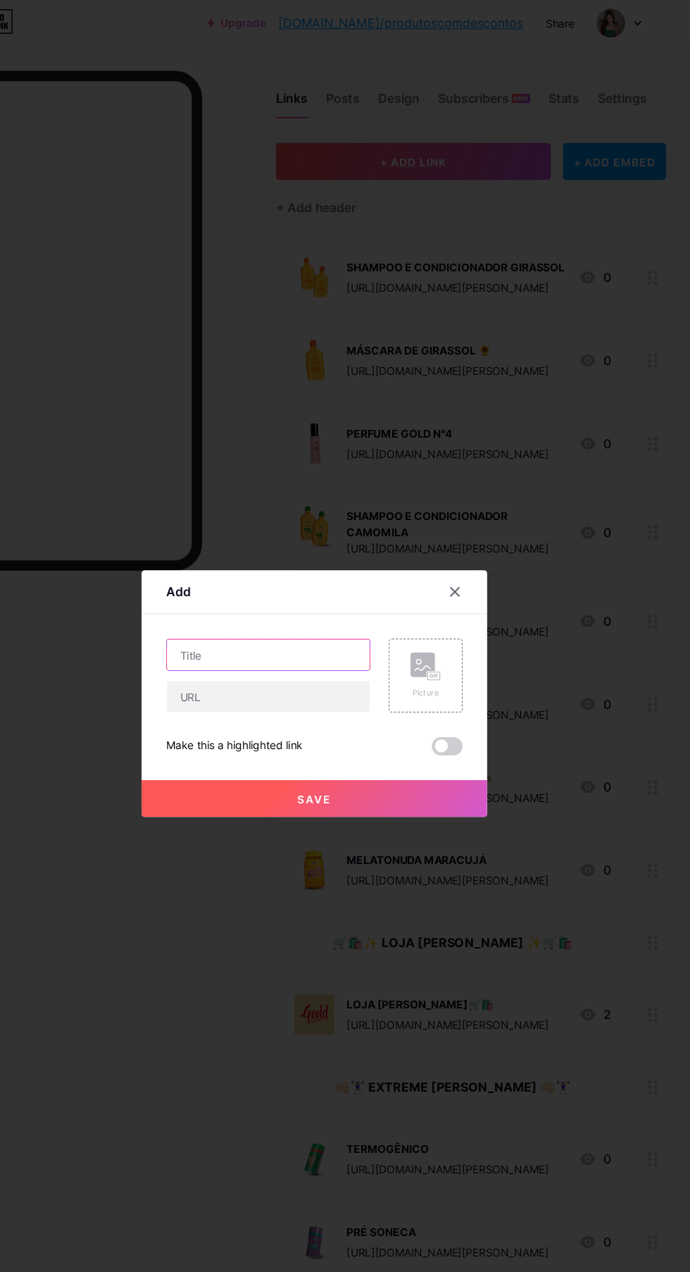
click at [319, 614] on input "text" at bounding box center [303, 600] width 186 height 28
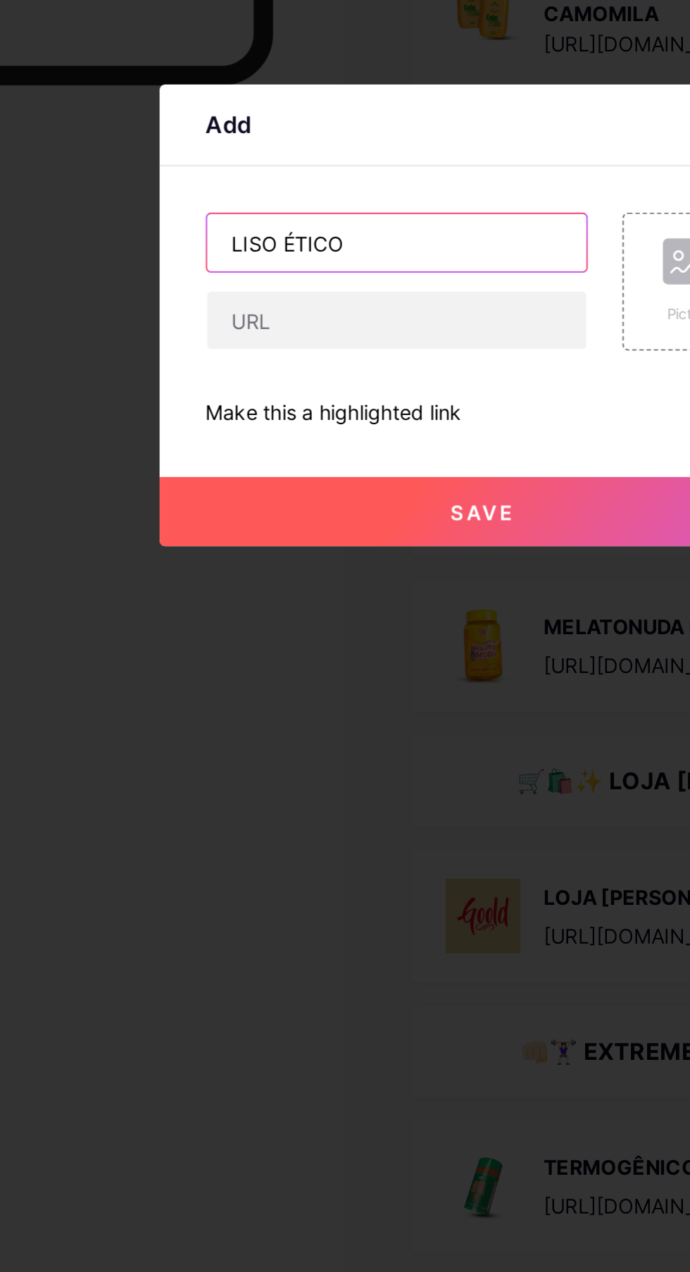
type input "LISO ÉTICO"
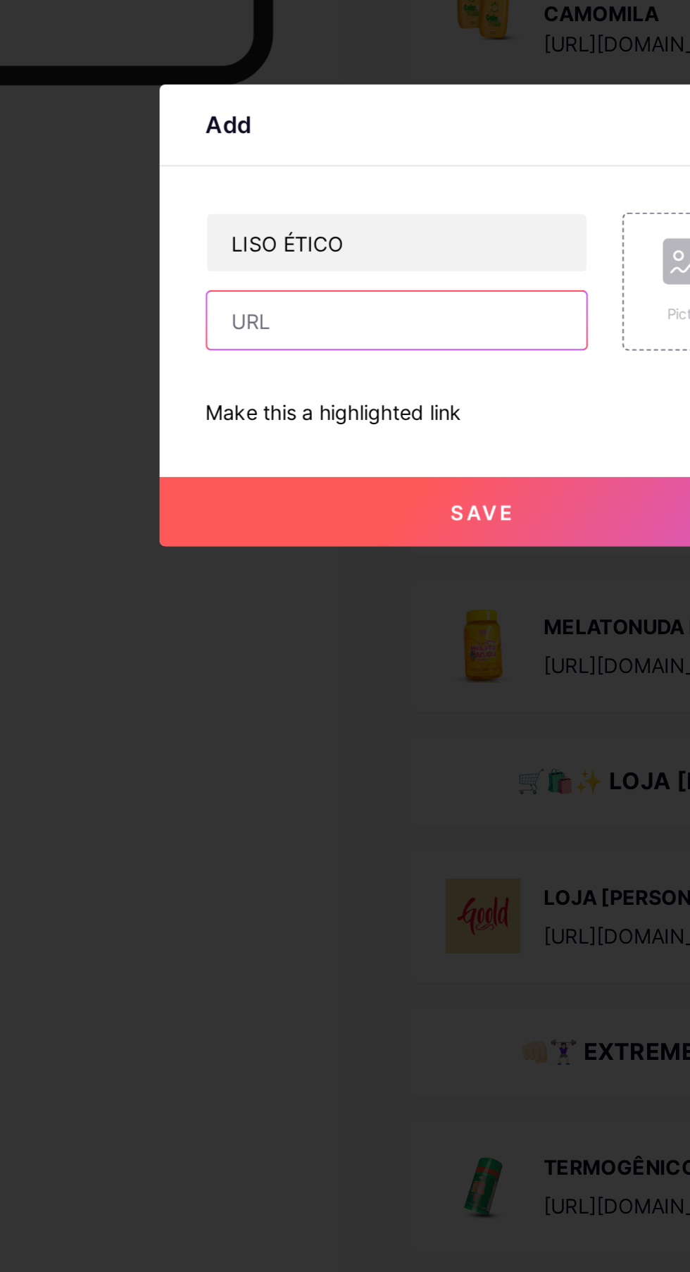
click at [341, 652] on input "text" at bounding box center [303, 638] width 186 height 28
paste input "[URL][DOMAIN_NAME]"
type input "[URL][DOMAIN_NAME]"
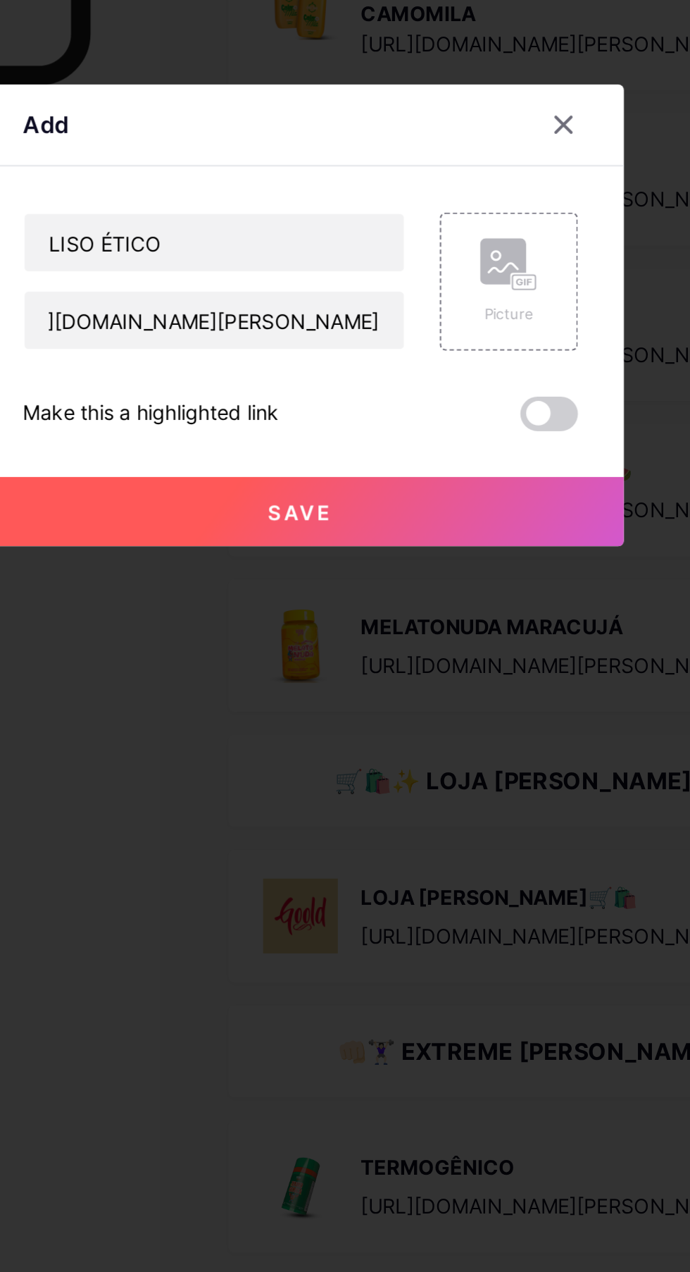
click at [445, 621] on rect at bounding box center [444, 609] width 23 height 23
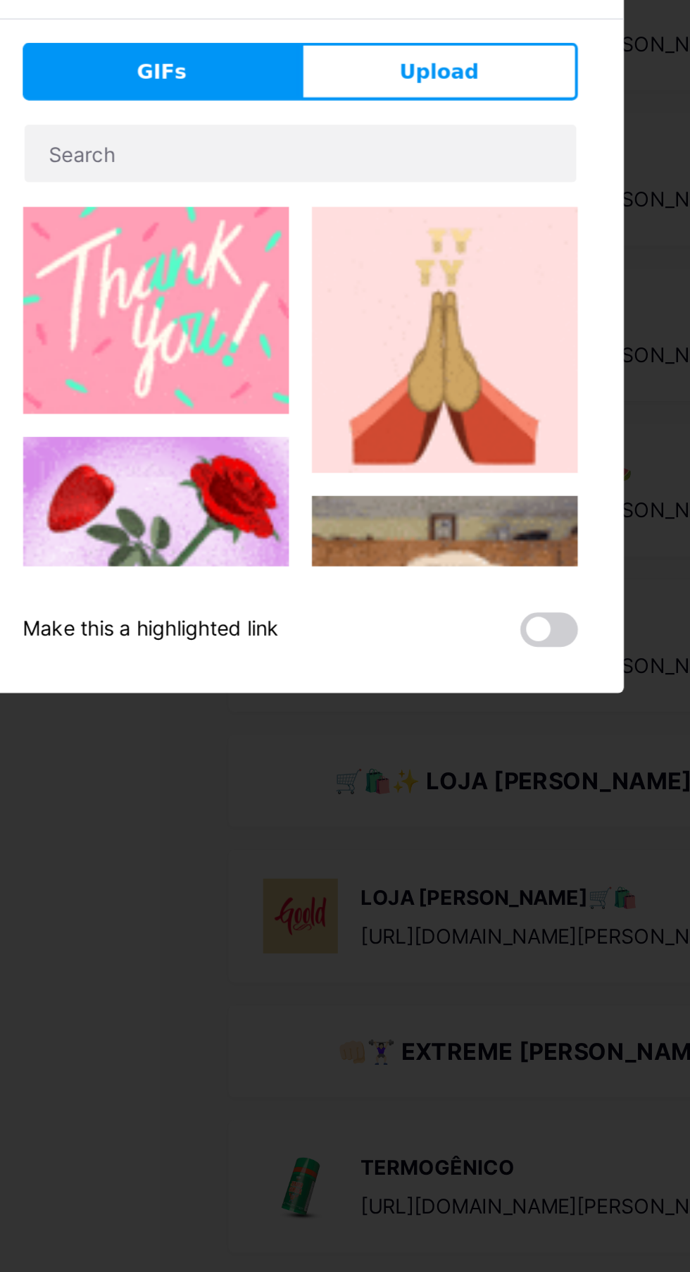
click at [425, 524] on span "Upload" at bounding box center [413, 516] width 39 height 15
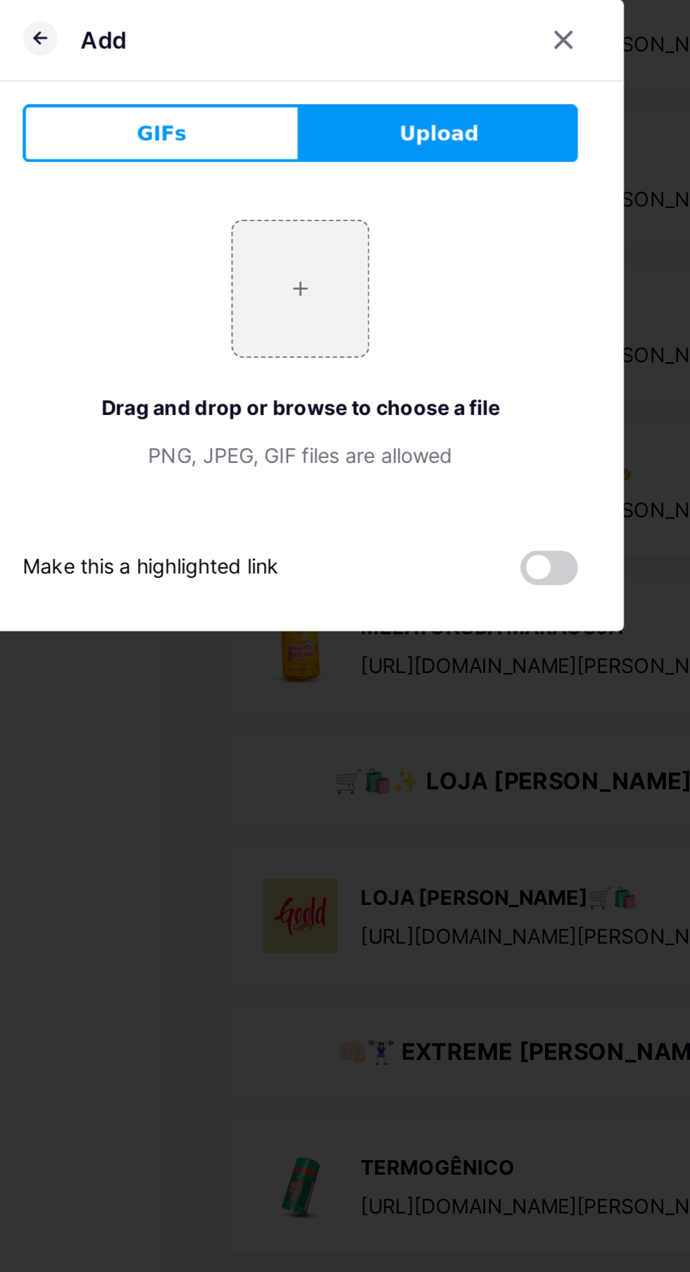
click at [356, 656] on input "file" at bounding box center [345, 623] width 66 height 66
type input "C:\fakepath\1000645375.webp"
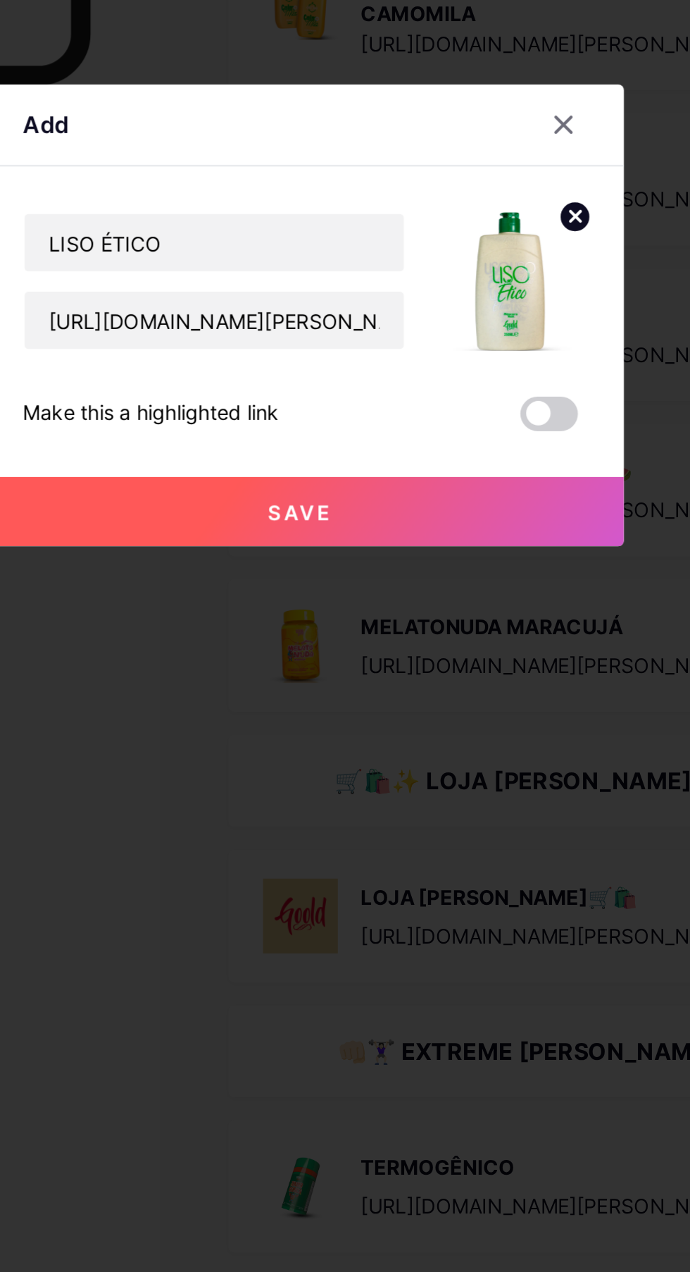
click at [388, 749] on button "Save" at bounding box center [345, 732] width 317 height 34
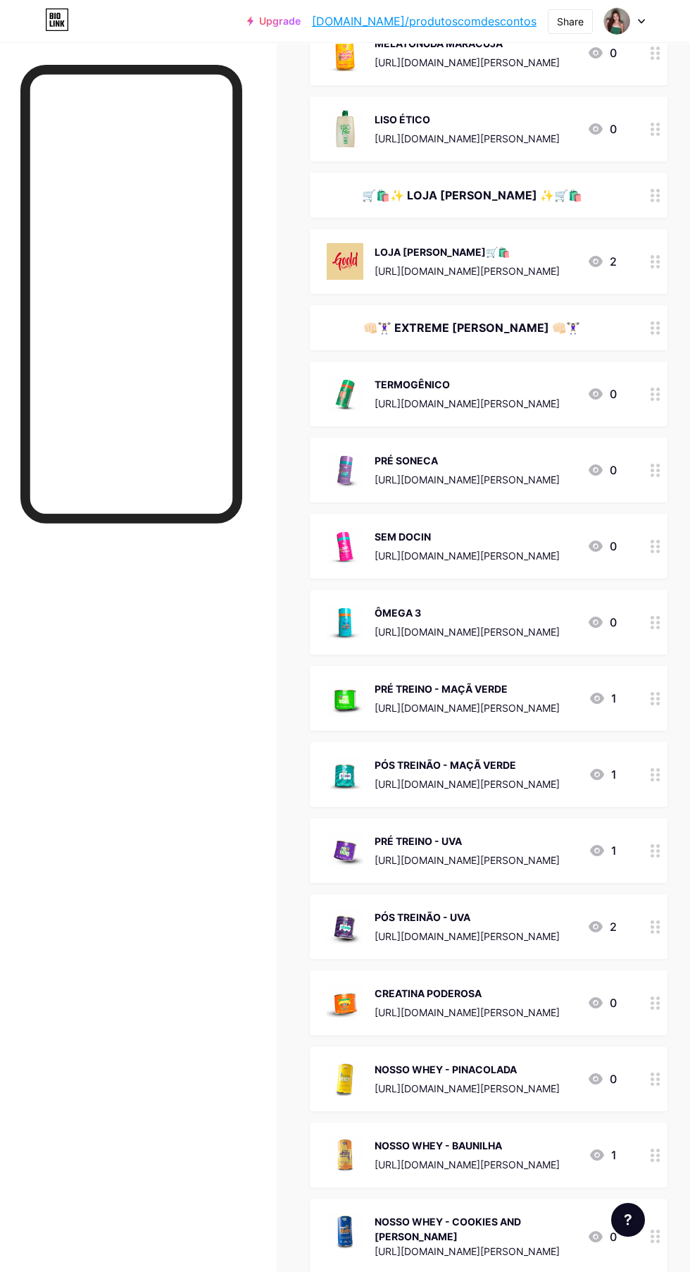
scroll to position [0, 0]
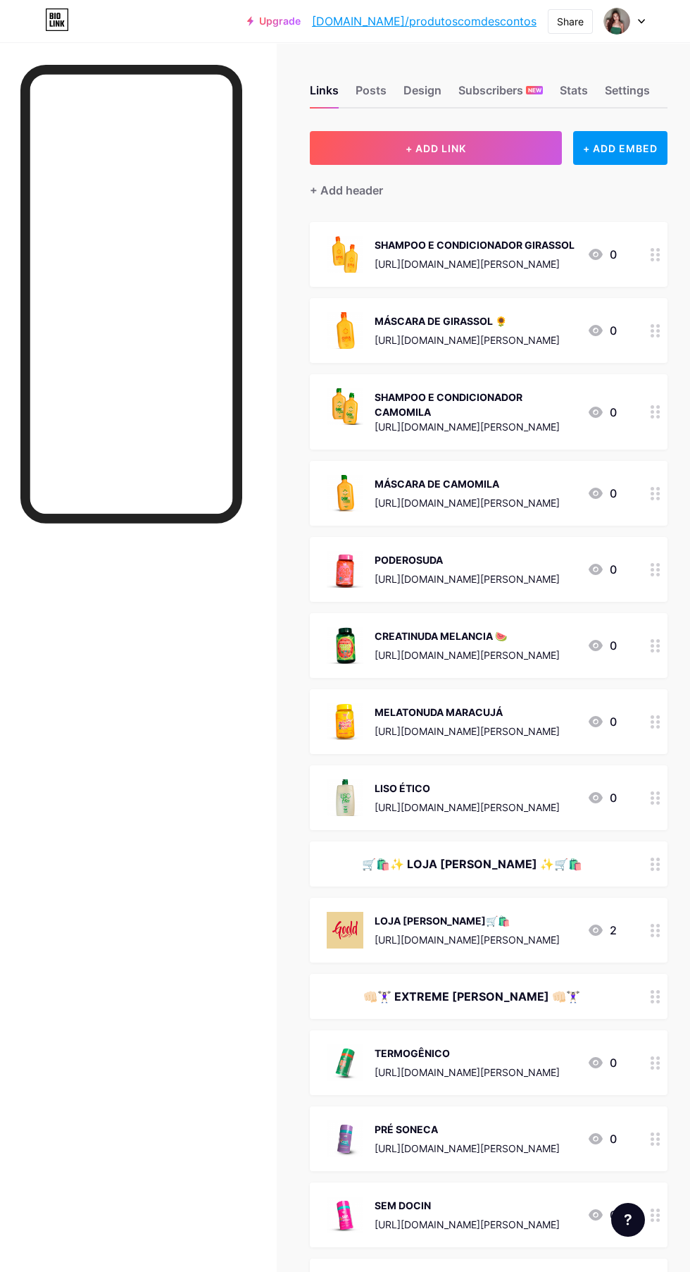
click at [358, 191] on div "+ Add header" at bounding box center [346, 190] width 73 height 17
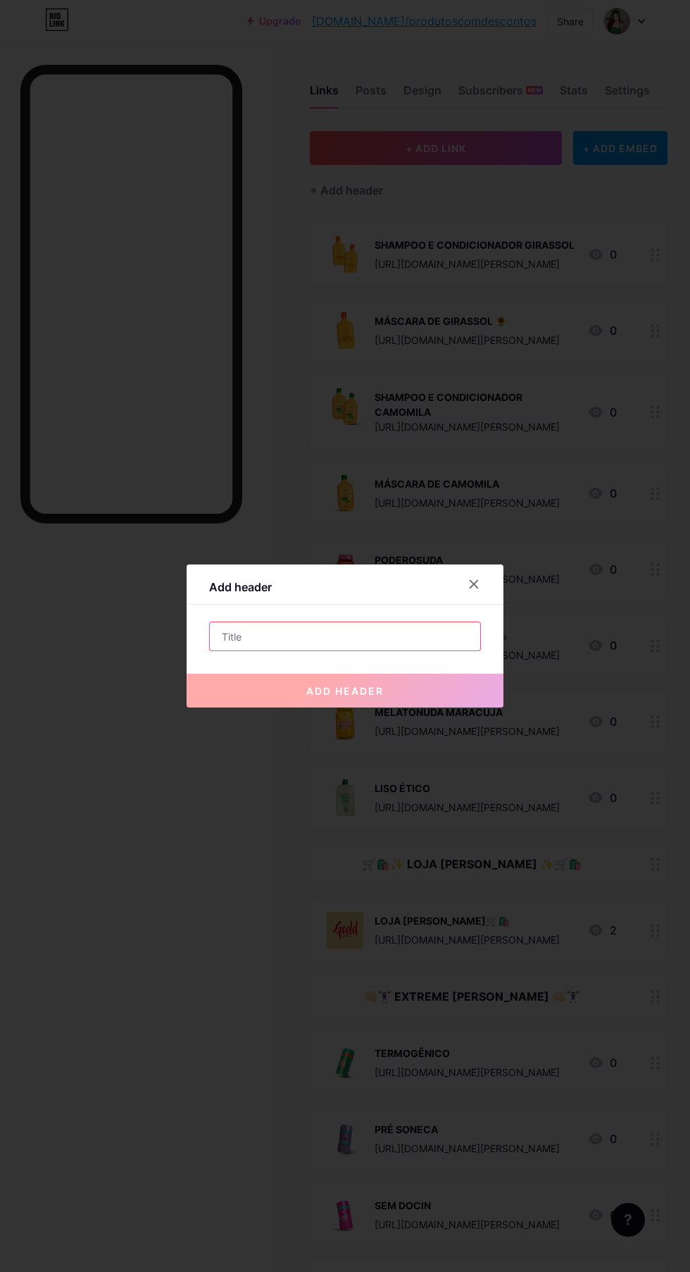
click at [333, 650] on input "text" at bounding box center [345, 636] width 271 height 28
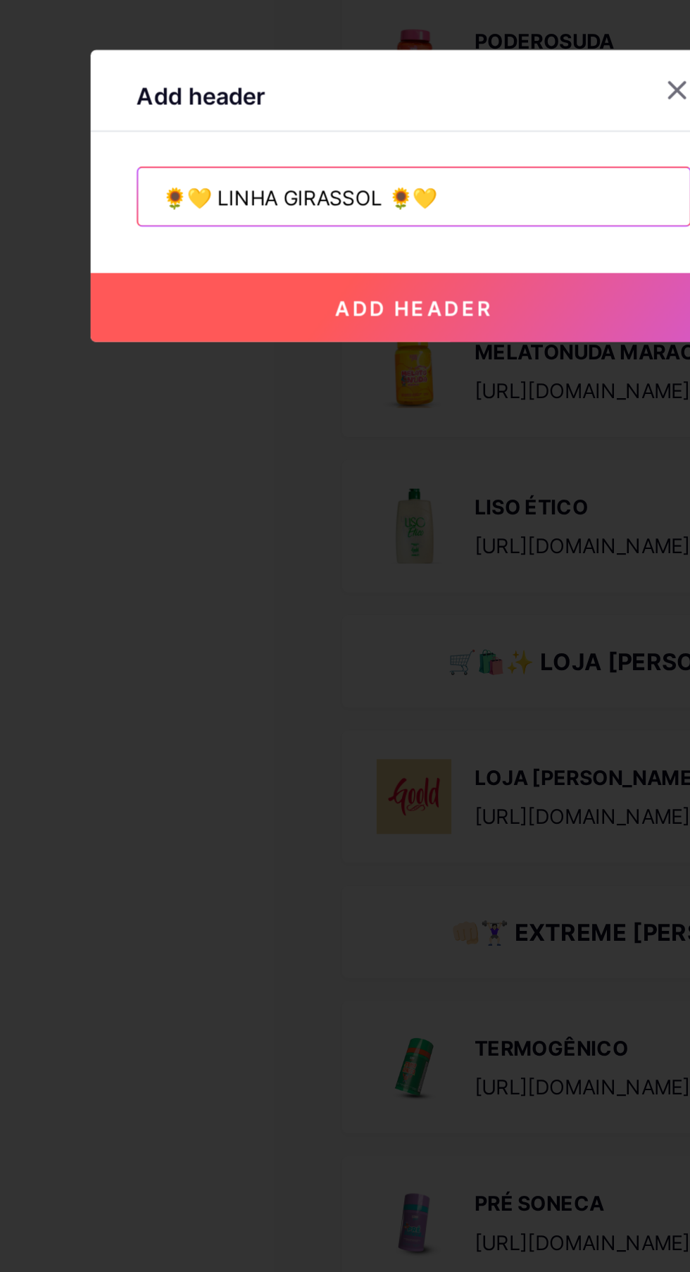
click at [337, 650] on input "🌻💛 LINHA GIRASSOL 🌻💛" at bounding box center [345, 636] width 271 height 28
type input "🌻💛 LINHA GIRASSOL 🌻💛"
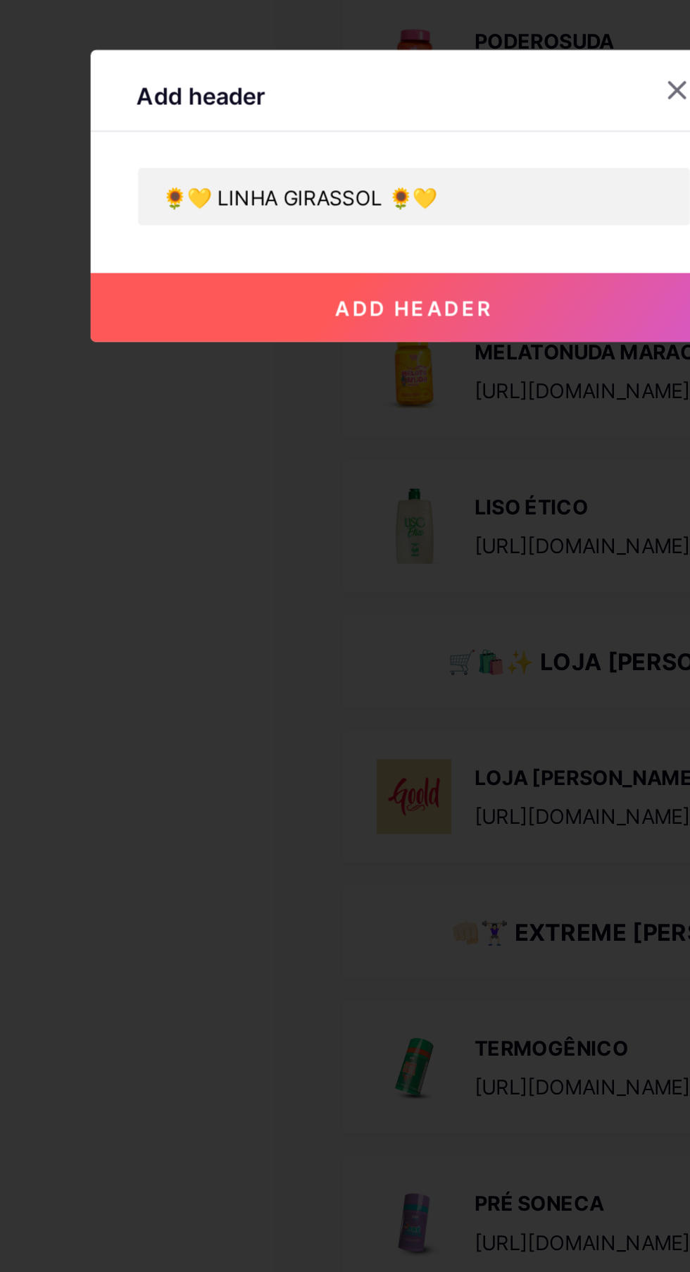
click at [420, 707] on button "add header" at bounding box center [345, 690] width 317 height 34
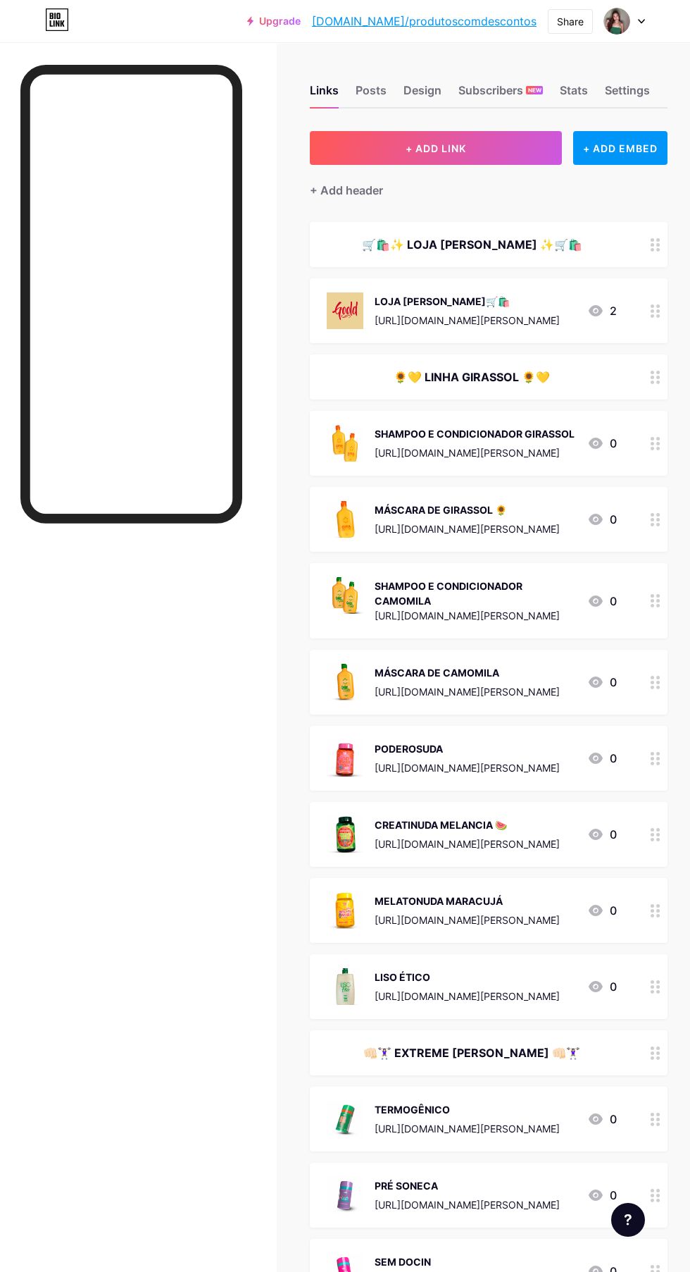
click at [432, 148] on span "+ ADD LINK" at bounding box center [436, 148] width 61 height 12
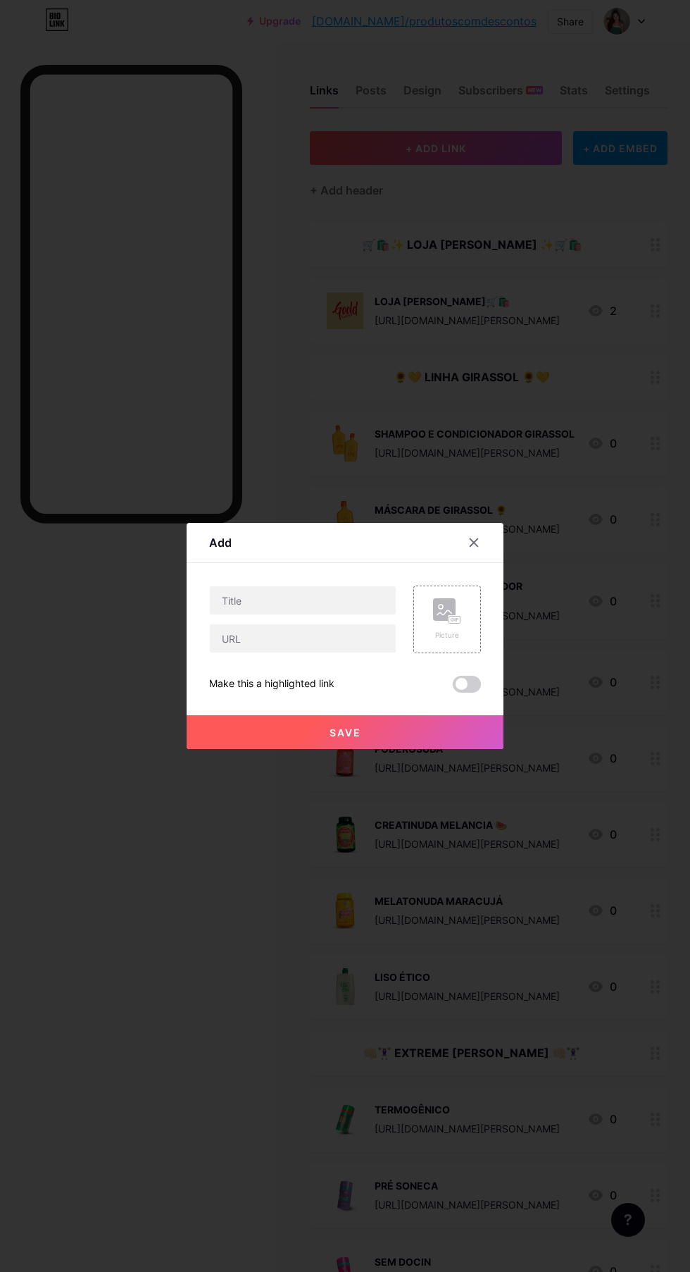
click at [474, 547] on icon at bounding box center [475, 543] width 8 height 8
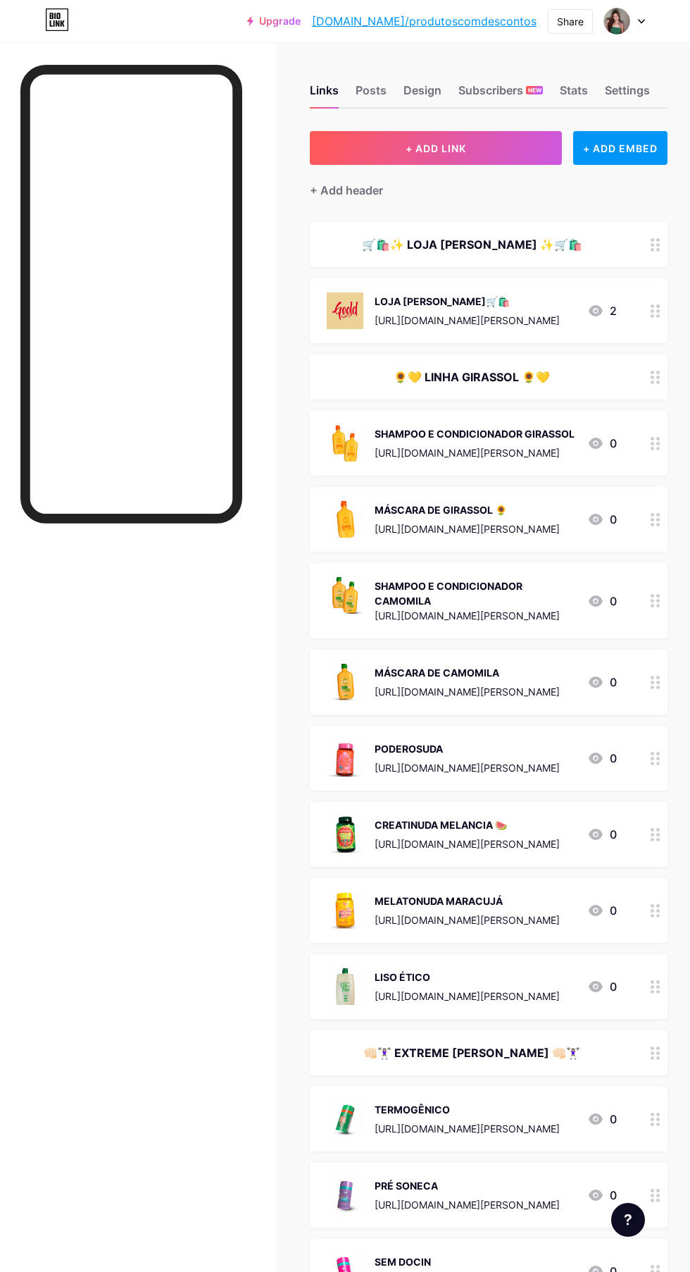
click at [369, 195] on div "+ Add header" at bounding box center [346, 190] width 73 height 17
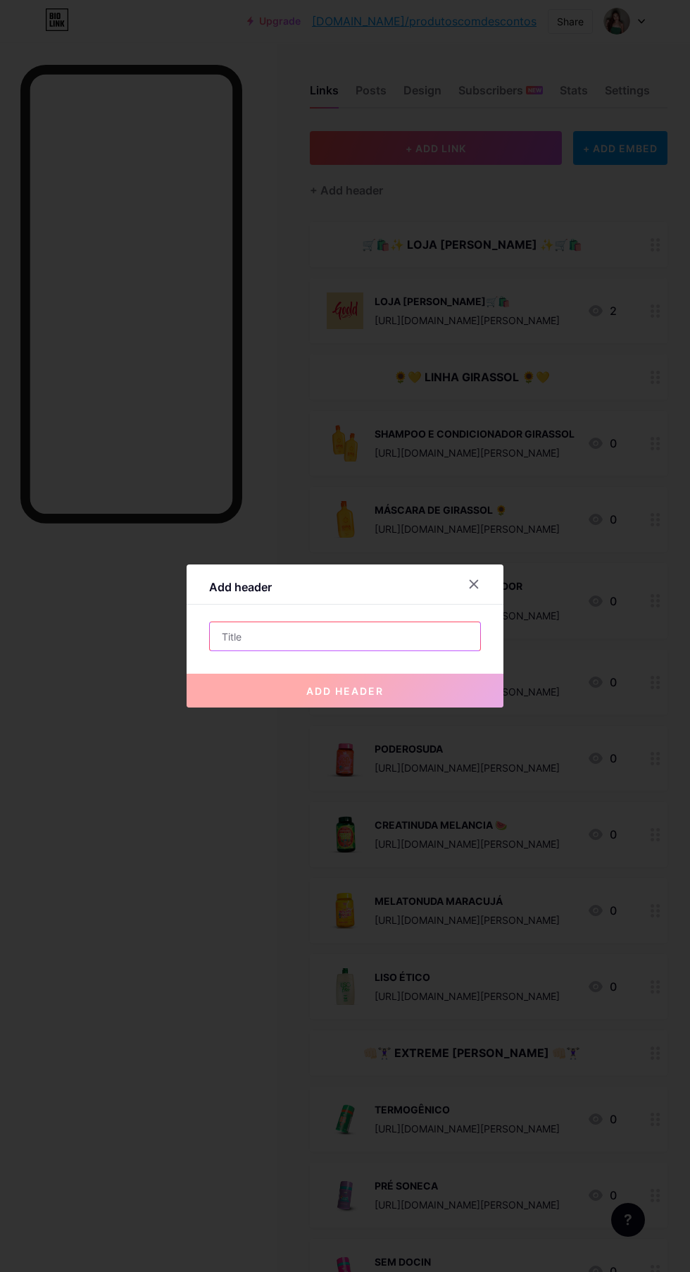
click at [351, 650] on input "text" at bounding box center [345, 636] width 271 height 28
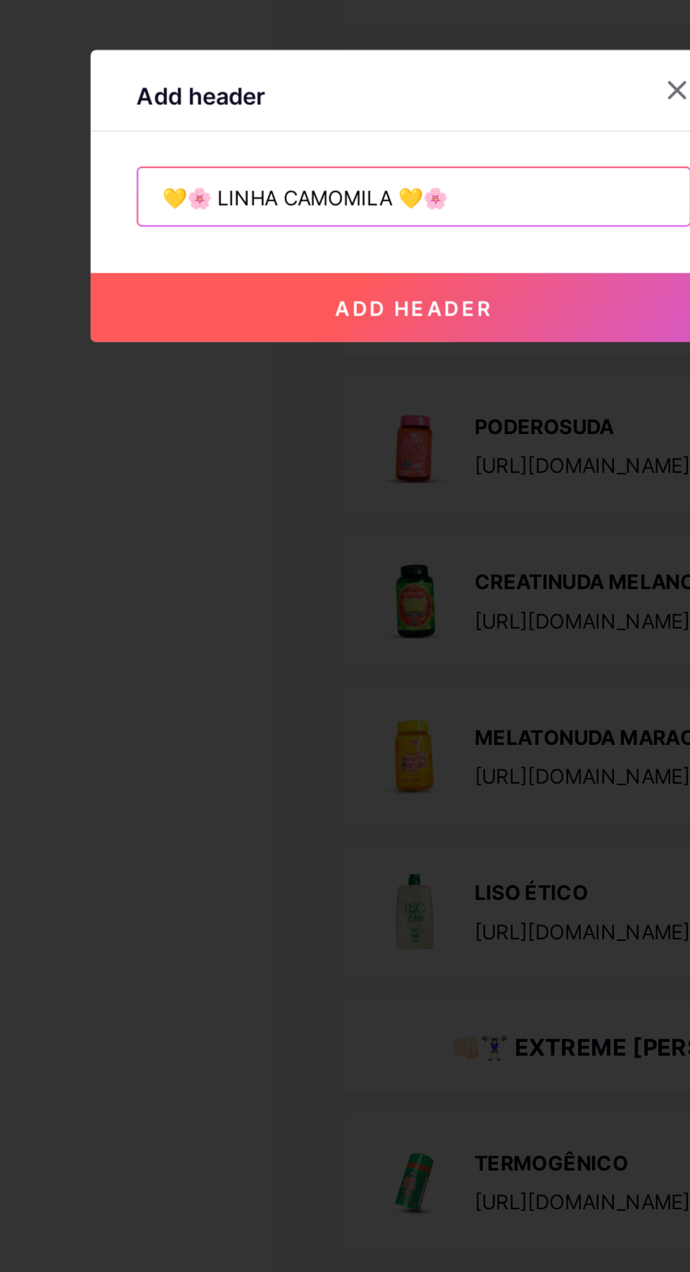
type input "💛🌸 LINHA CAMOMILA 💛🌸"
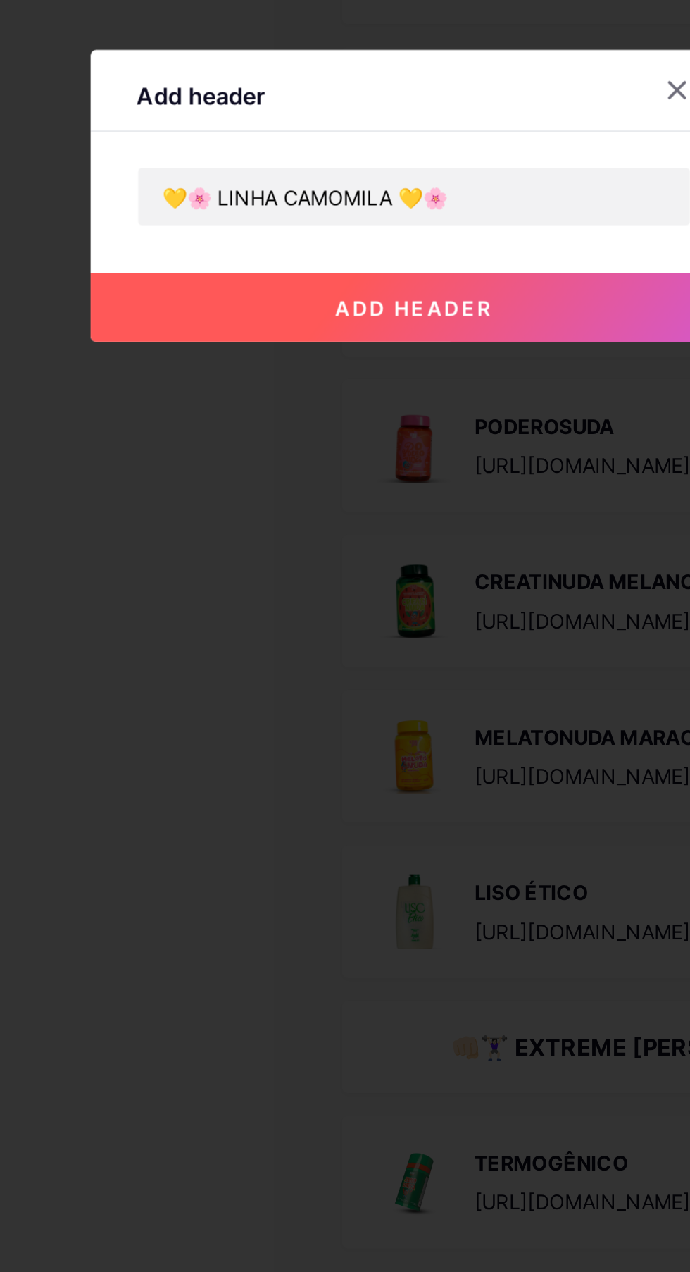
click at [424, 707] on button "add header" at bounding box center [345, 690] width 317 height 34
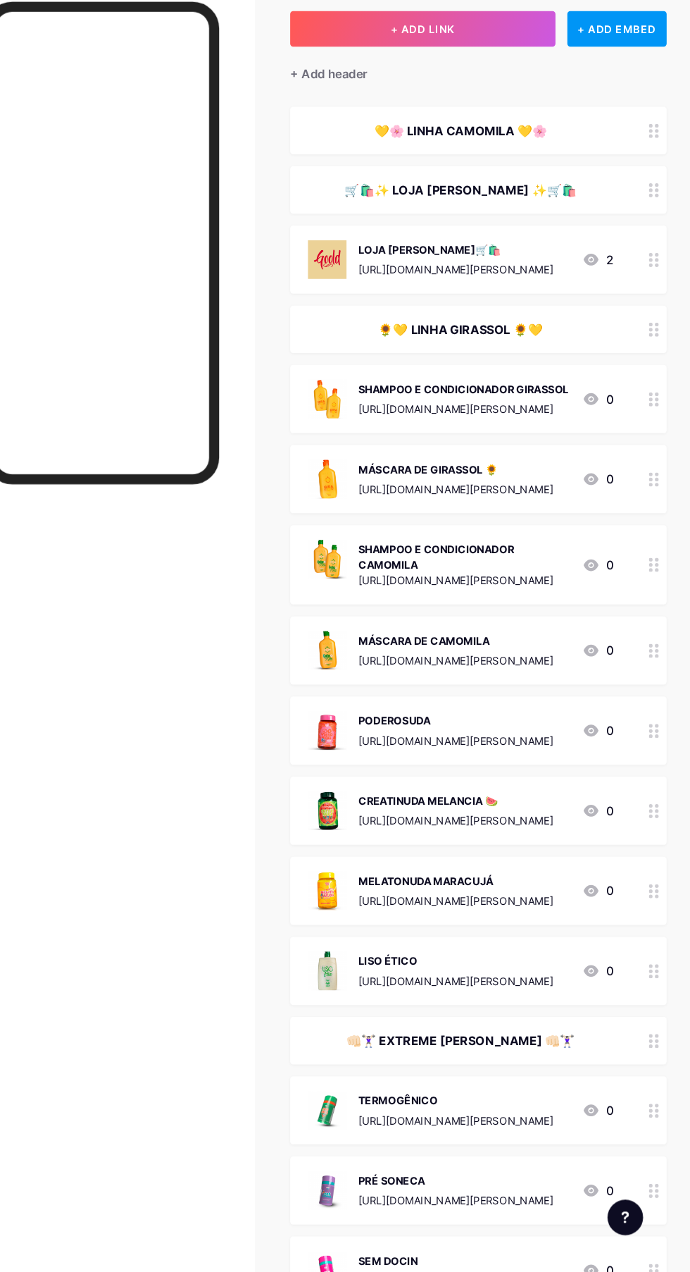
scroll to position [54, 0]
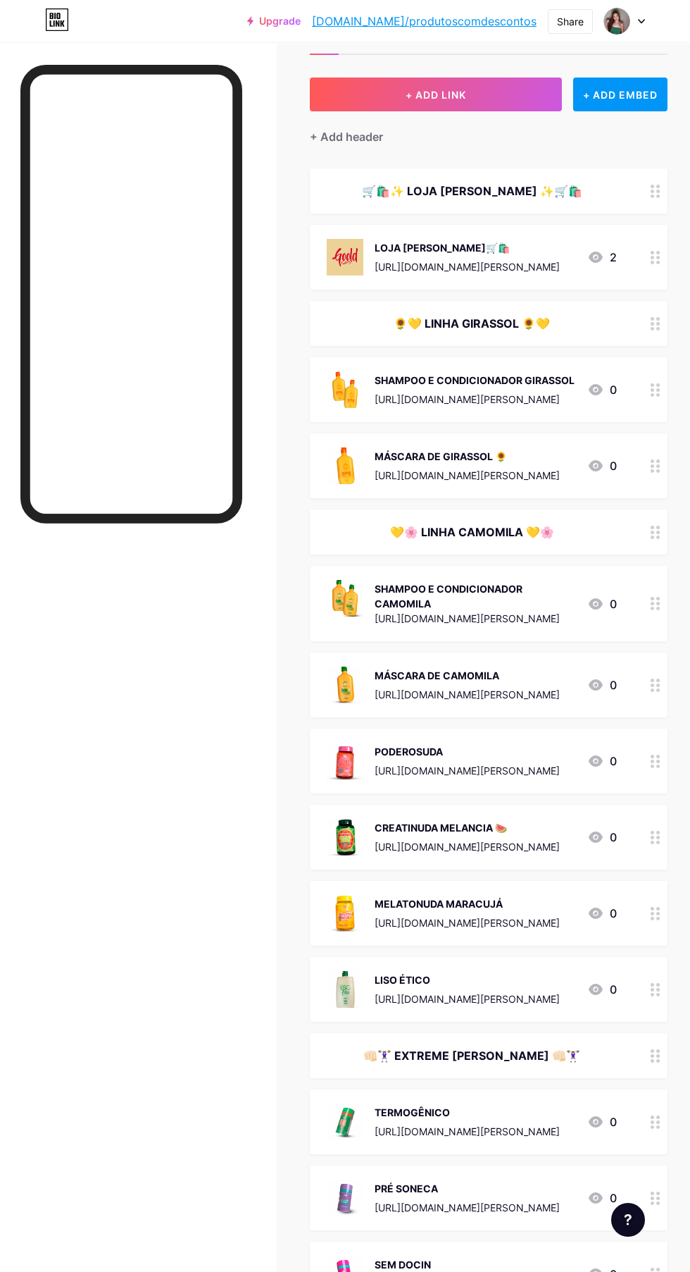
click at [348, 143] on div "+ Add header" at bounding box center [346, 136] width 73 height 17
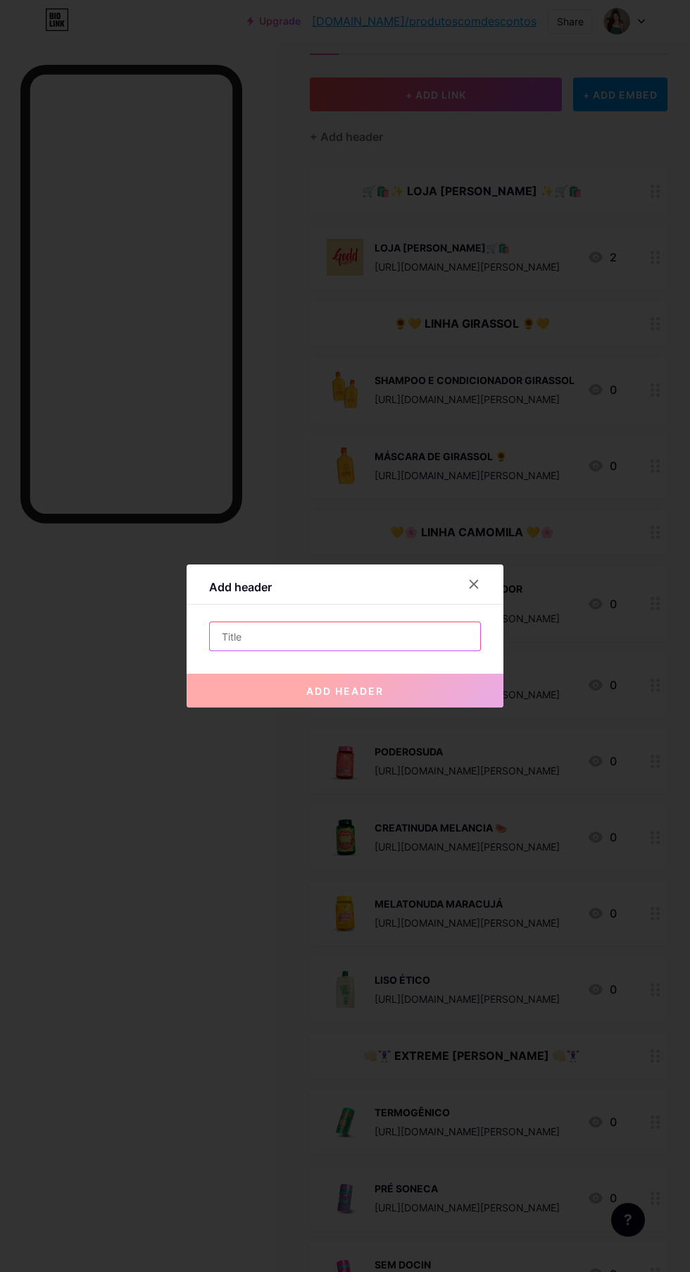
click at [344, 650] on input "text" at bounding box center [345, 636] width 271 height 28
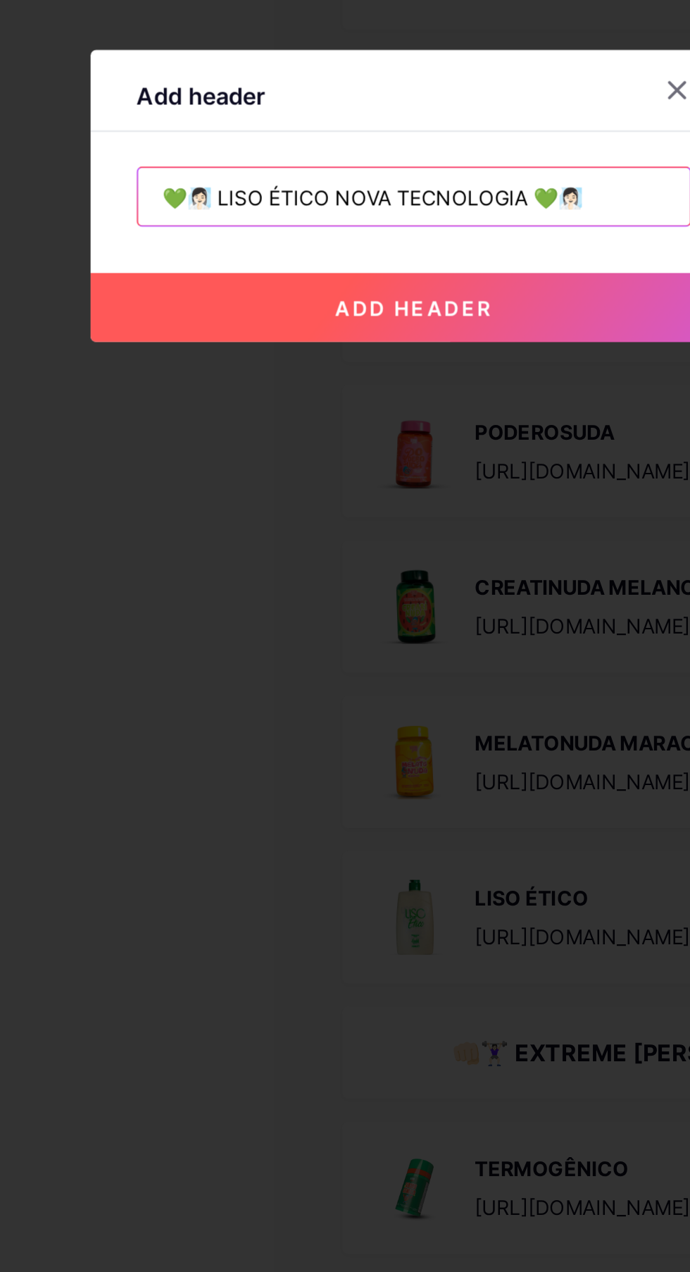
type input "💚🧖🏻‍♀️ LISO ÉTICO NOVA TECNOLOGIA 💚🧖🏻‍♀️"
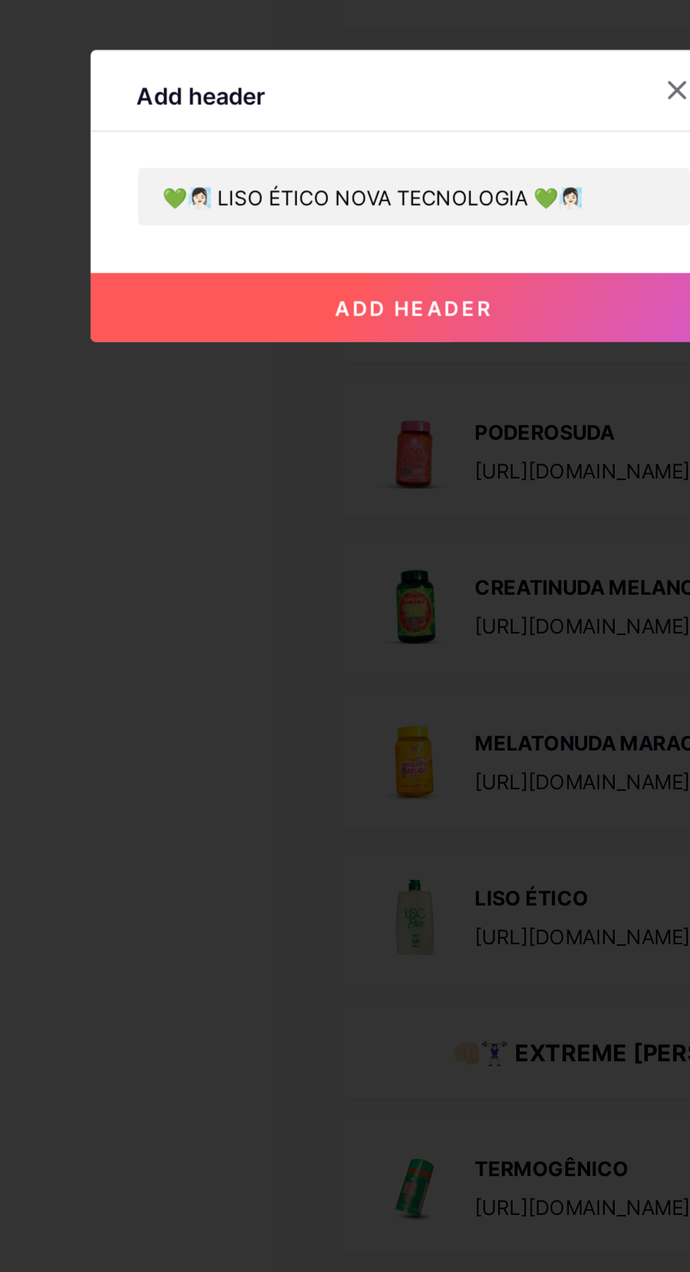
click at [420, 707] on button "add header" at bounding box center [345, 690] width 317 height 34
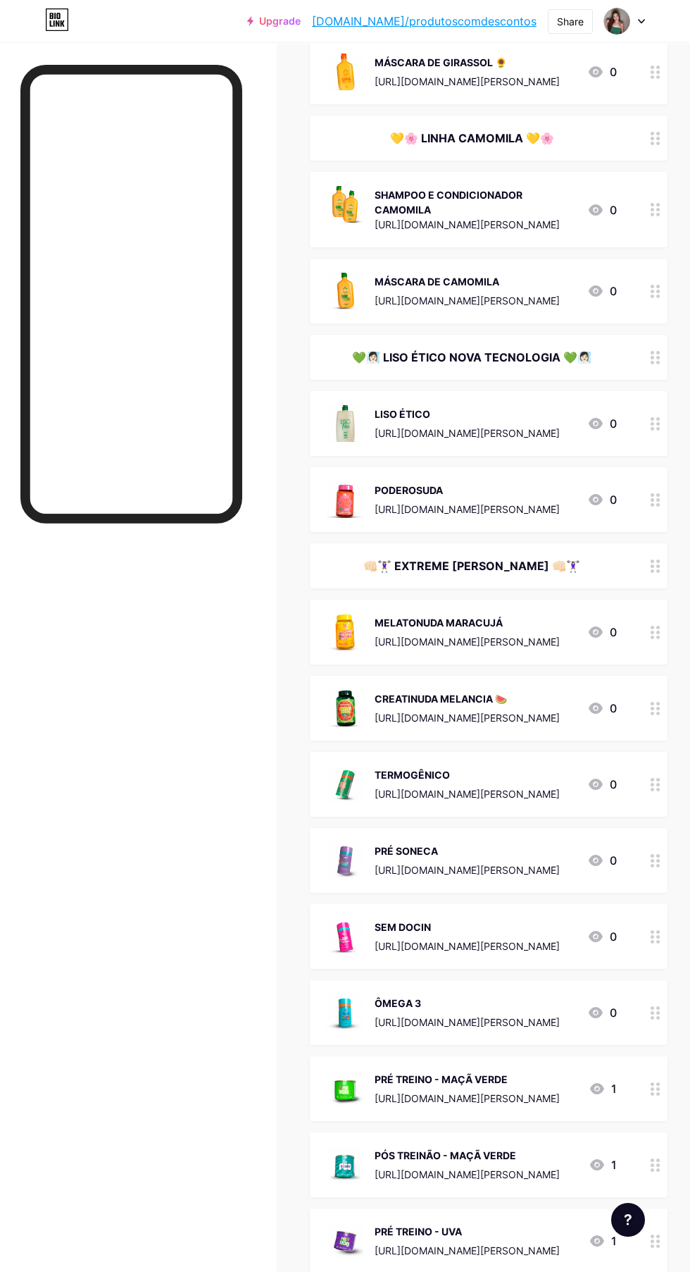
scroll to position [0, 0]
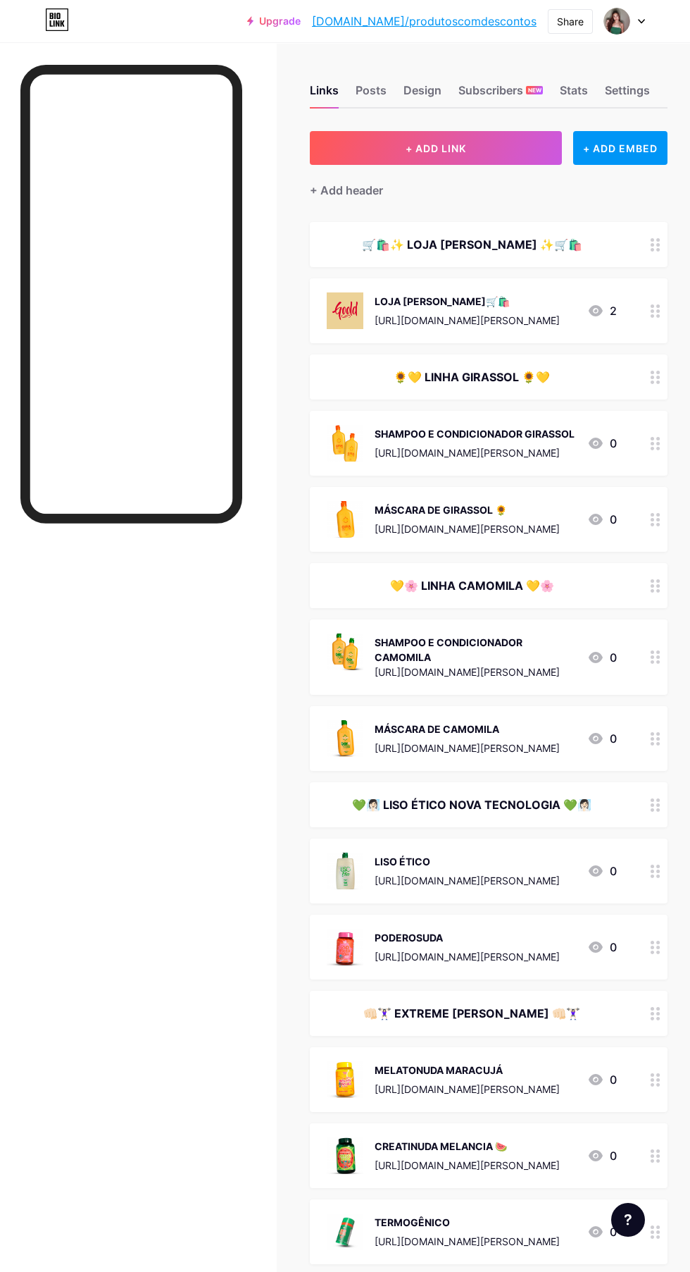
click at [468, 153] on button "+ ADD LINK" at bounding box center [436, 148] width 252 height 34
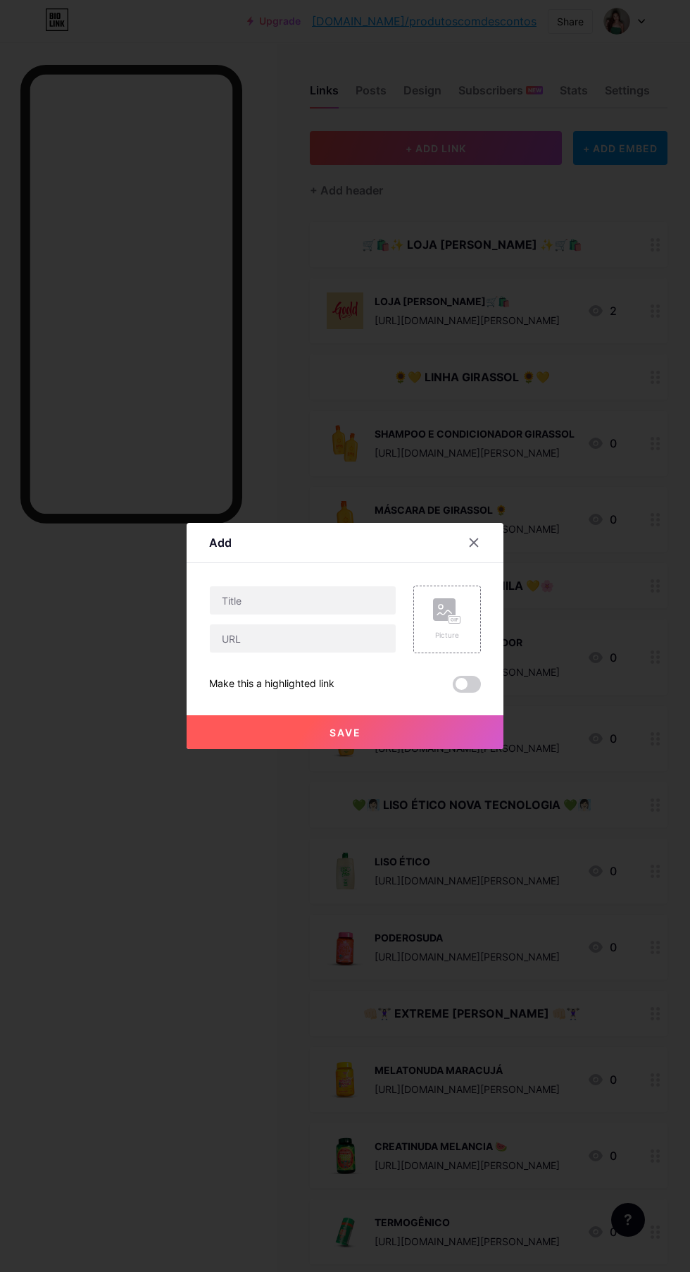
click at [498, 555] on div at bounding box center [482, 542] width 42 height 25
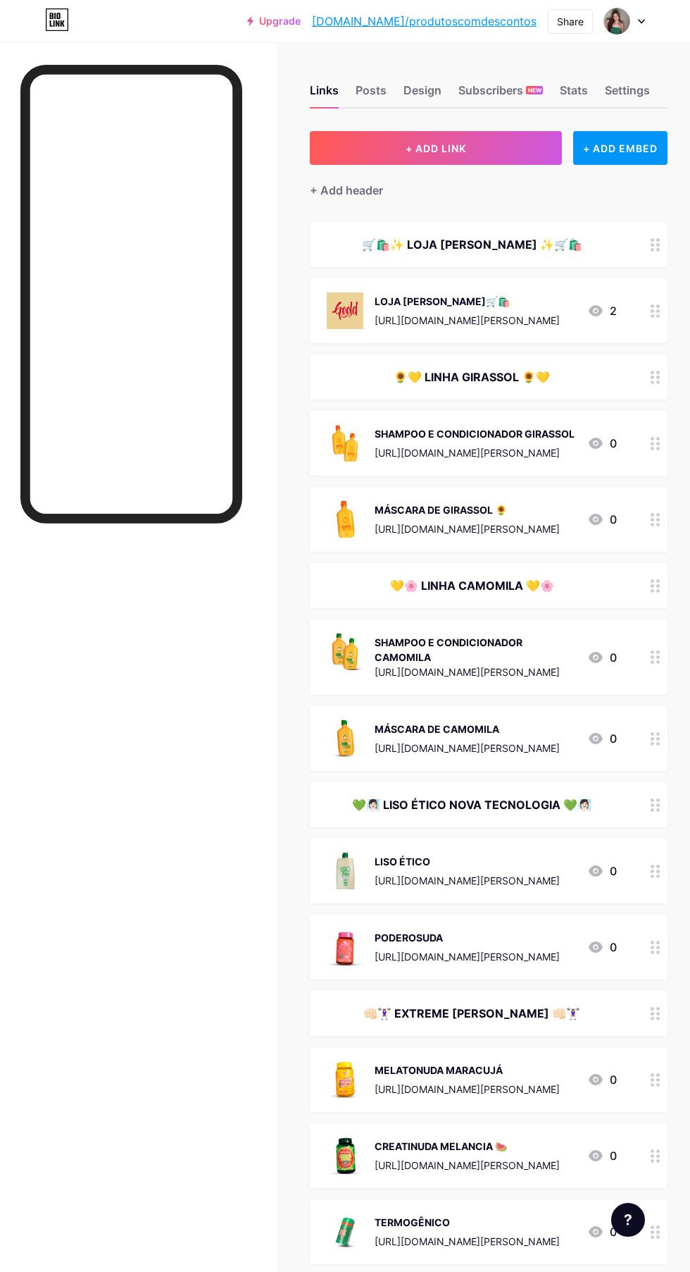
click at [356, 187] on div "+ Add header" at bounding box center [346, 190] width 73 height 17
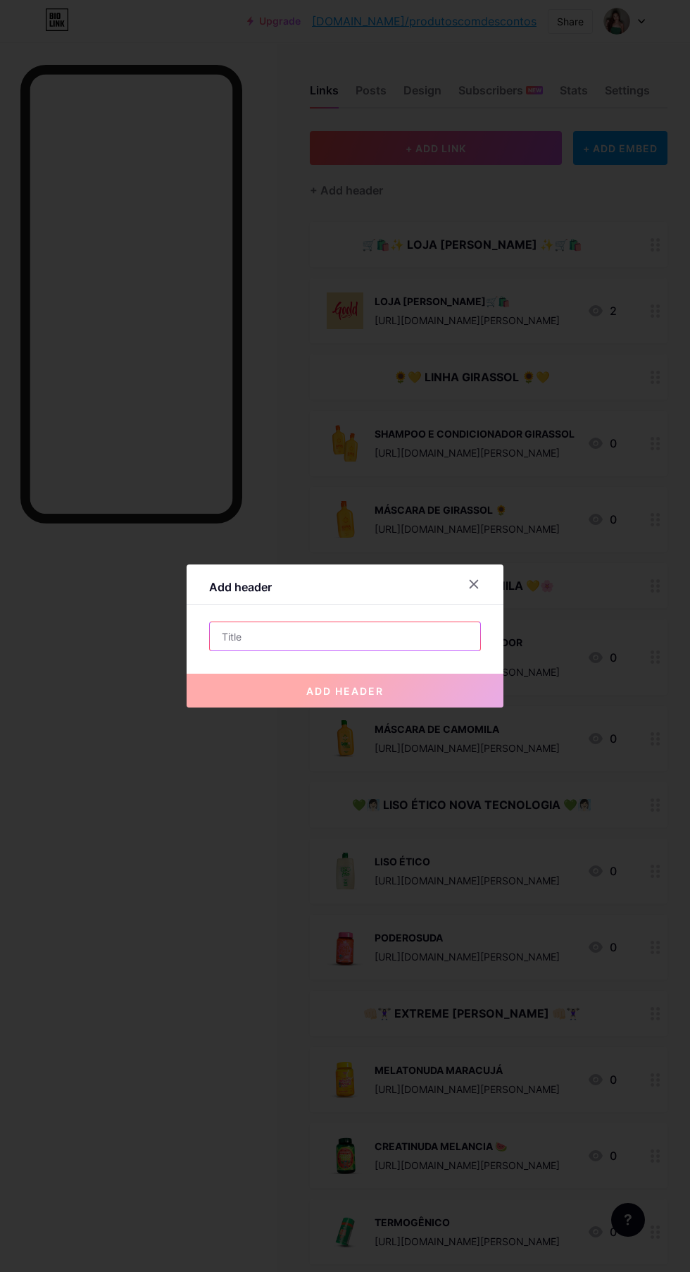
click at [337, 650] on input "text" at bounding box center [345, 636] width 271 height 28
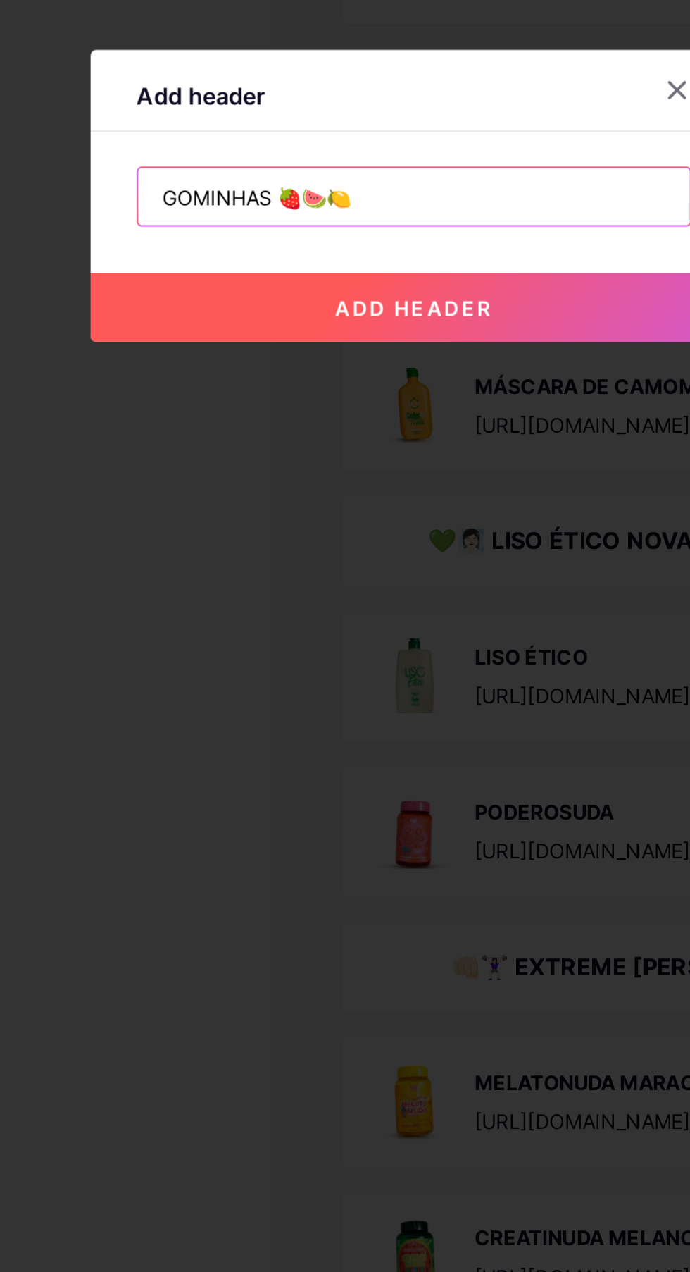
click at [223, 650] on input "GOMINHAS 🍓🍉🍋" at bounding box center [345, 636] width 271 height 28
type input "🍉🍓🍋 GOMINHAS 🍓🍉🍋"
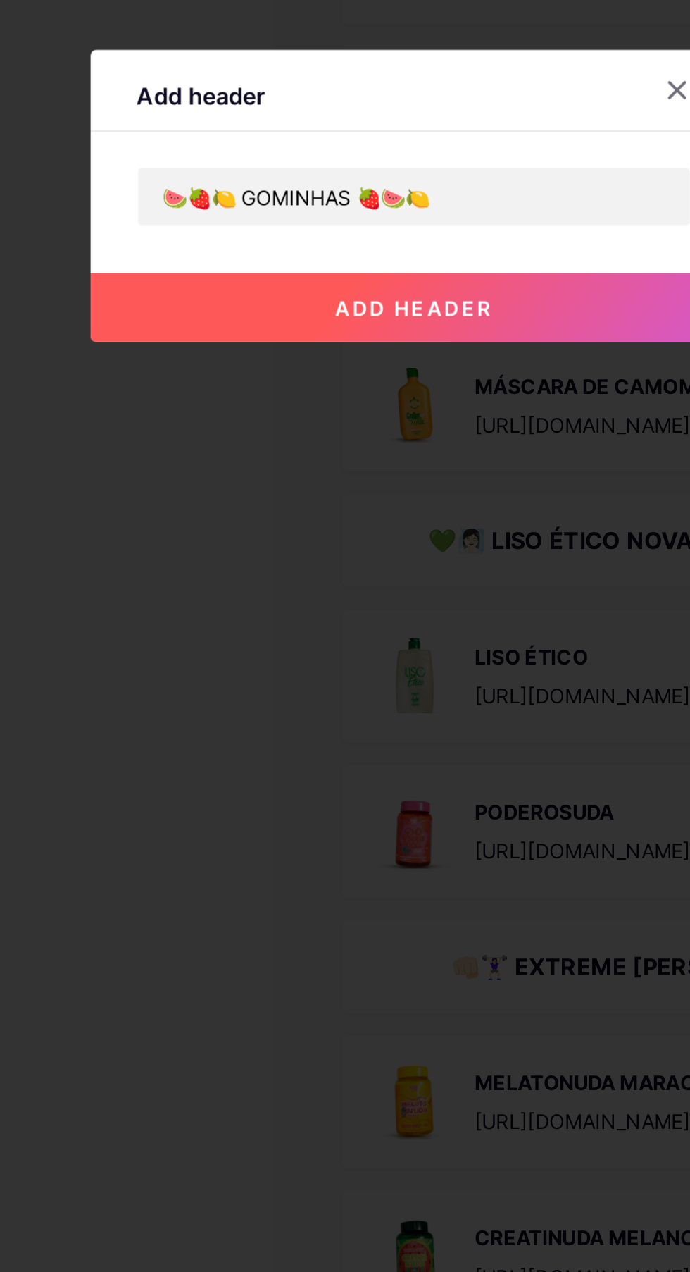
click at [430, 707] on button "add header" at bounding box center [345, 690] width 317 height 34
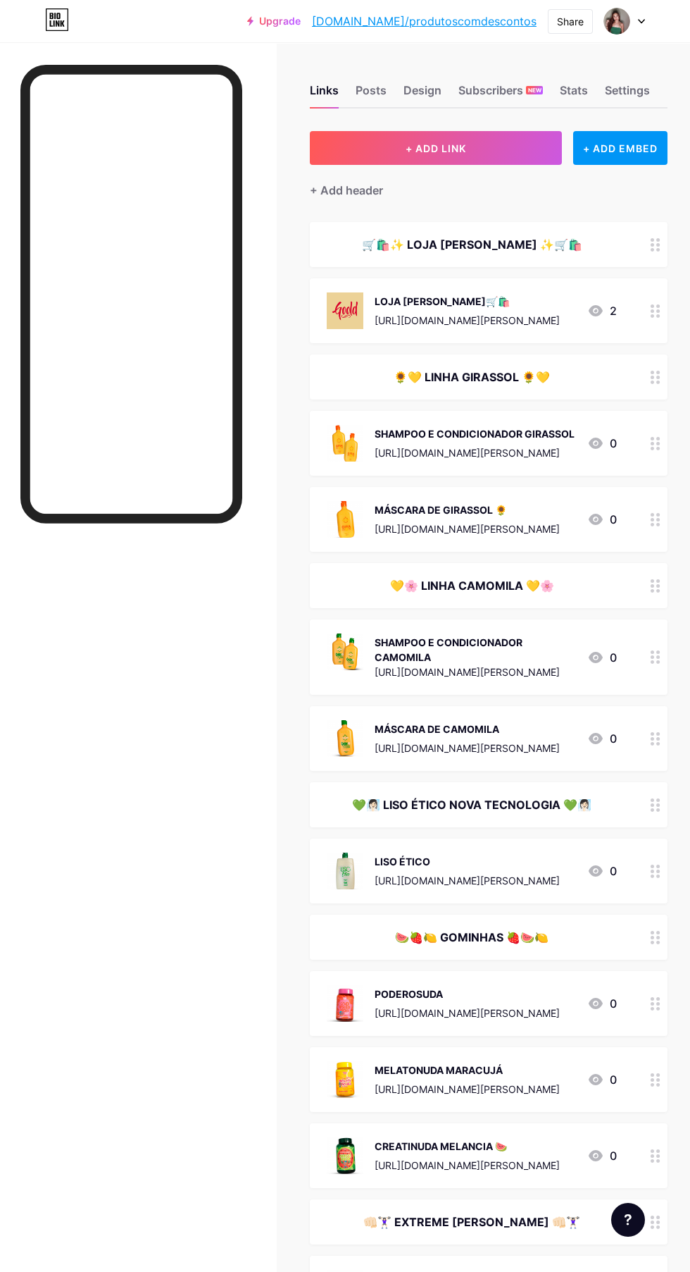
click at [424, 148] on span "+ ADD LINK" at bounding box center [436, 148] width 61 height 12
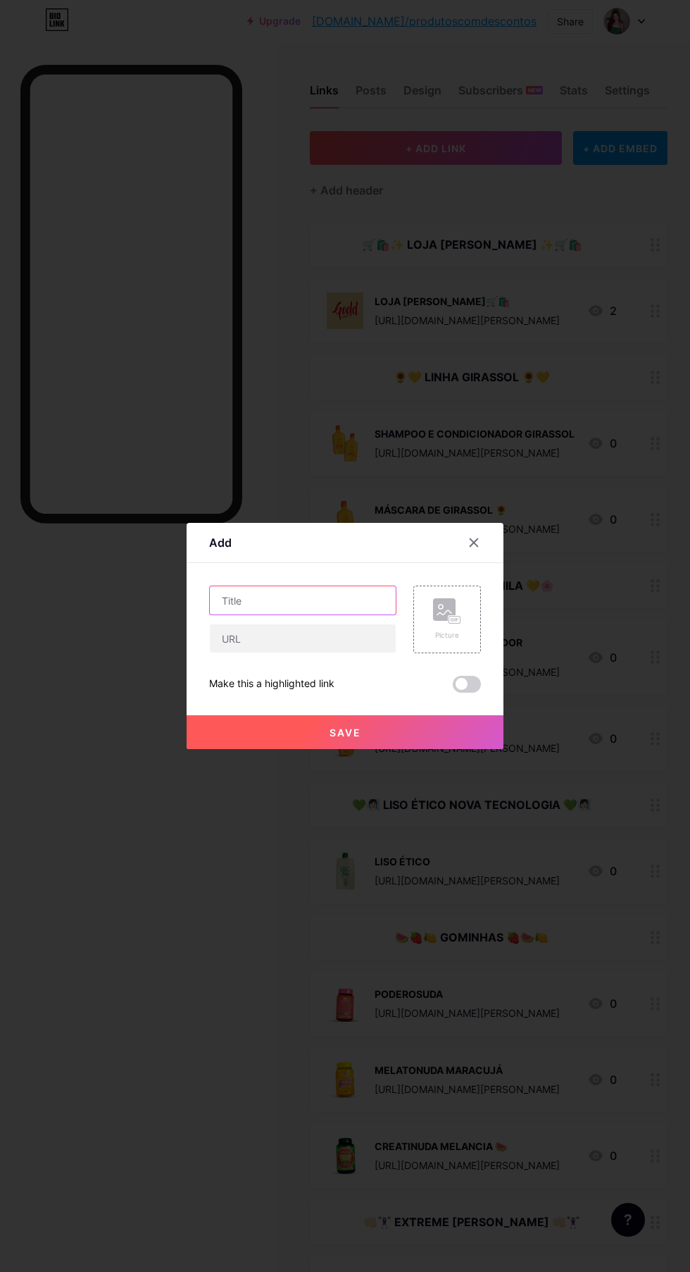
click at [264, 614] on input "text" at bounding box center [303, 600] width 186 height 28
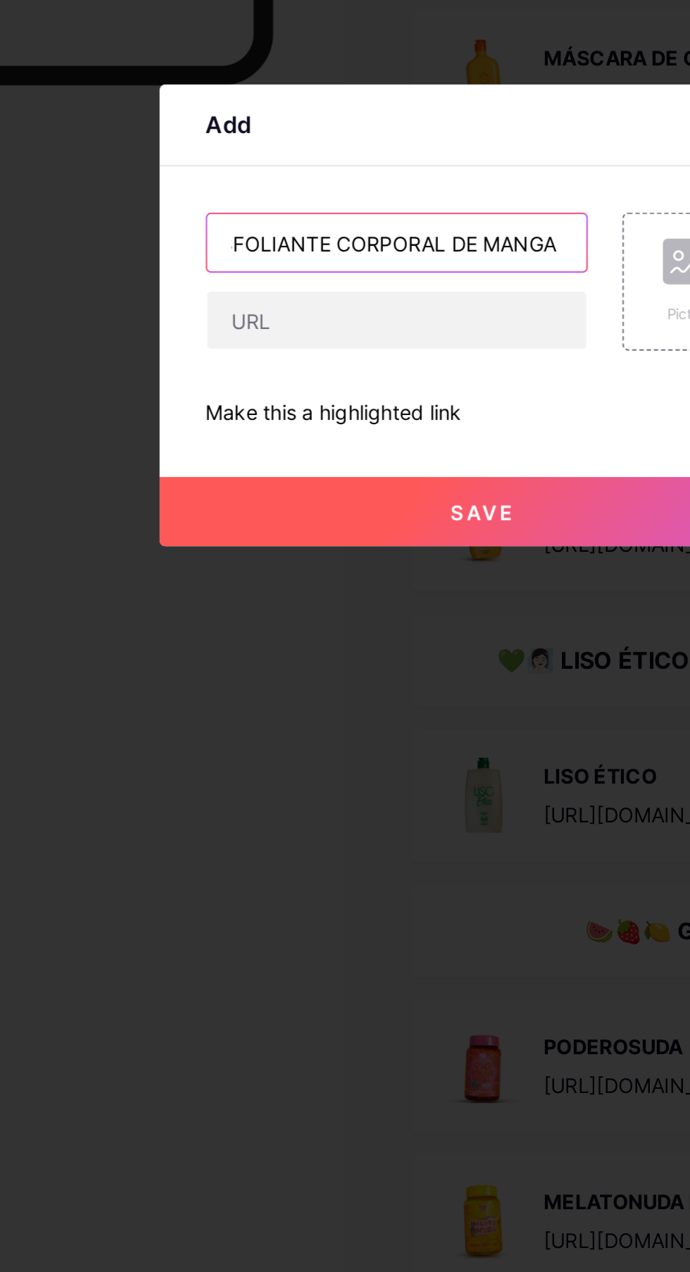
scroll to position [0, 24]
type input "ESFOLIANTE CORPORAL DE MANGA 🥭"
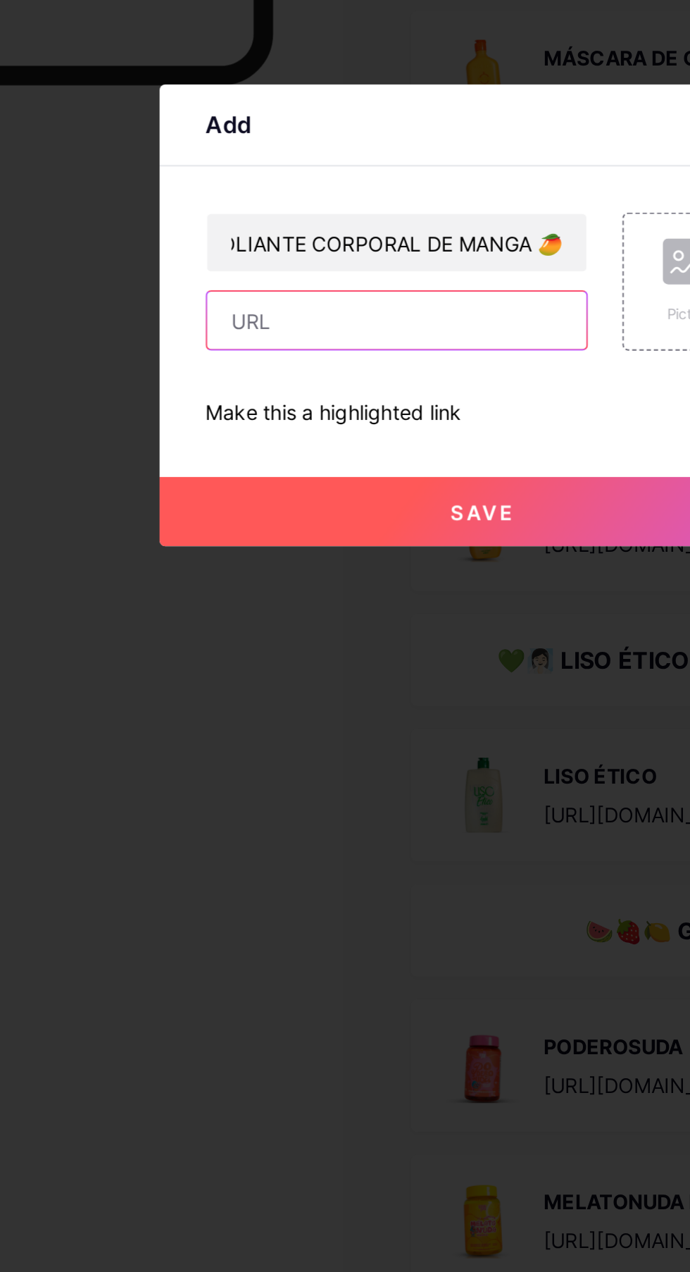
click at [344, 652] on input "text" at bounding box center [303, 638] width 186 height 28
paste input "[URL][DOMAIN_NAME]"
type input "[URL][DOMAIN_NAME]"
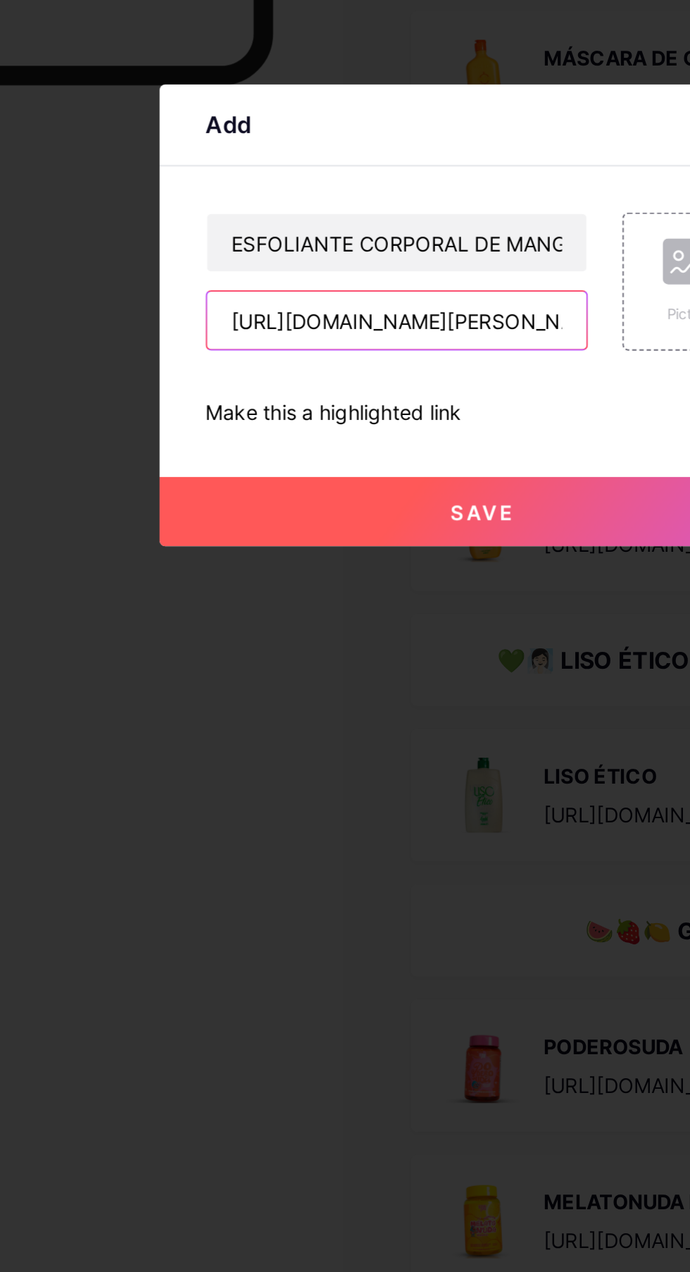
scroll to position [0, 54]
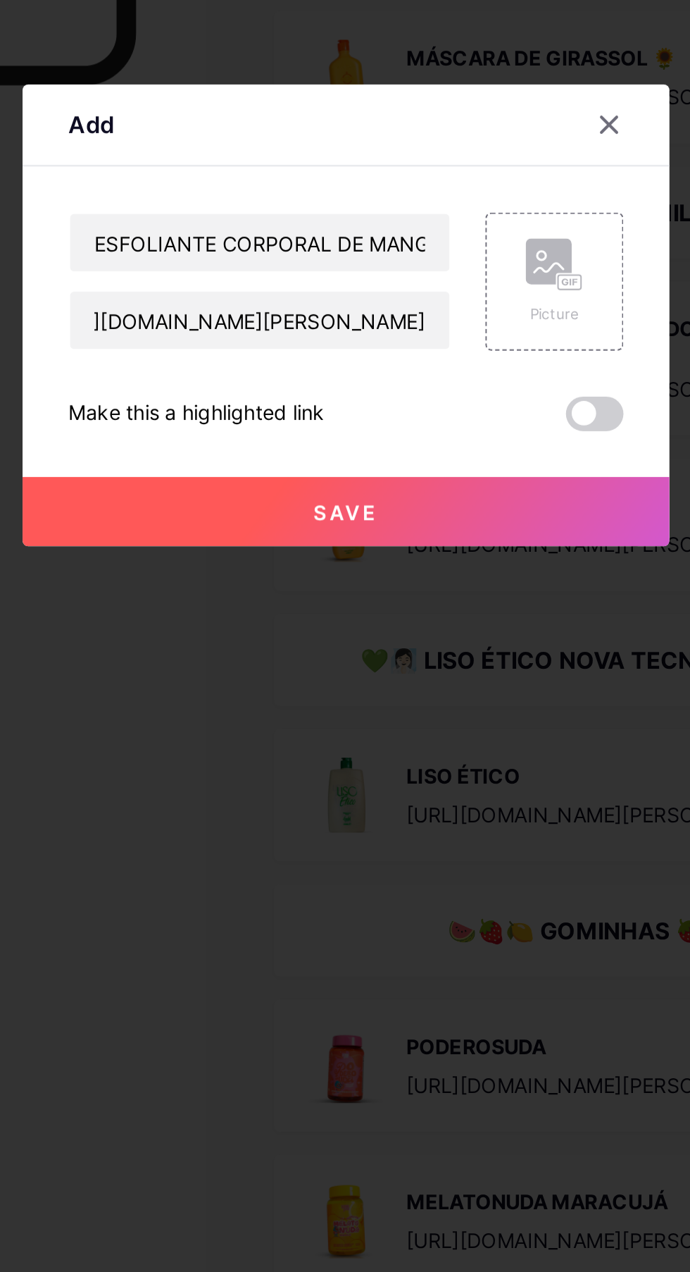
click at [465, 653] on div "Picture" at bounding box center [448, 619] width 68 height 68
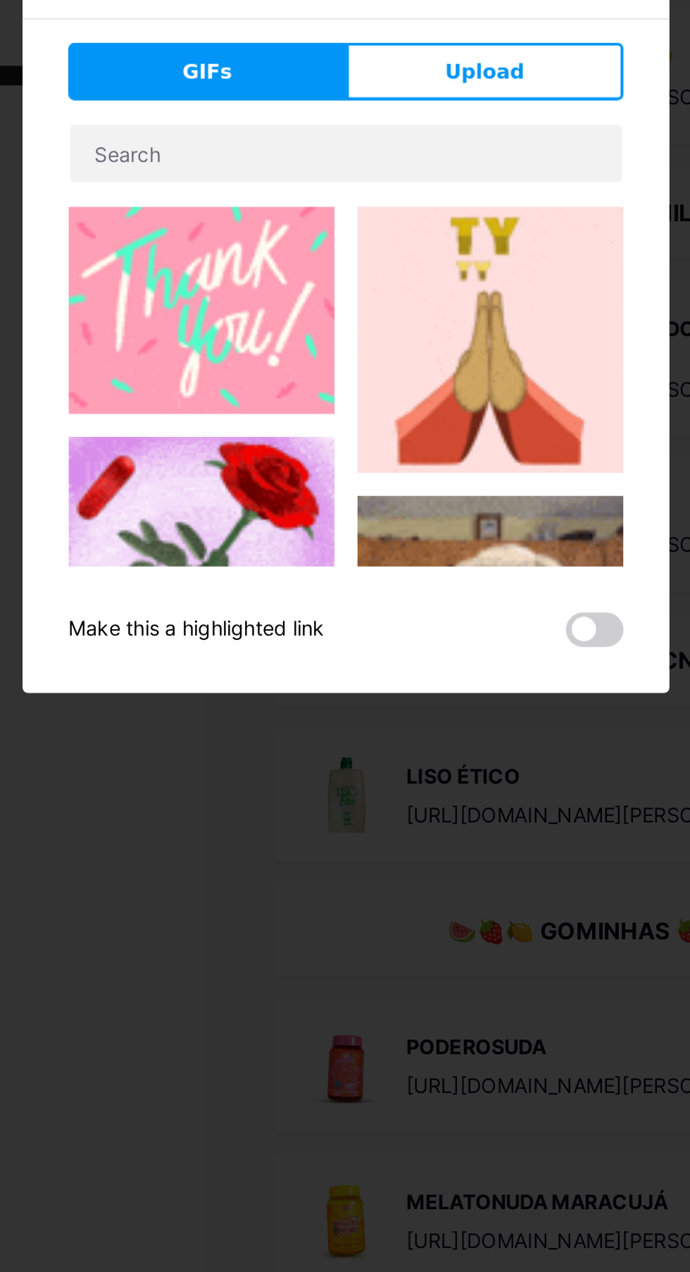
click at [428, 530] on button "Upload" at bounding box center [413, 516] width 136 height 28
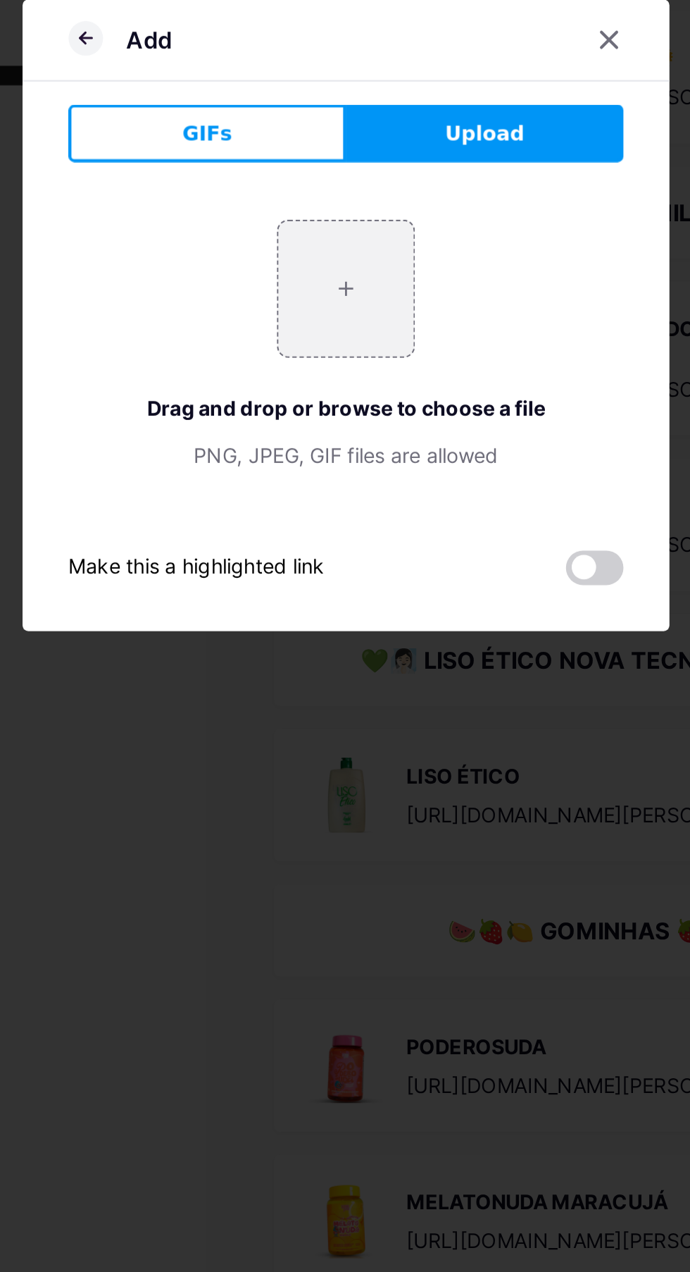
click at [359, 656] on input "file" at bounding box center [345, 623] width 66 height 66
type input "C:\fakepath\1000645366.webp"
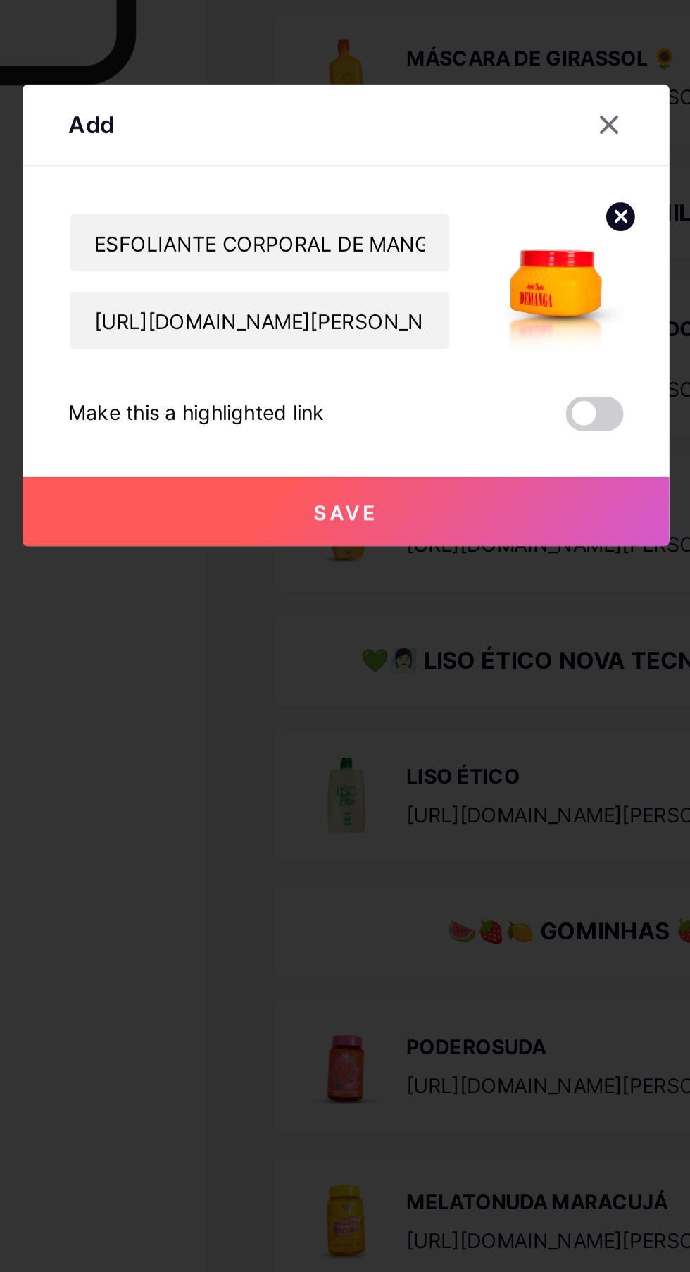
click at [371, 749] on button "Save" at bounding box center [345, 732] width 317 height 34
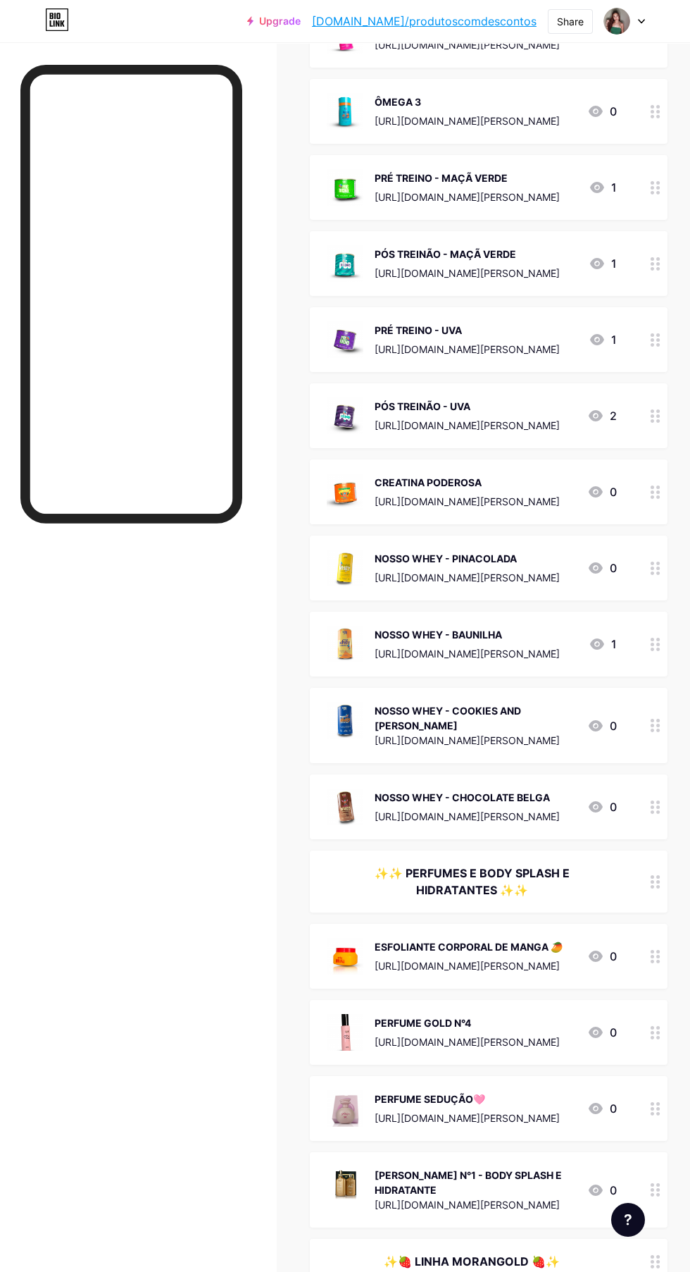
scroll to position [1444, 0]
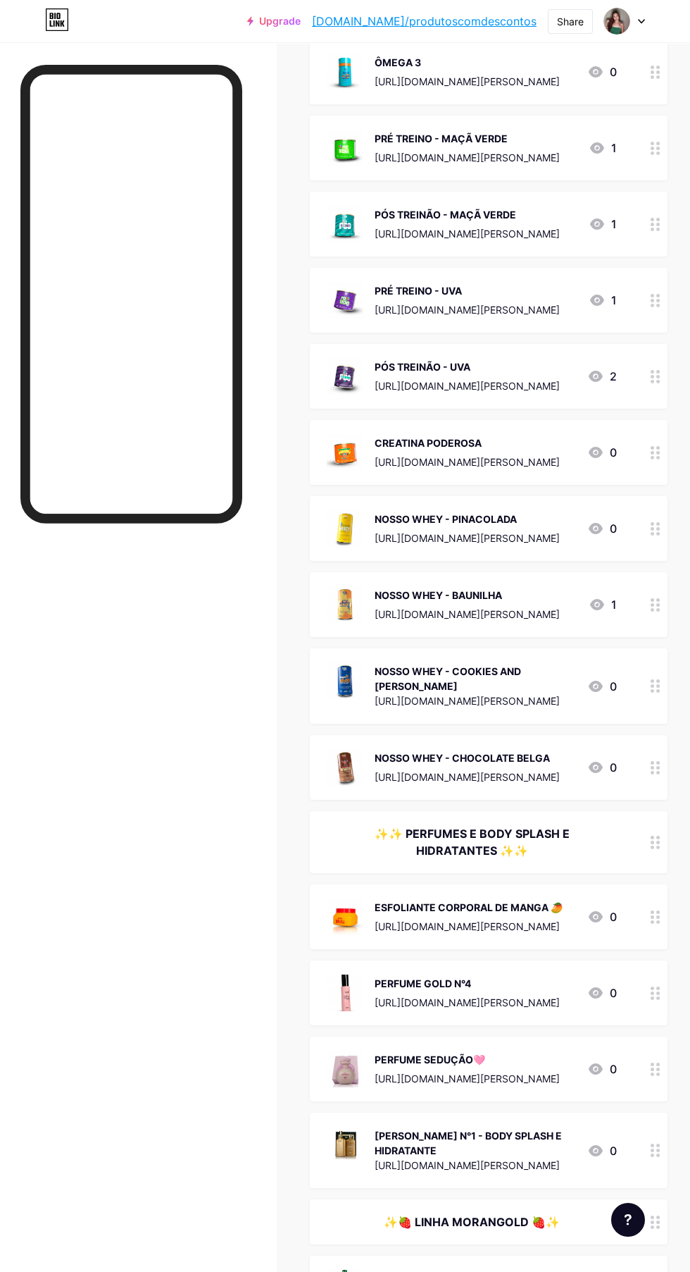
click at [558, 847] on div "✨✨ PERFUMES E BODY SPLASH E HIDRATANTES ✨✨" at bounding box center [472, 842] width 290 height 34
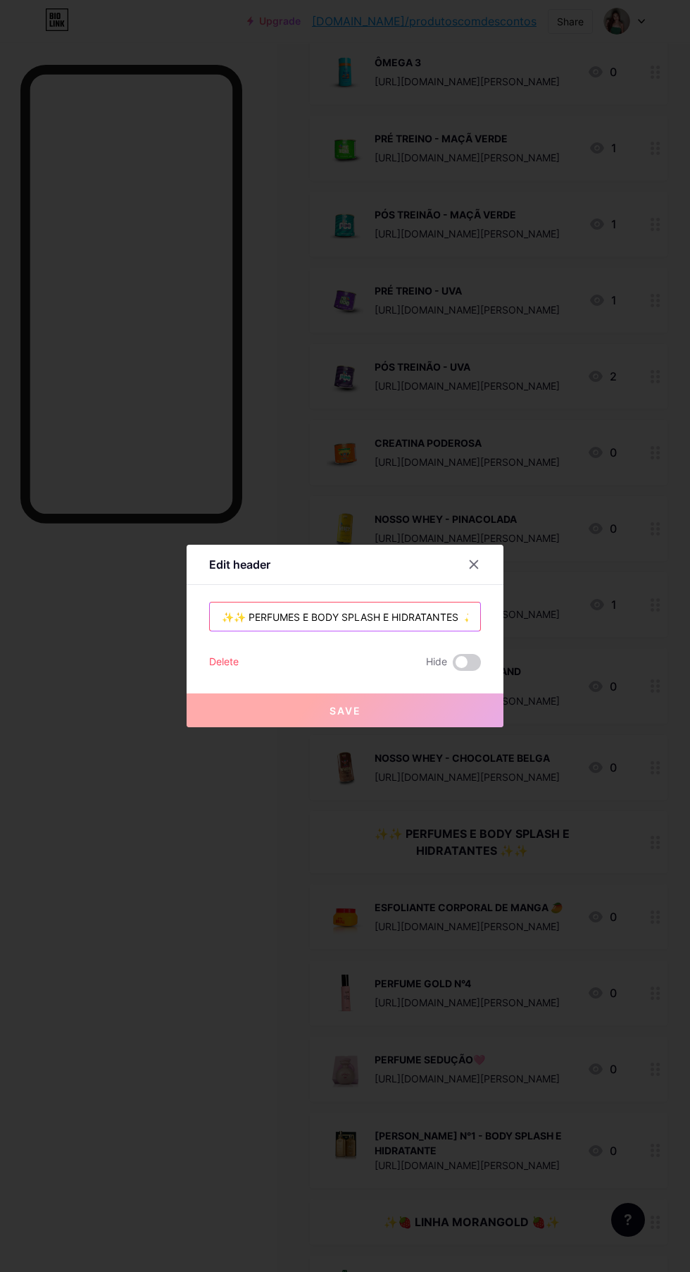
click at [463, 630] on input "✨✨ PERFUMES E BODY SPLASH E HIDRATANTES ✨✨" at bounding box center [345, 616] width 271 height 28
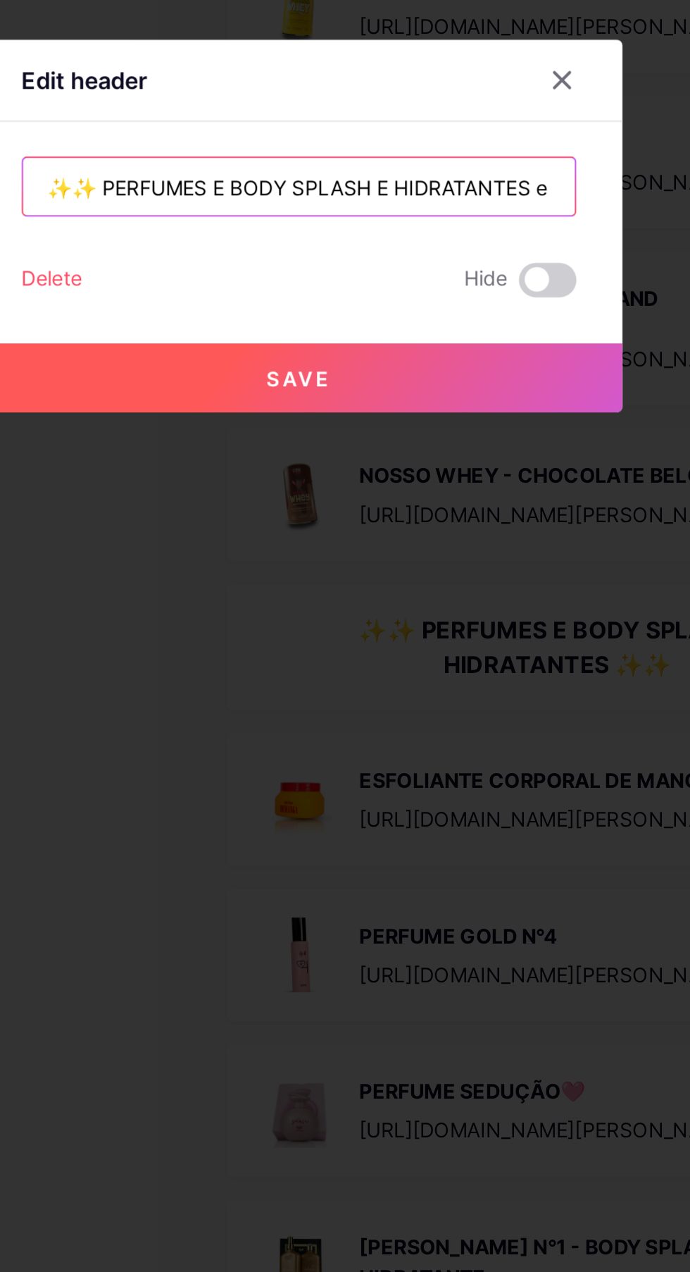
scroll to position [0, 1]
click at [310, 630] on input "✨✨ PERFUMES E BODY SPLASH E HIDRATANTES ✨✨" at bounding box center [345, 616] width 271 height 28
click at [459, 630] on input "✨✨ PERFUMES - BODY SPLASH E HIDRATANTES ✨✨" at bounding box center [345, 616] width 271 height 28
type input "✨✨ PERFUMES - BODY SPLASH E HIDRATANTES - LINHA CORPORAL ✨✨"
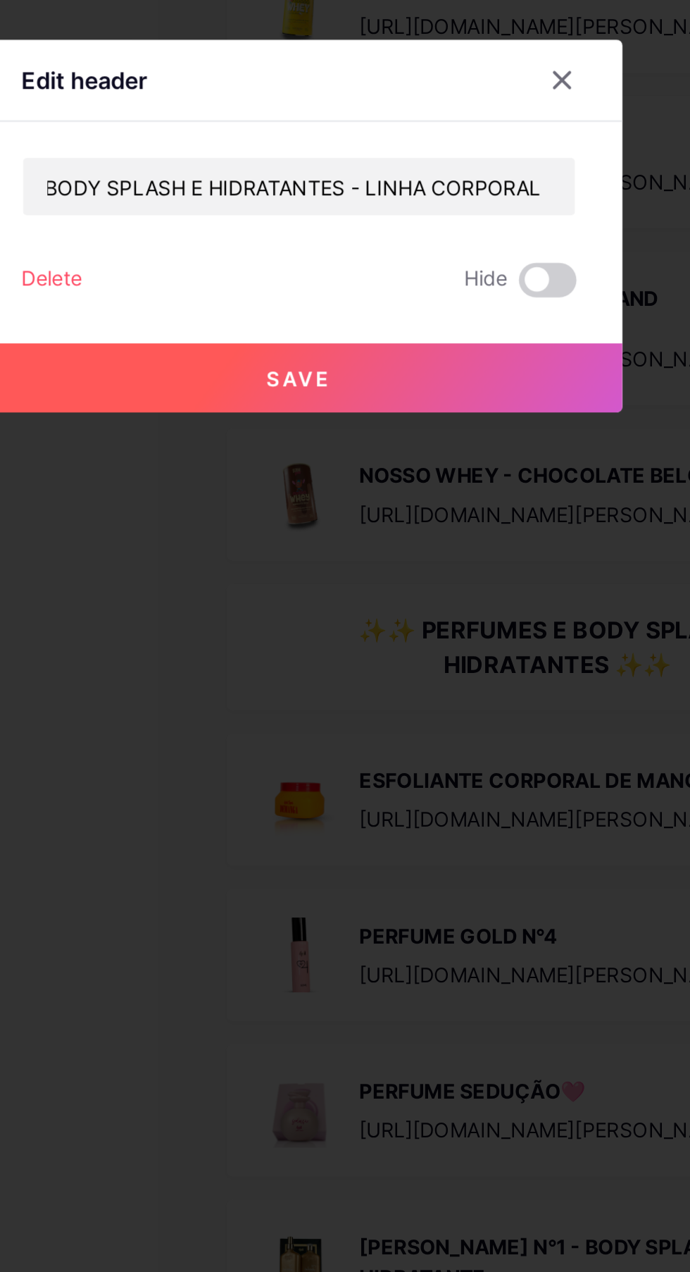
click at [418, 727] on button "Save" at bounding box center [345, 710] width 317 height 34
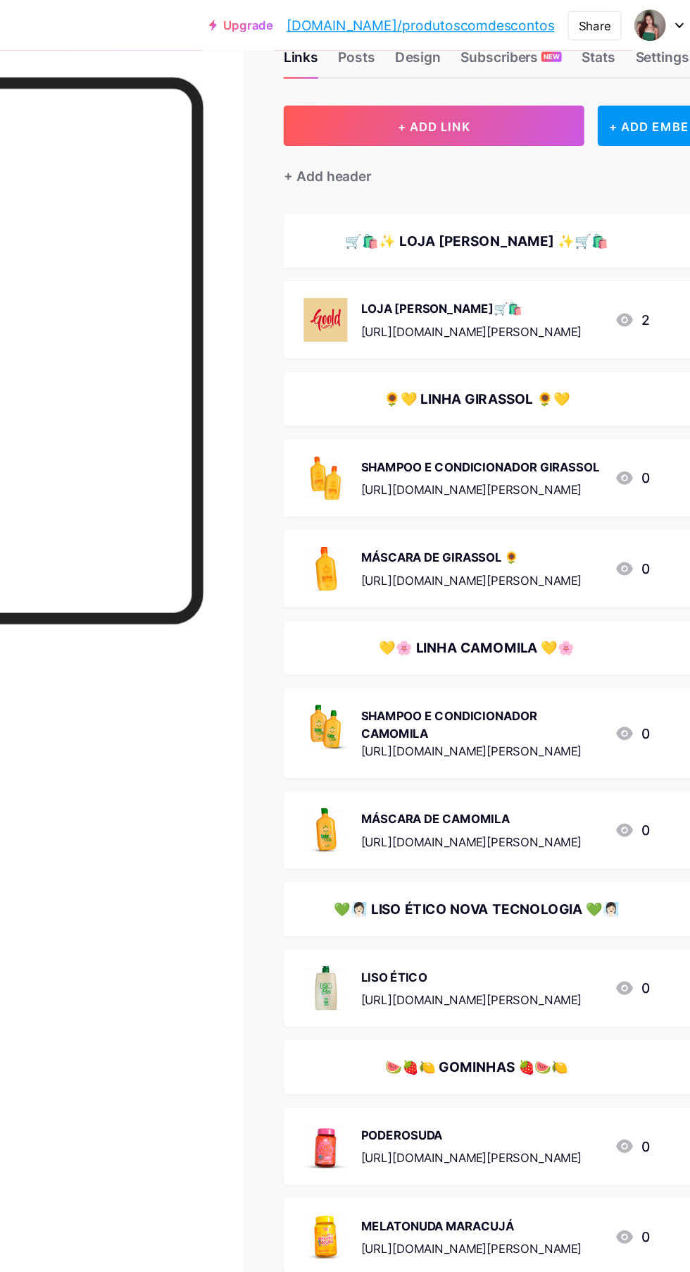
scroll to position [0, 0]
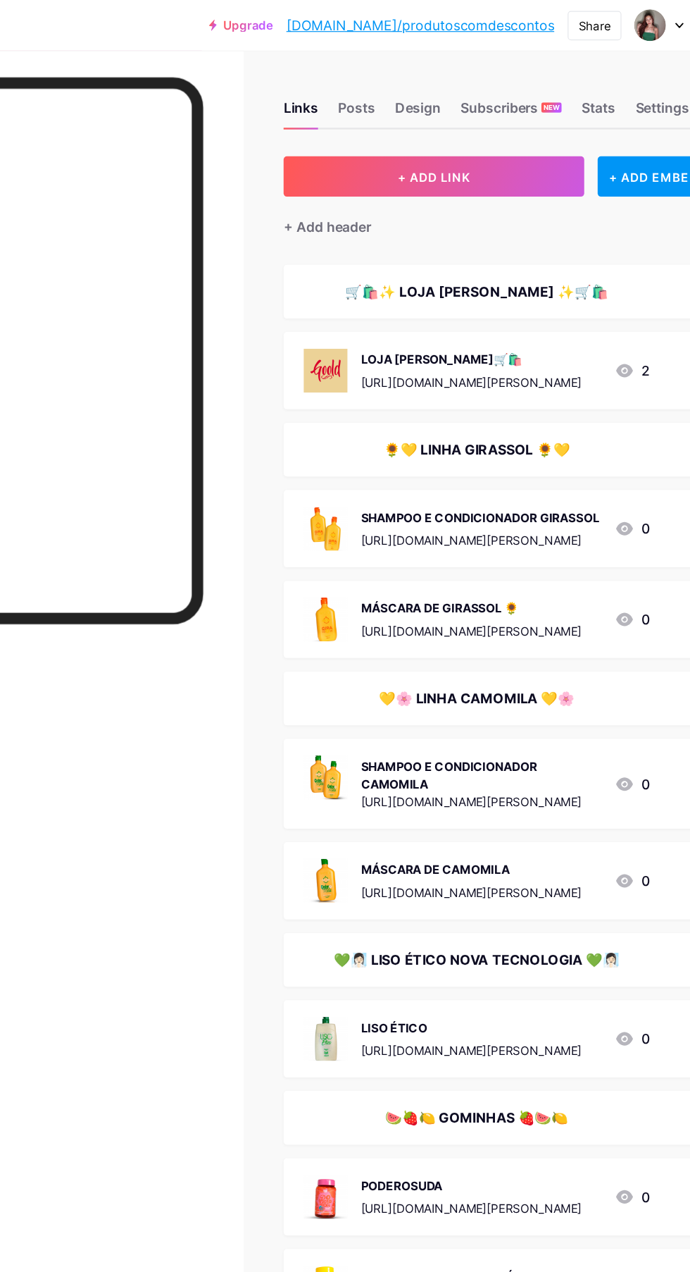
click at [613, 20] on img at bounding box center [617, 21] width 27 height 27
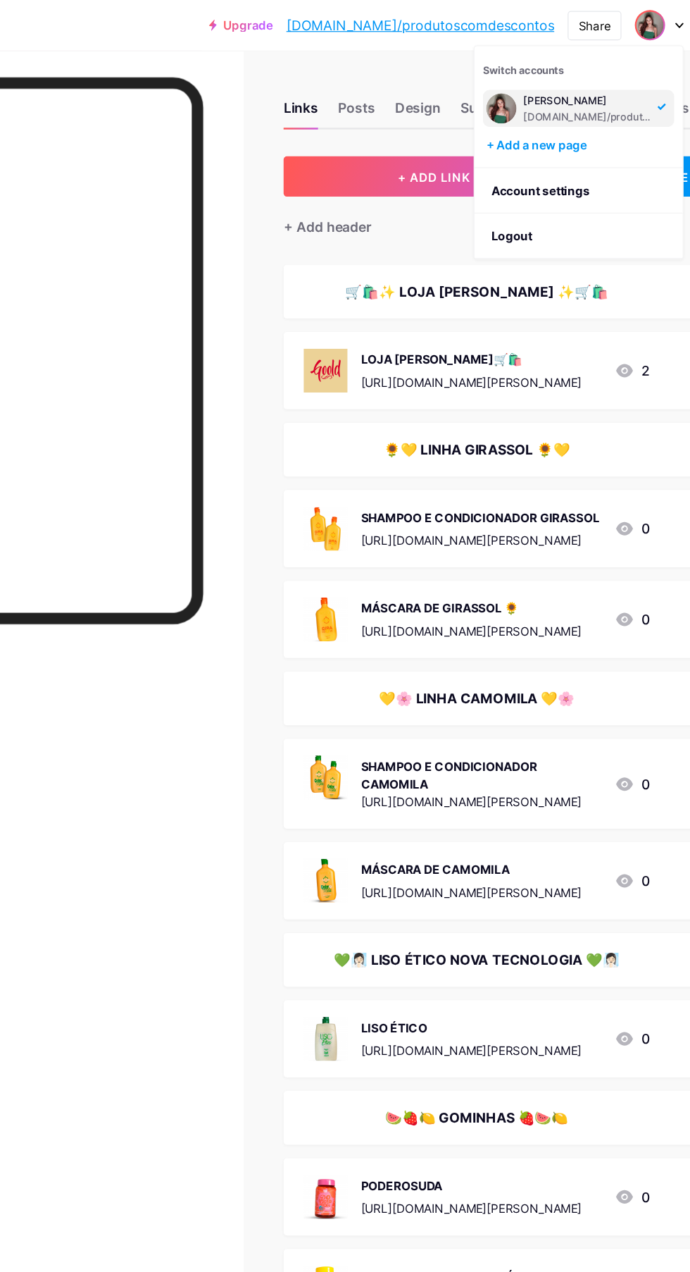
click at [579, 83] on div "[PERSON_NAME]" at bounding box center [565, 84] width 108 height 11
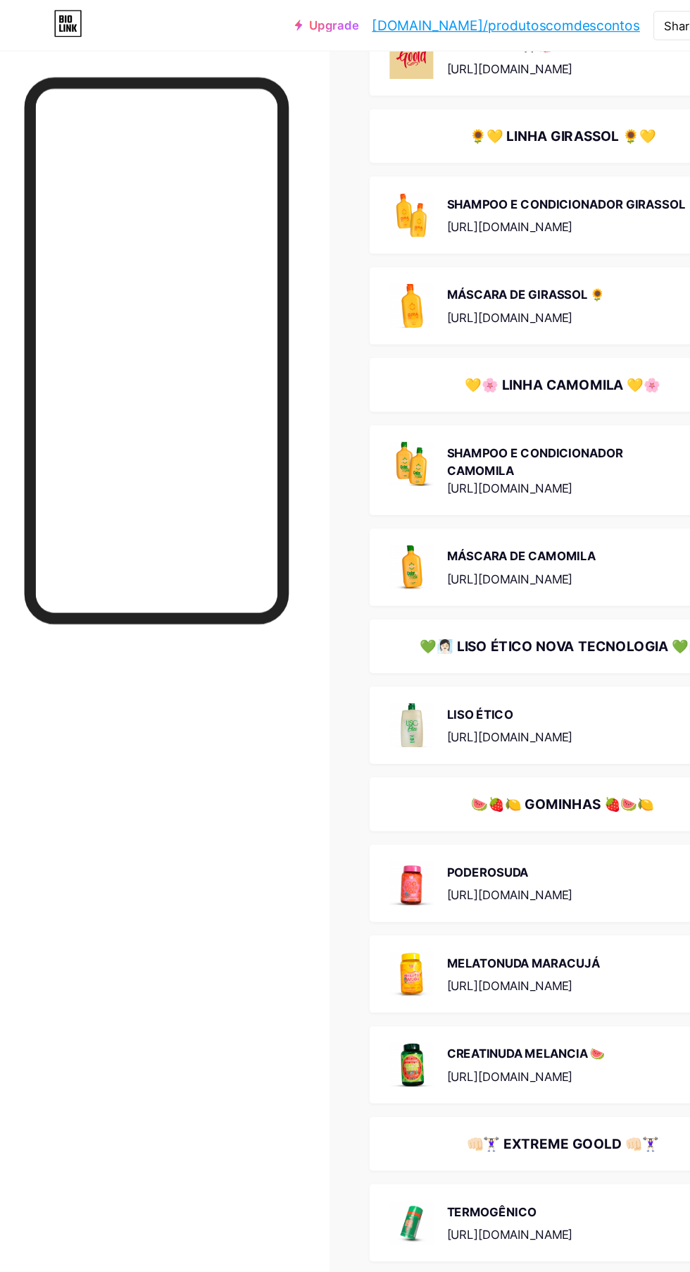
scroll to position [107, 0]
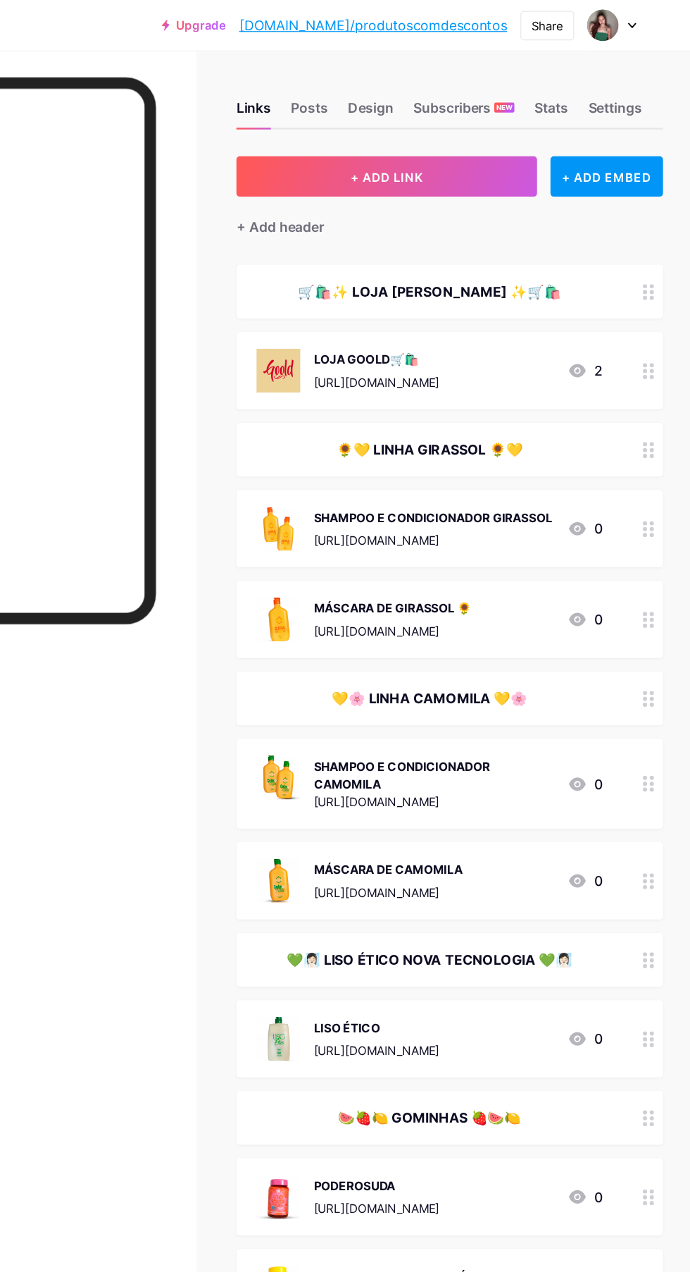
click at [630, 22] on div at bounding box center [624, 20] width 41 height 25
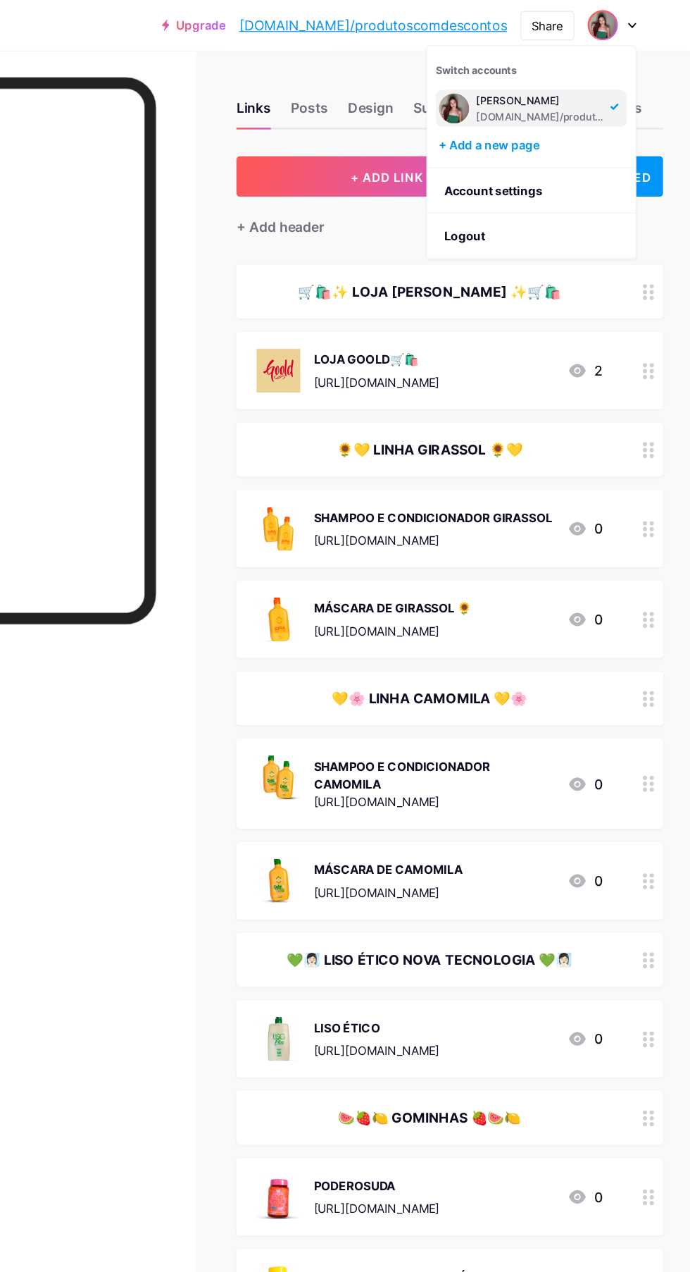
click at [236, 48] on div at bounding box center [138, 678] width 276 height 1272
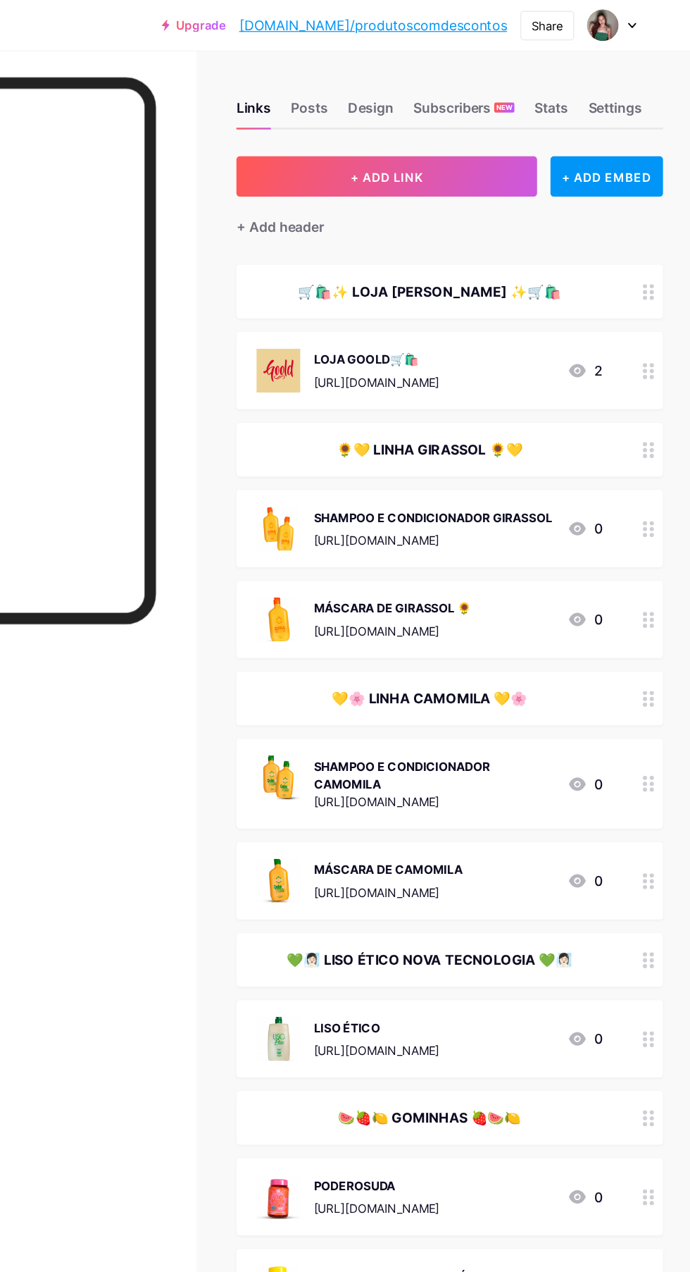
click at [424, 92] on div "Design" at bounding box center [423, 94] width 38 height 25
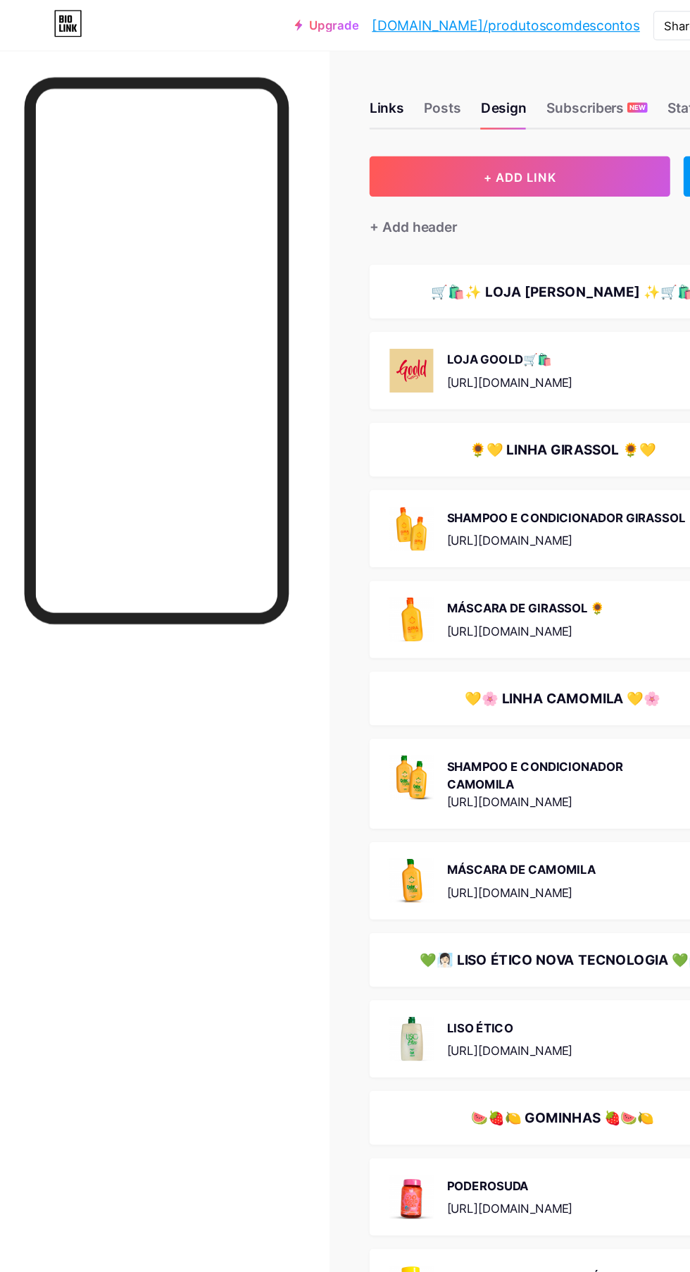
click at [423, 87] on div "Design" at bounding box center [423, 94] width 38 height 25
click at [211, 697] on div at bounding box center [131, 689] width 222 height 1249
click at [373, 89] on div "Posts" at bounding box center [371, 94] width 31 height 25
click at [406, 94] on div "Design" at bounding box center [423, 94] width 38 height 25
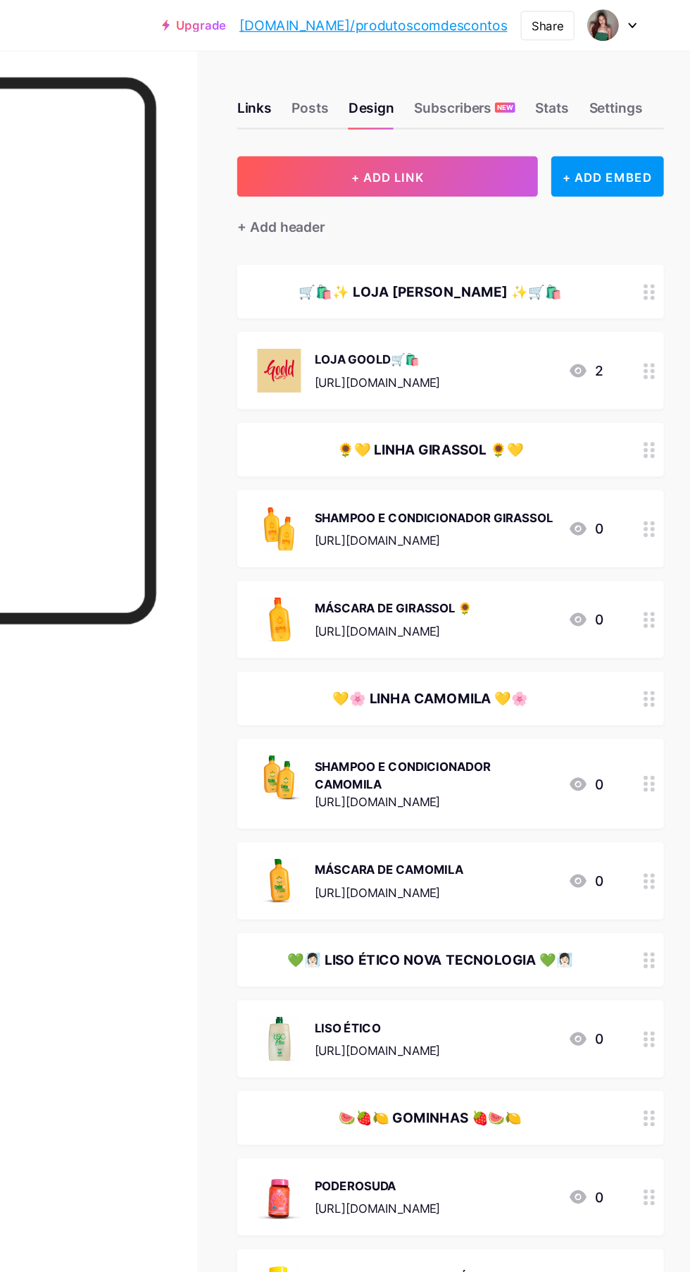
click at [639, 89] on div "Settings" at bounding box center [627, 94] width 45 height 25
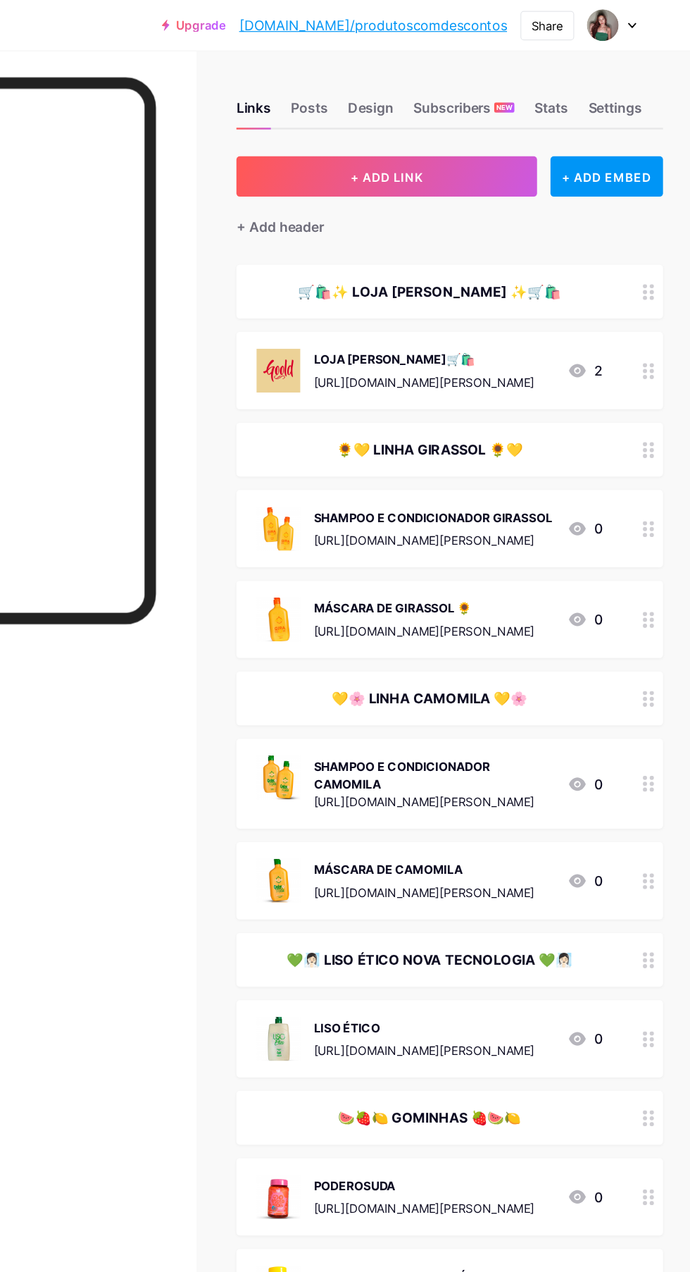
click at [642, 89] on div "Settings" at bounding box center [627, 94] width 45 height 25
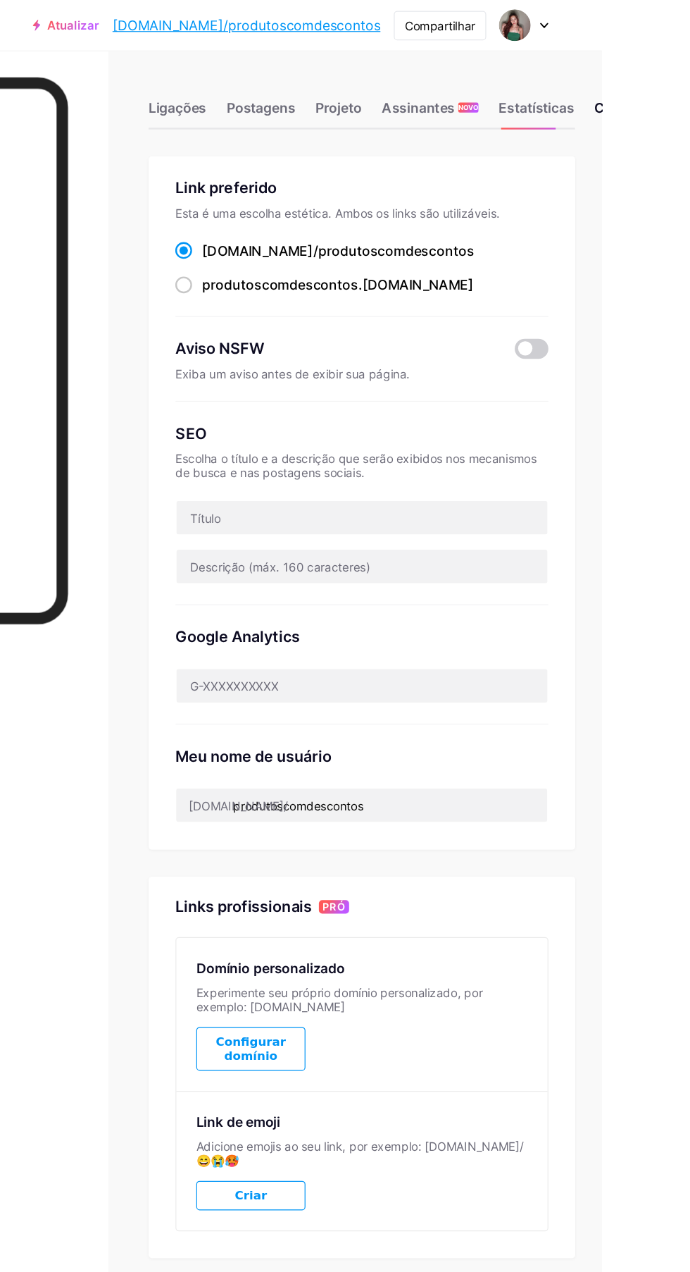
click at [636, 93] on font "Estatísticas" at bounding box center [635, 90] width 63 height 14
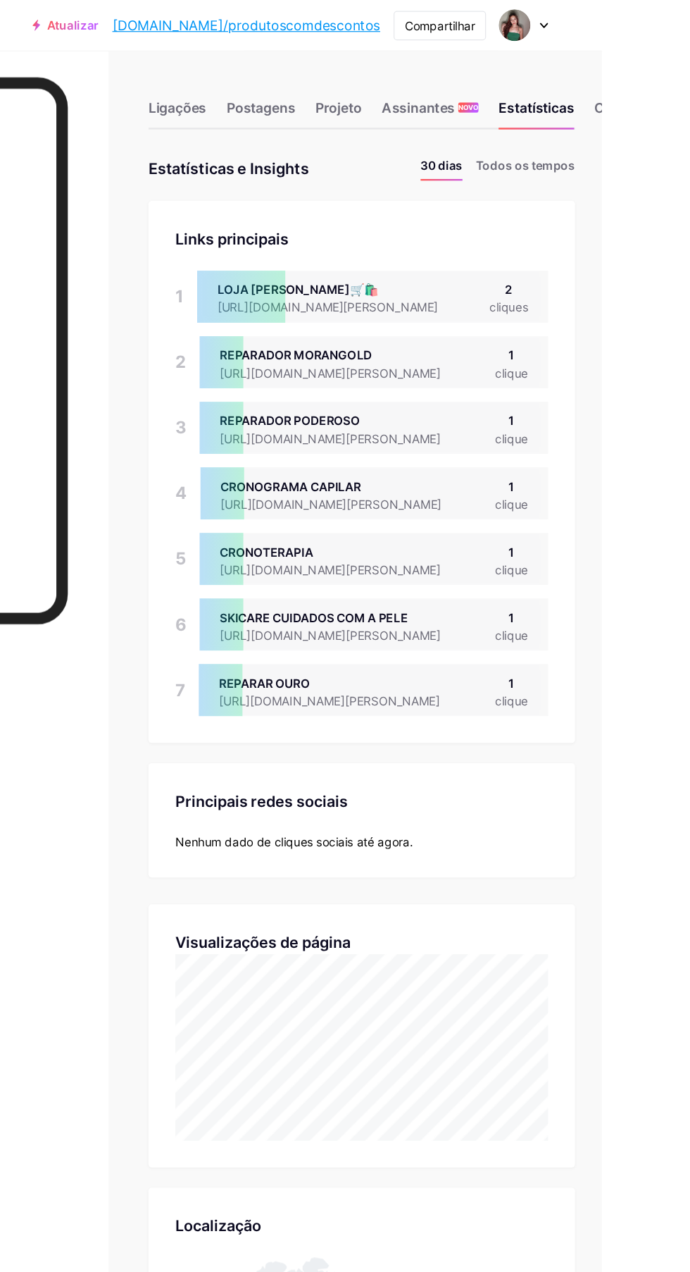
scroll to position [1272, 690]
click at [539, 97] on font "Assinantes" at bounding box center [536, 90] width 61 height 17
click at [334, 102] on div "Ligações" at bounding box center [334, 94] width 49 height 25
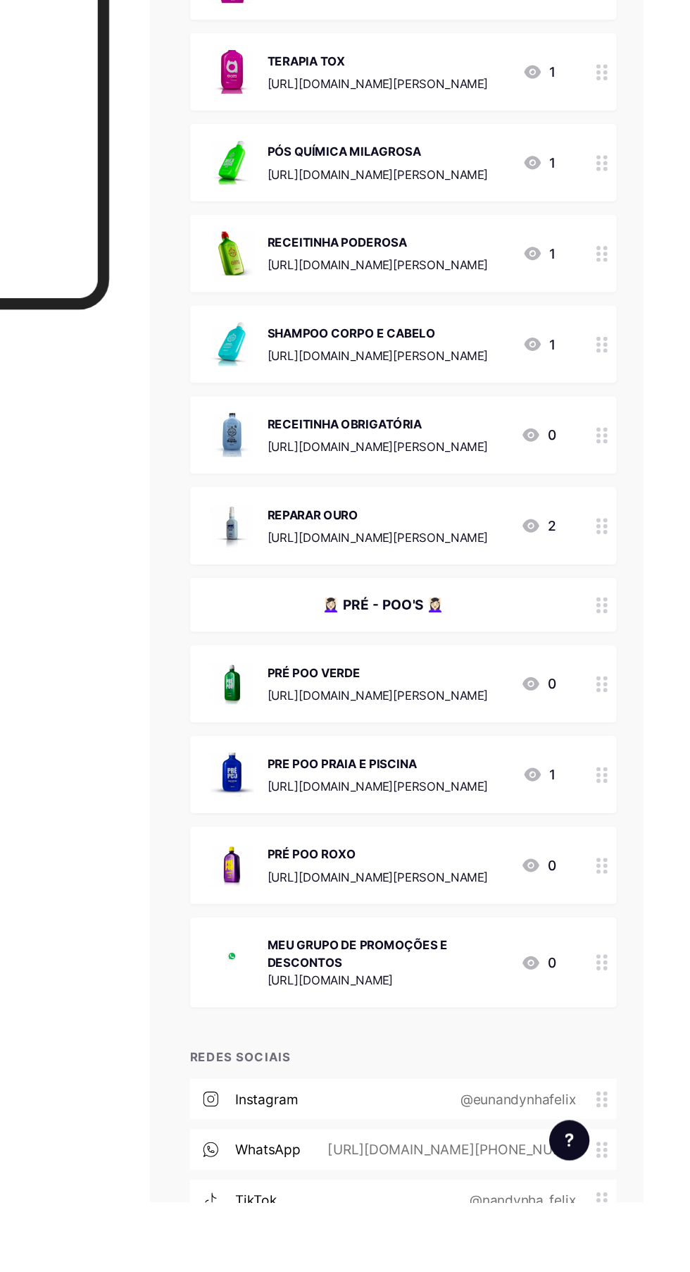
scroll to position [5870, 0]
click at [502, 625] on font "RECEITINHA OBRIGATÓRIA" at bounding box center [440, 619] width 130 height 12
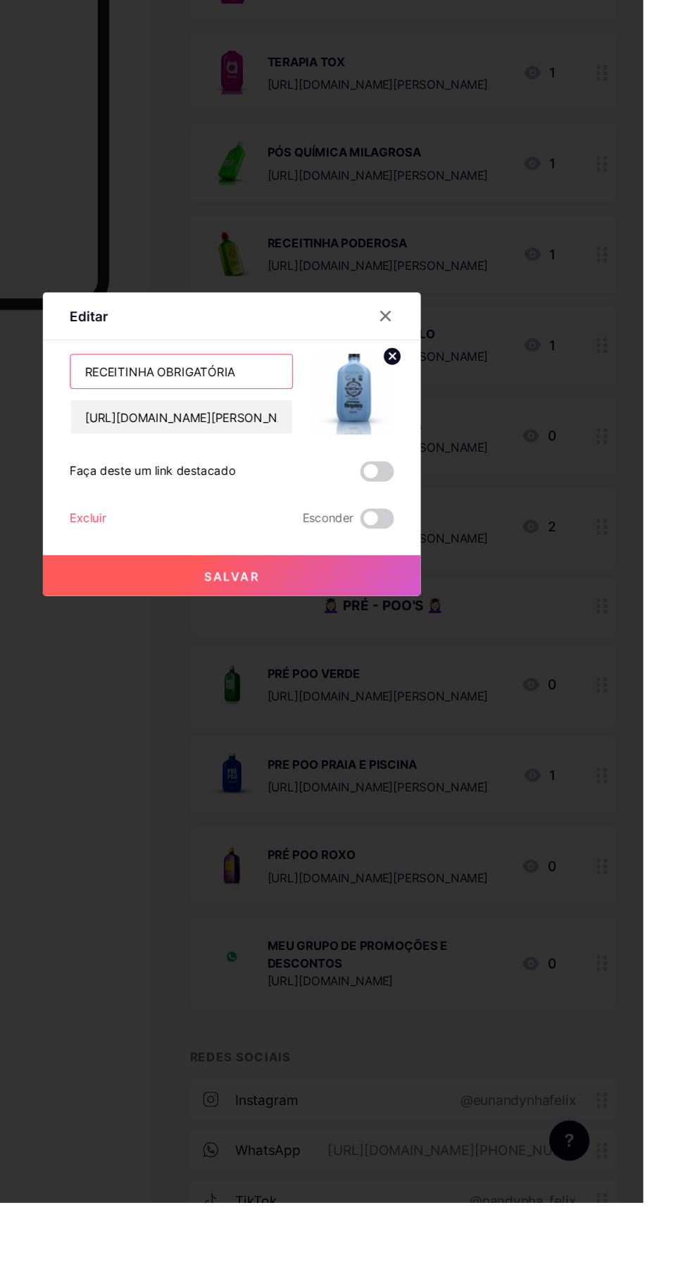
click at [364, 589] on input "RECEITINHA OBRIGATÓRIA" at bounding box center [303, 575] width 186 height 28
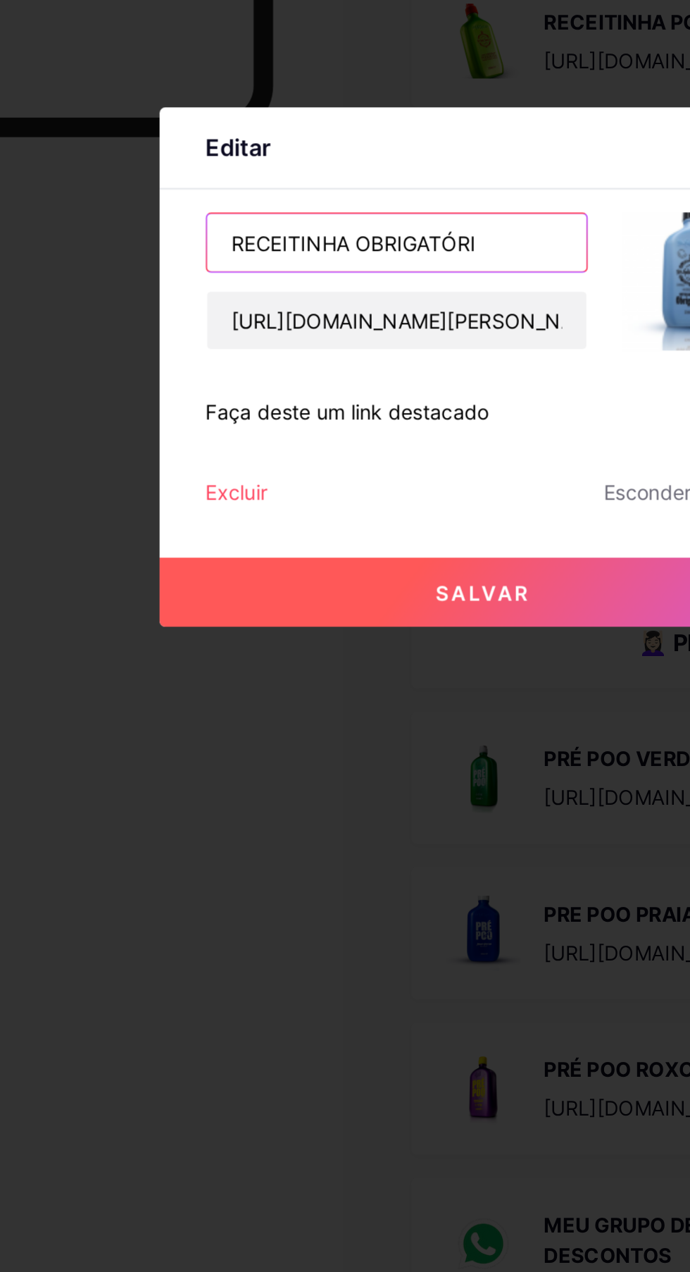
type input "RECEITINHA OBRIGATÓRIA"
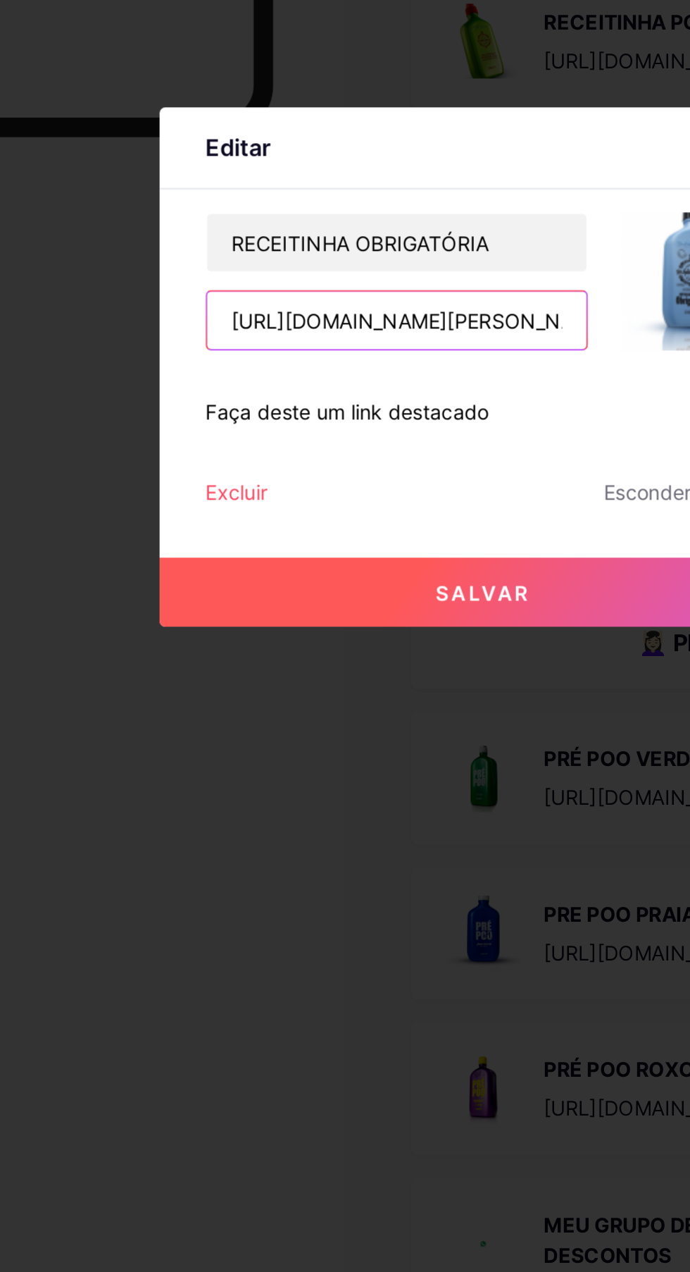
click at [259, 627] on input "[URL][DOMAIN_NAME]" at bounding box center [303, 613] width 186 height 28
click at [383, 627] on input "consultora.goold.live/aff/SHTUNAZE/TPLPLTHD" at bounding box center [303, 613] width 186 height 28
click at [353, 627] on input "consultora.goold.live/aff/SHTUNAZE/TPLPLTHD" at bounding box center [303, 613] width 186 height 28
click at [321, 627] on input "TUNAZE/TPLPLTHD" at bounding box center [303, 613] width 186 height 28
type input "T"
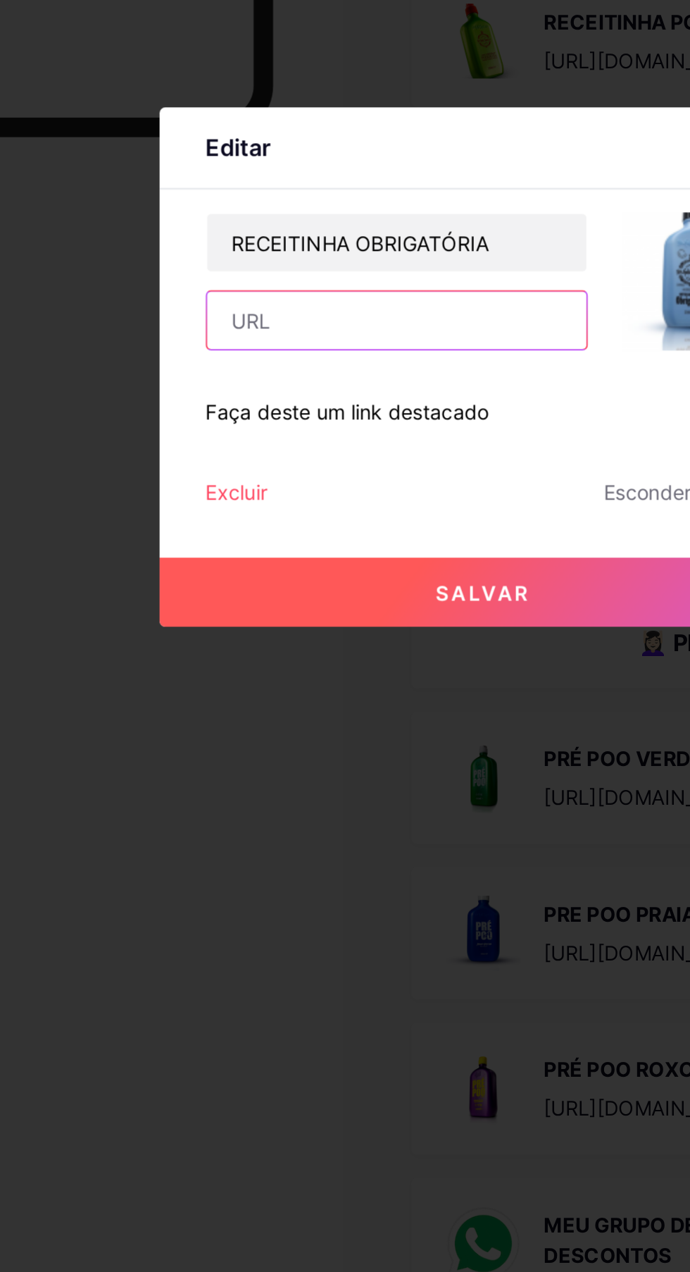
paste input "https://pay.goold.club/aff/UY9MTX/6IXYLHAN"
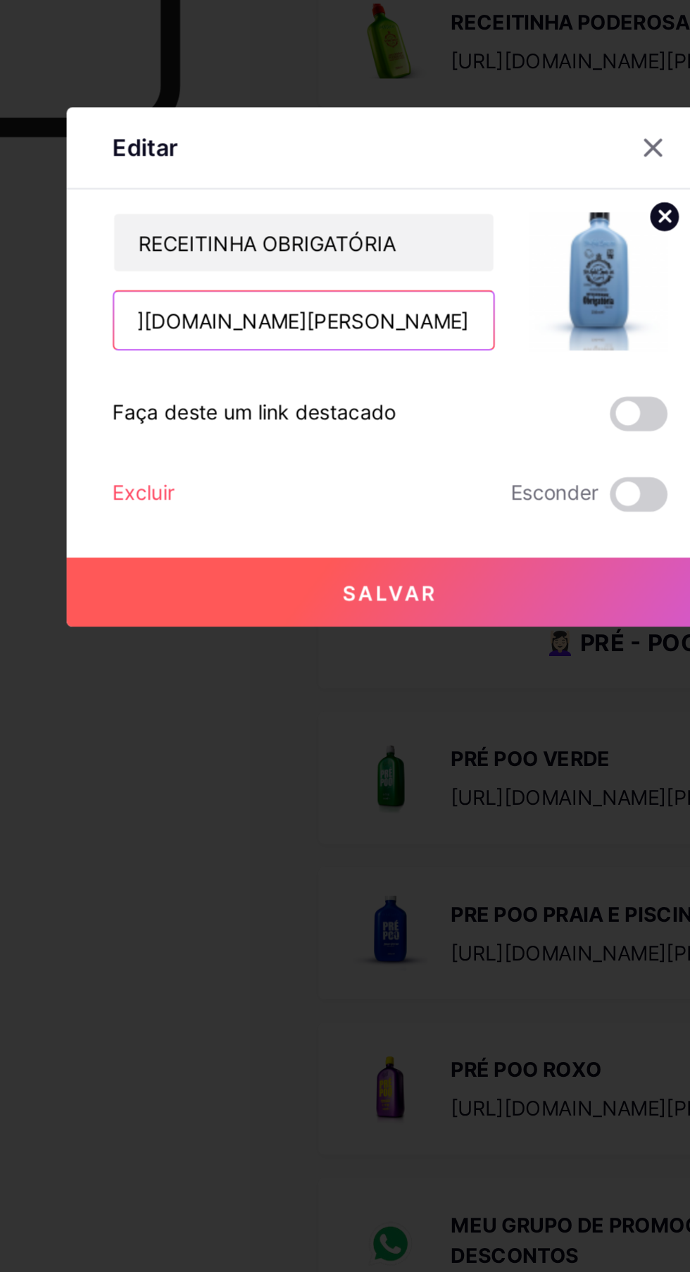
type input "https://pay.goold.club/aff/UY9MTX/6IXYLHAN"
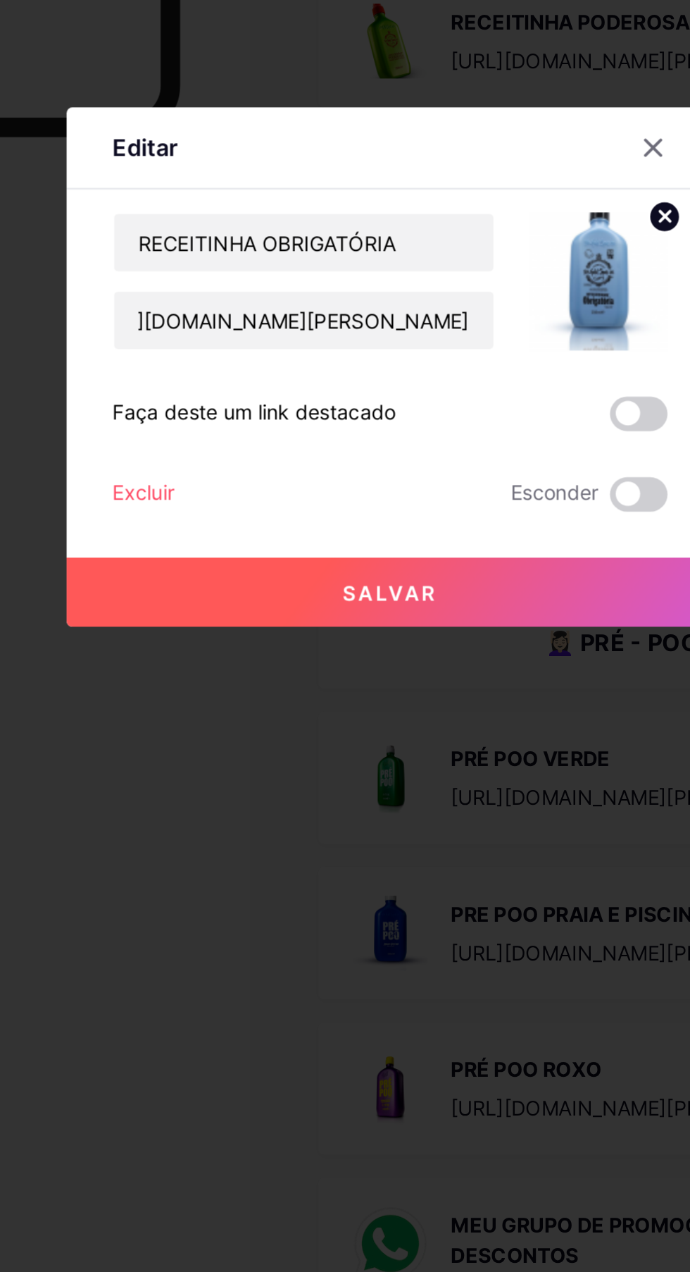
click at [447, 628] on img at bounding box center [448, 594] width 68 height 68
click at [480, 564] on icon at bounding box center [480, 561] width 5 height 5
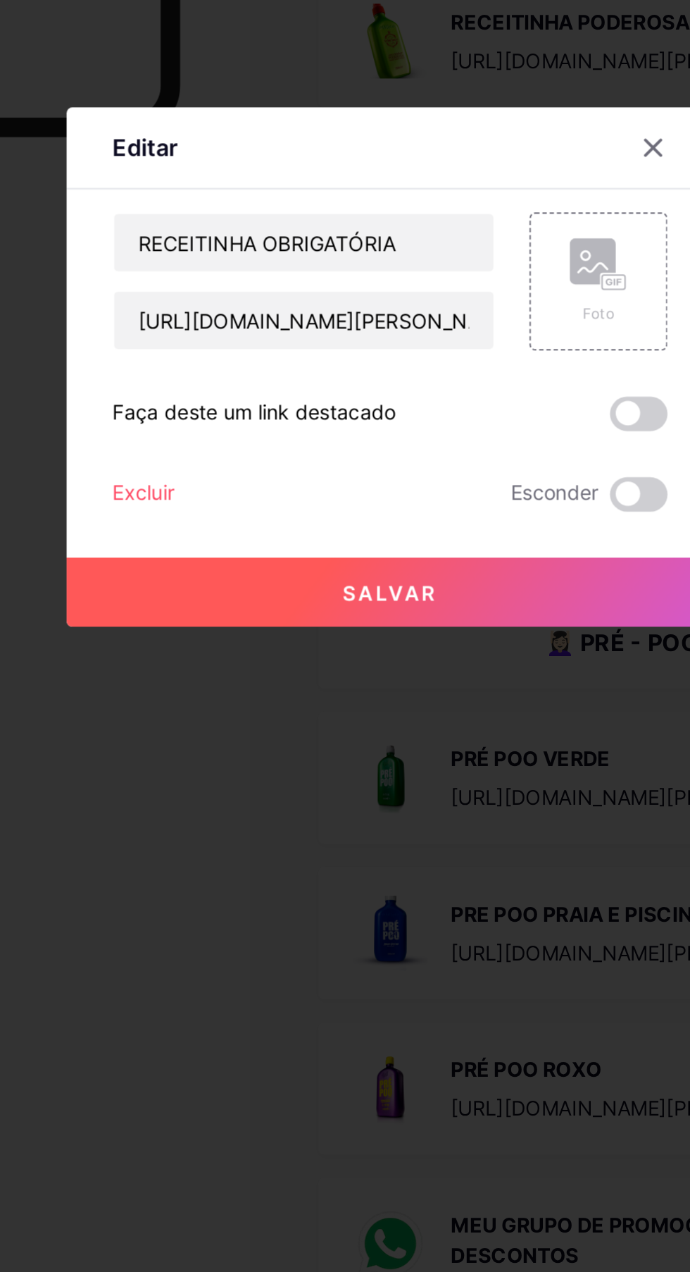
click at [442, 599] on icon at bounding box center [447, 586] width 28 height 26
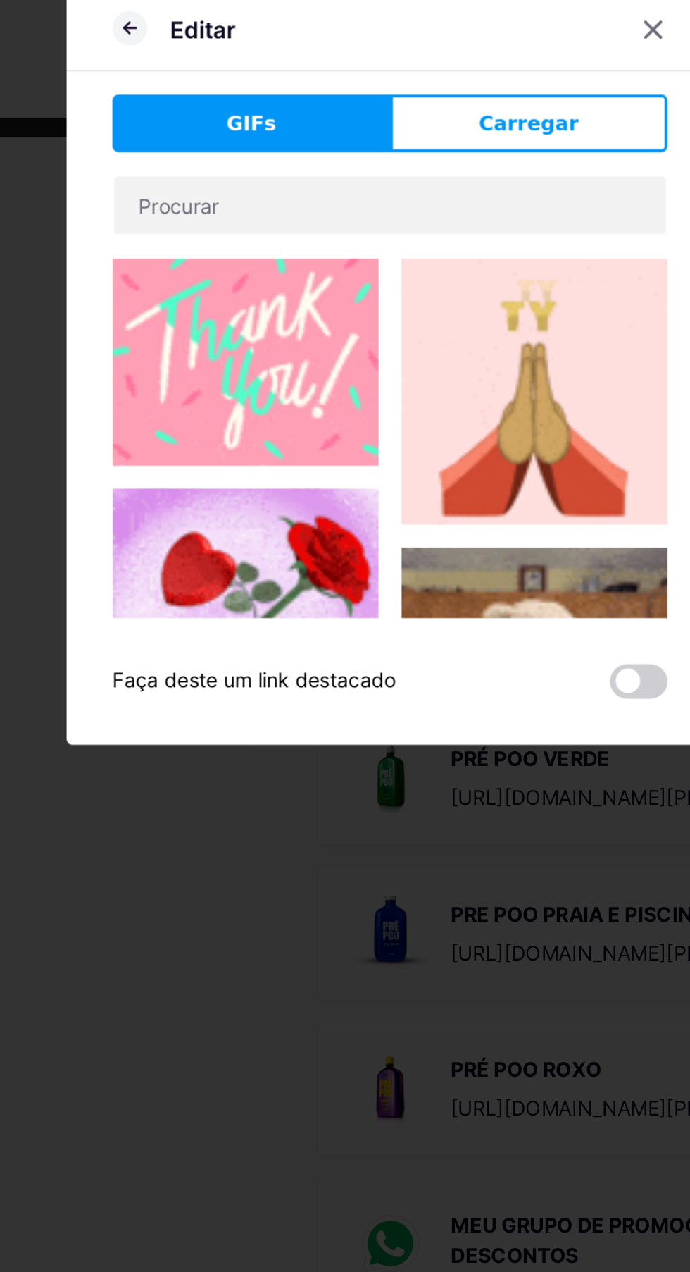
click at [397, 522] on font "Carregar" at bounding box center [413, 516] width 49 height 11
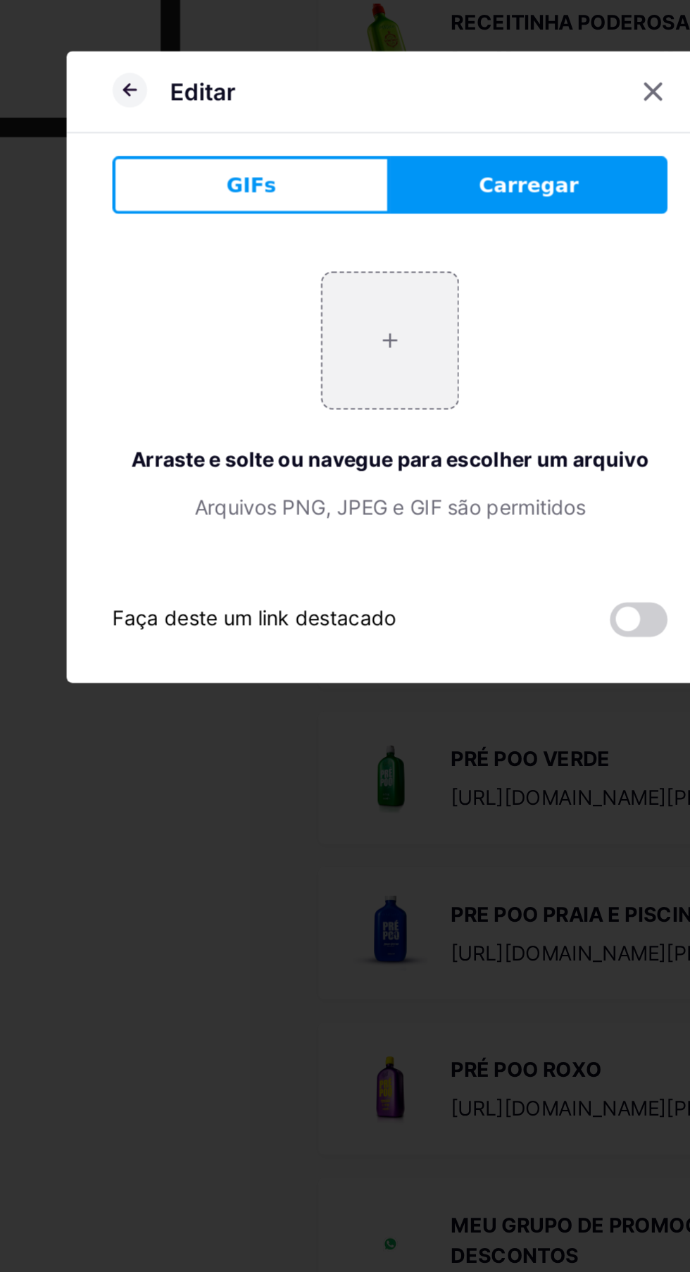
click at [353, 656] on input "file" at bounding box center [345, 623] width 66 height 66
type input "C:\fakepath\1000647045.jpg"
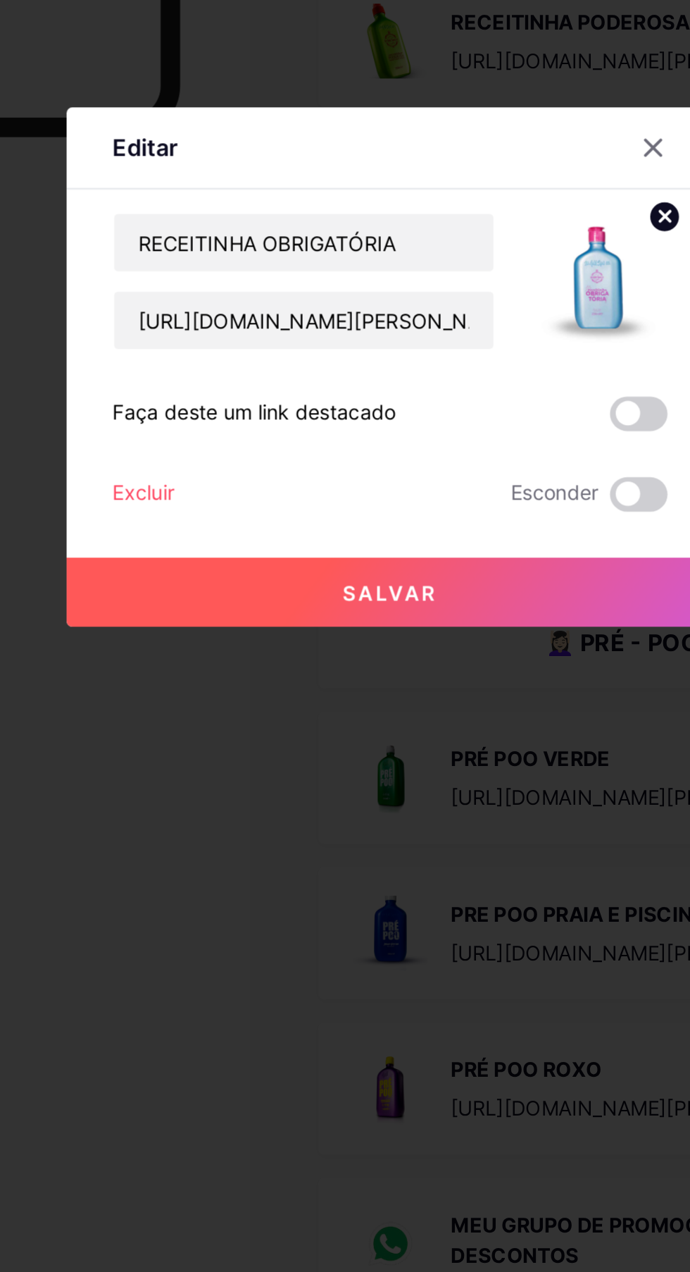
click at [381, 763] on button "Salvar" at bounding box center [345, 746] width 317 height 34
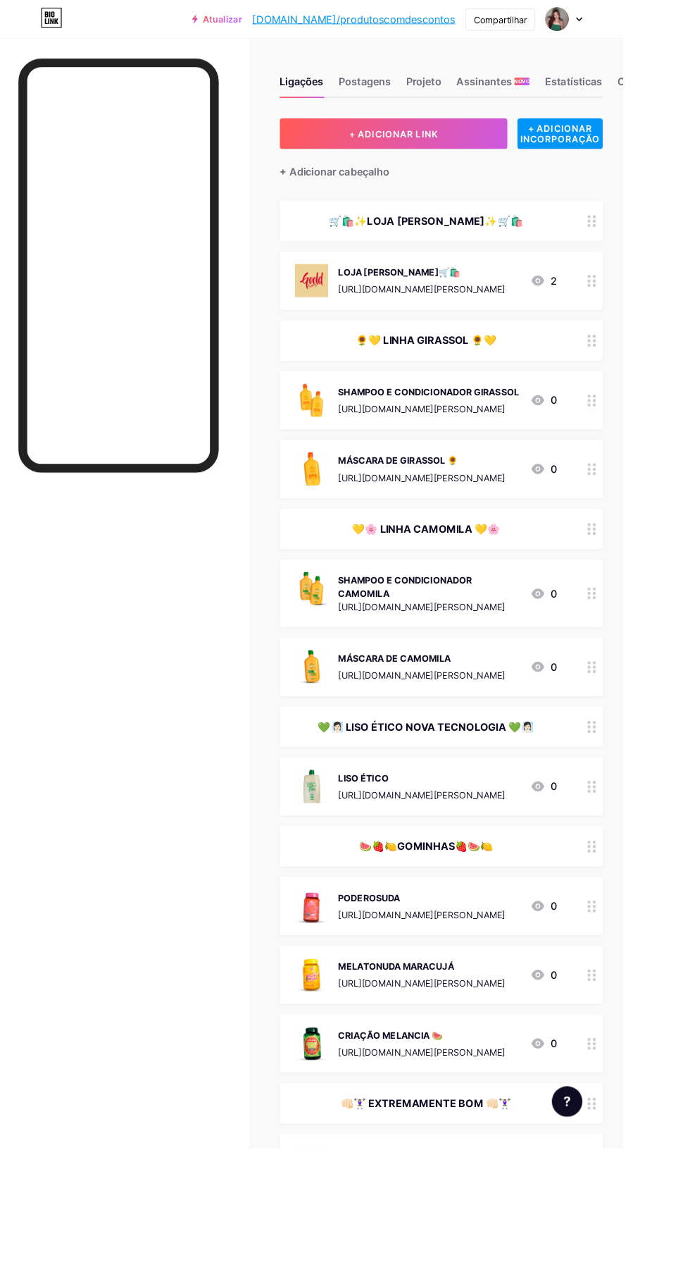
click at [390, 103] on div "Postagens" at bounding box center [404, 94] width 58 height 25
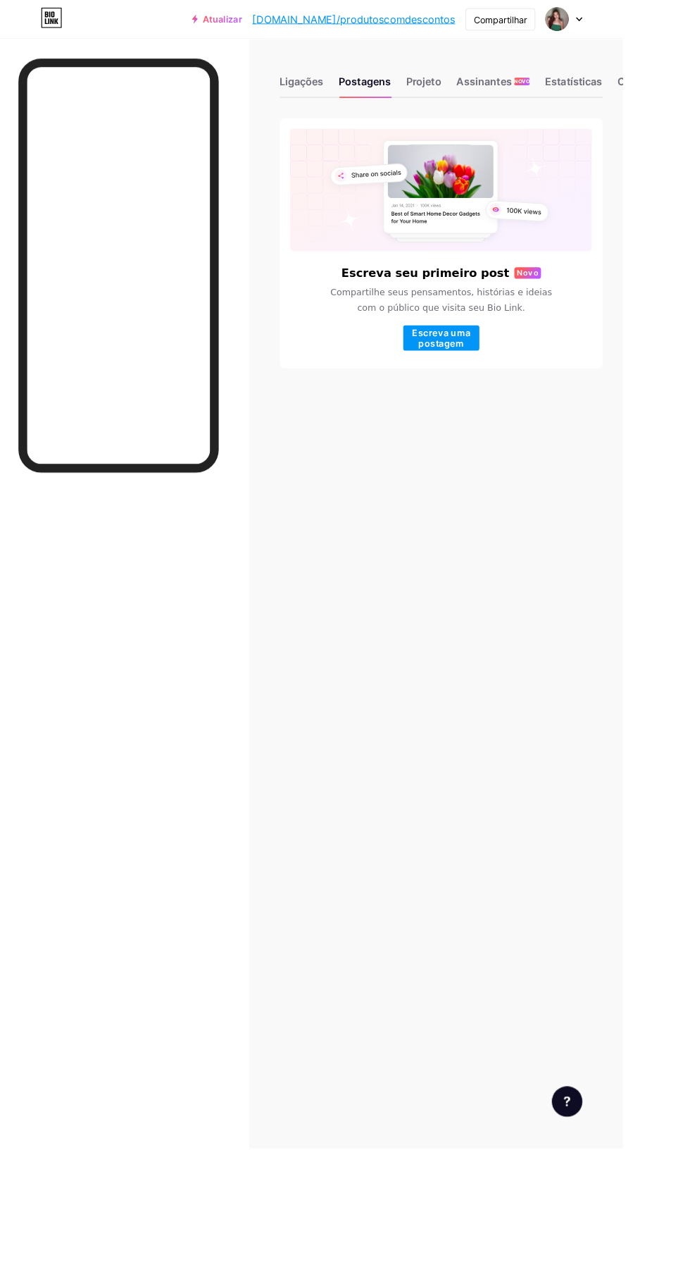
click at [483, 94] on font "Projeto" at bounding box center [469, 90] width 39 height 14
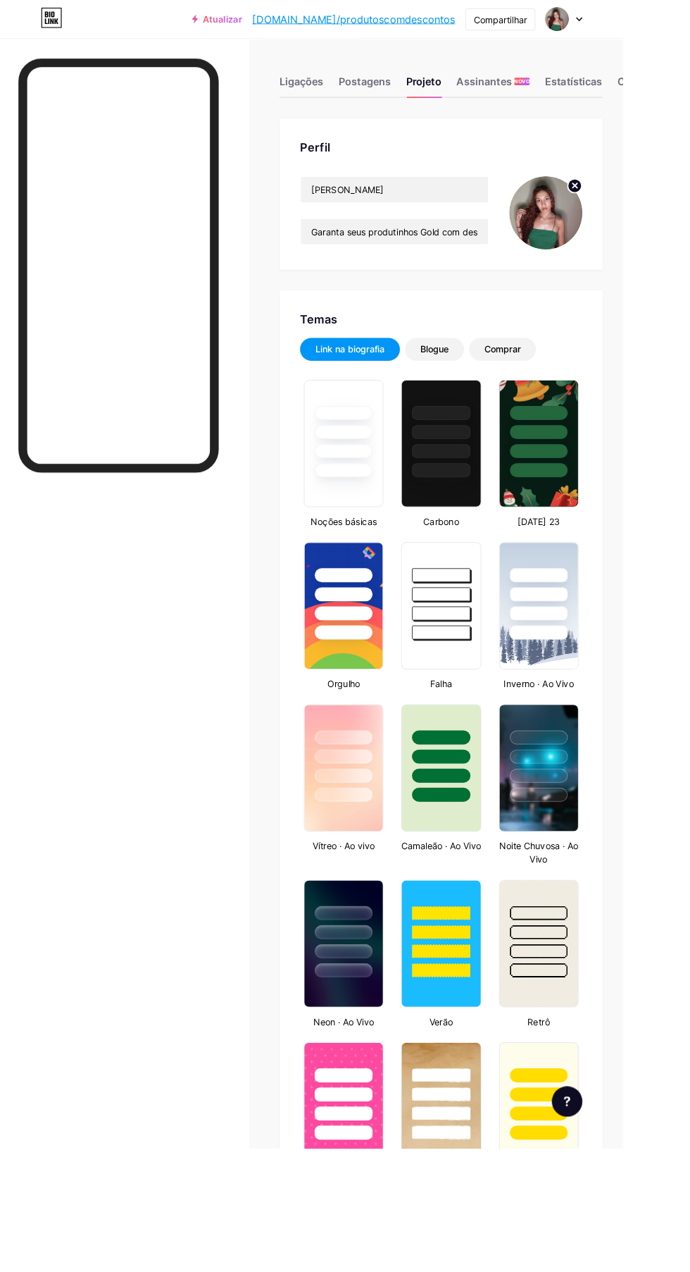
click at [577, 244] on img at bounding box center [604, 235] width 81 height 81
click at [645, 202] on icon at bounding box center [636, 205] width 17 height 17
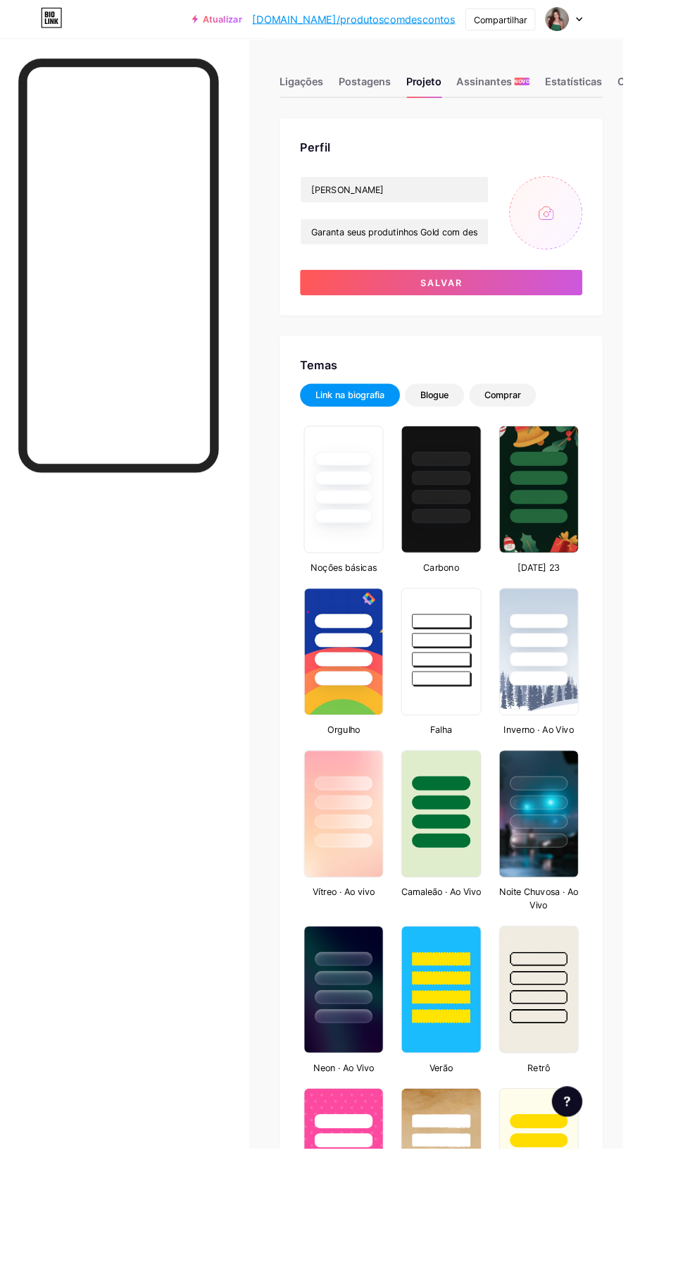
click at [610, 242] on input "file" at bounding box center [604, 235] width 81 height 81
type input "C:\fakepath\1000616697.jpg"
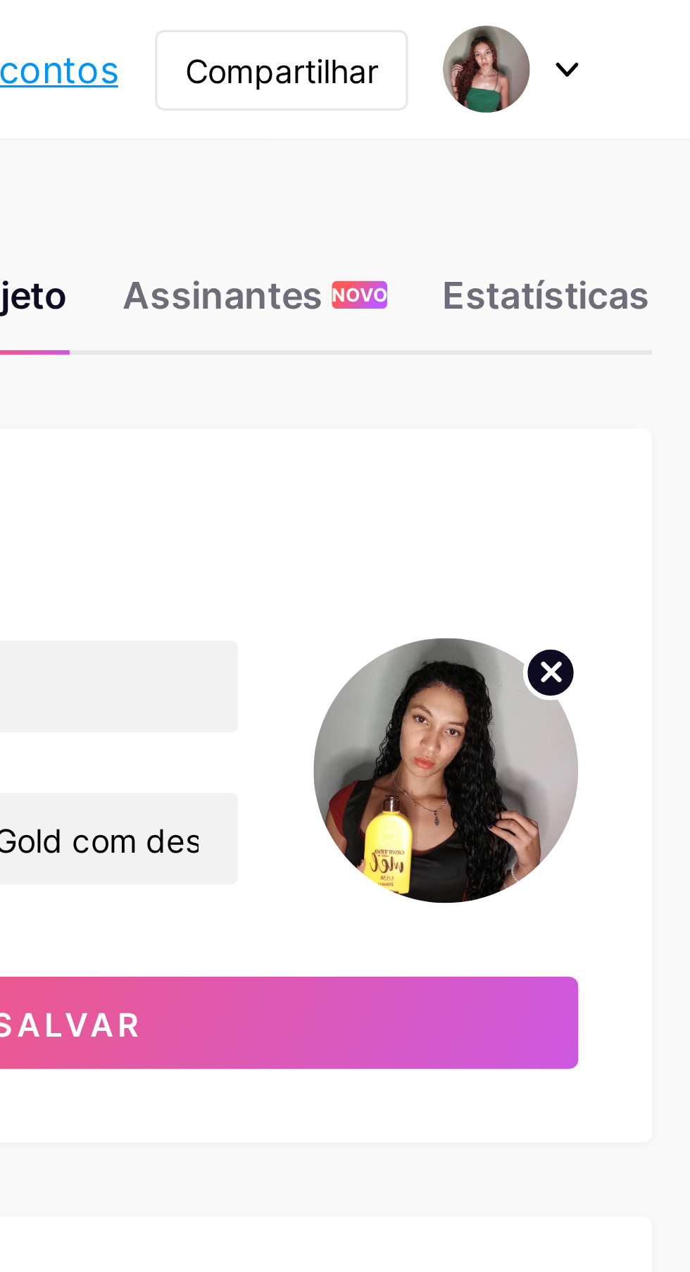
click at [595, 311] on button "Salvar" at bounding box center [489, 313] width 313 height 28
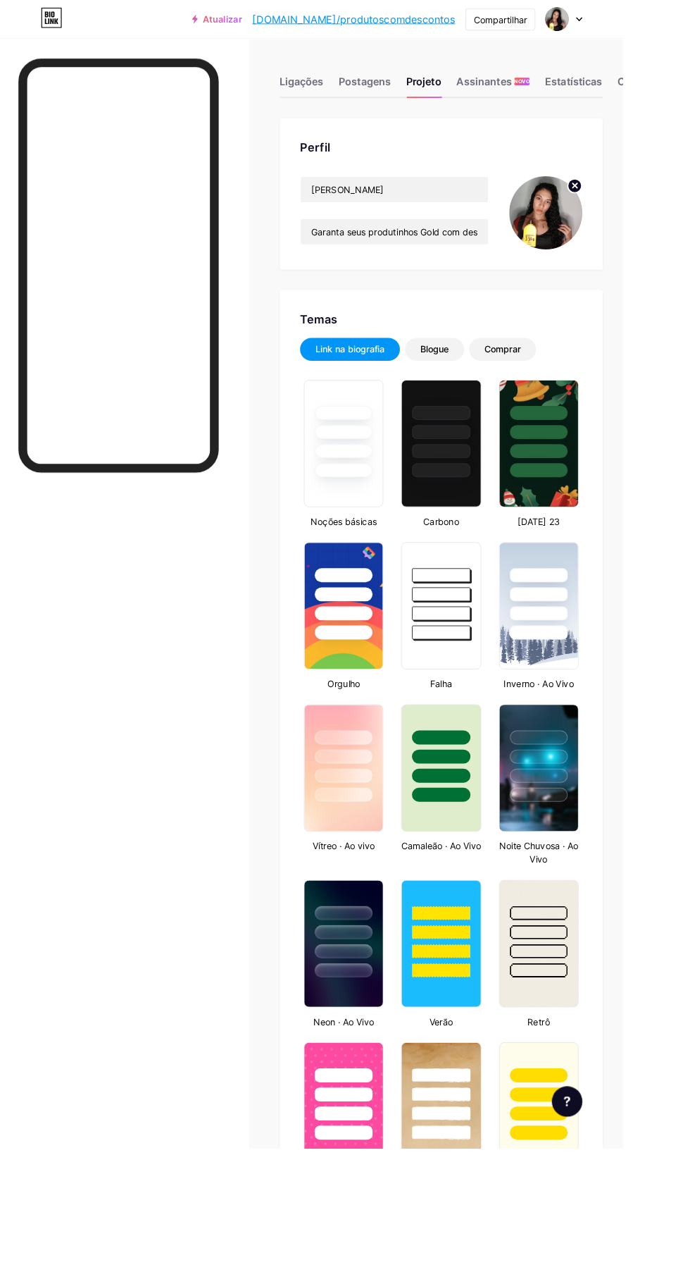
click at [584, 21] on font "Compartilhar" at bounding box center [554, 21] width 59 height 12
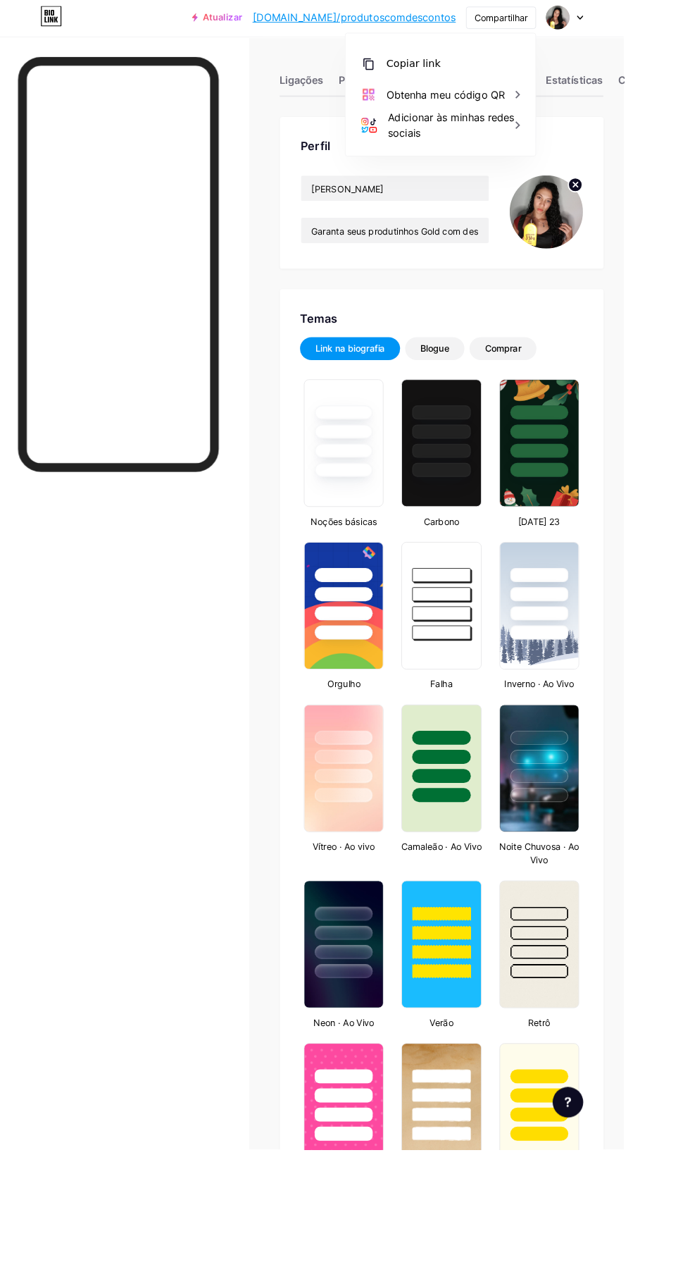
click at [559, 104] on font "Obtenha meu código QR" at bounding box center [493, 106] width 131 height 14
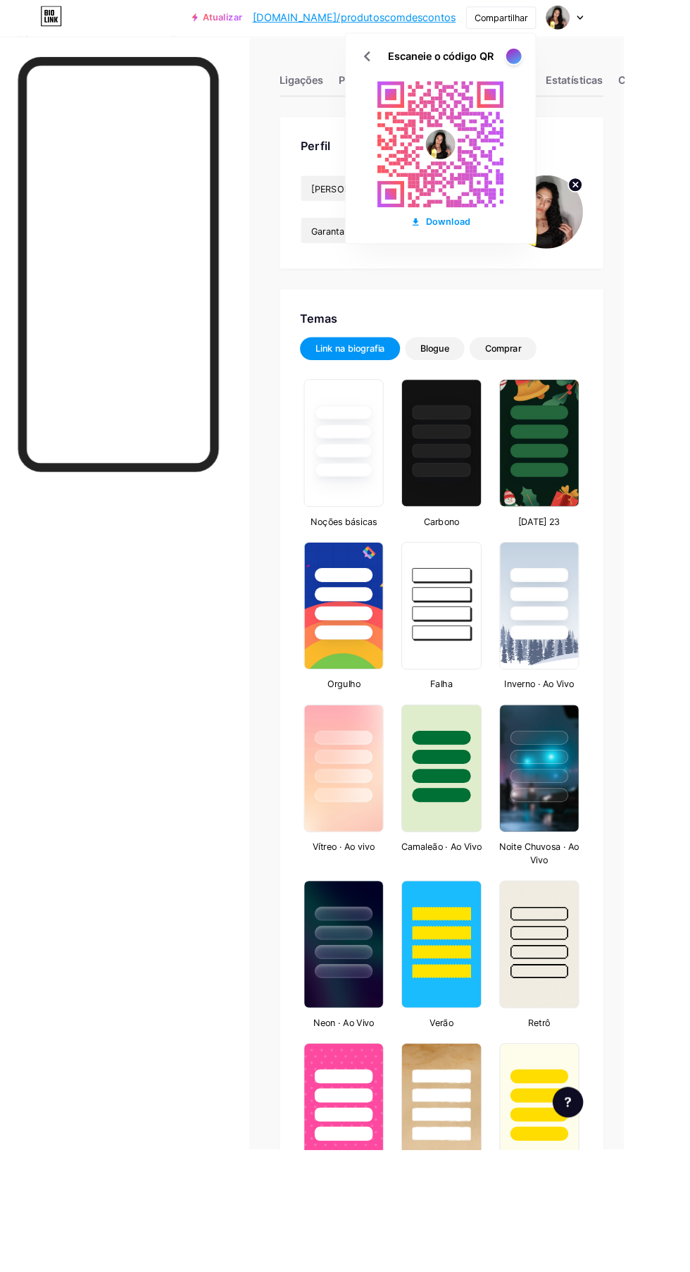
click at [521, 250] on font "Download" at bounding box center [495, 246] width 49 height 12
click at [418, 64] on icon at bounding box center [406, 64] width 23 height 23
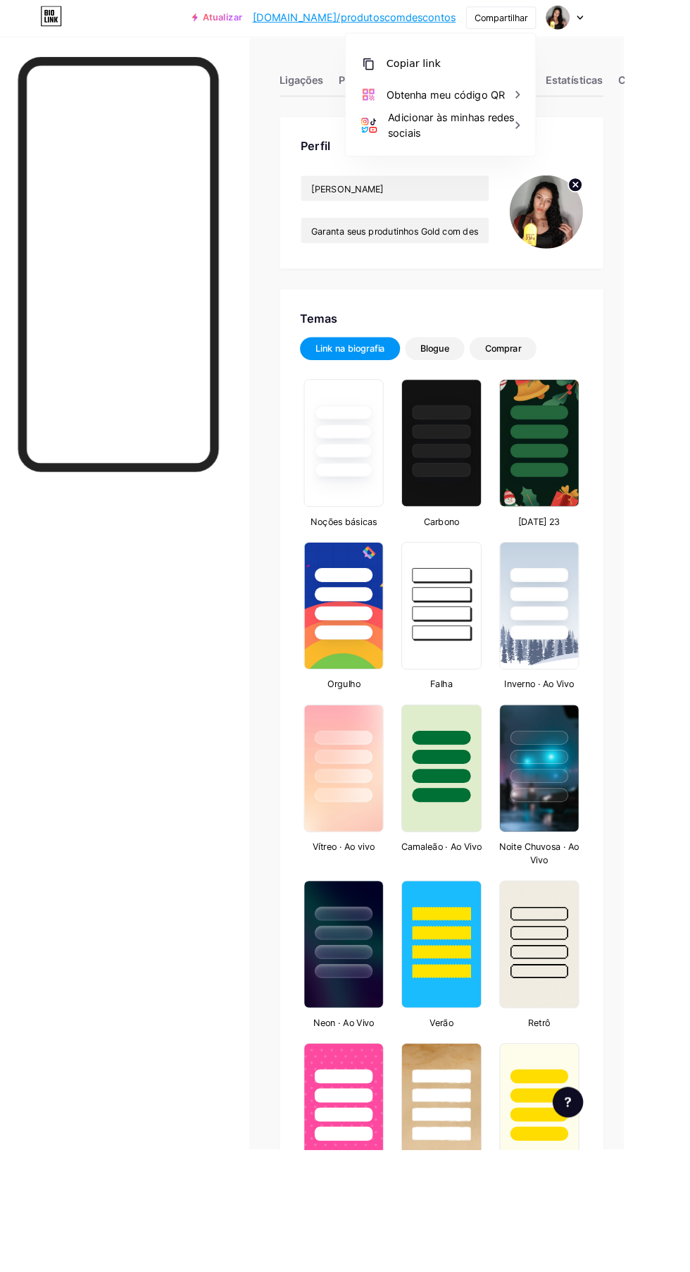
click at [564, 61] on div "Copiar link" at bounding box center [488, 73] width 210 height 34
click at [576, 149] on div "Adicionar às minhas redes sociais" at bounding box center [502, 140] width 147 height 34
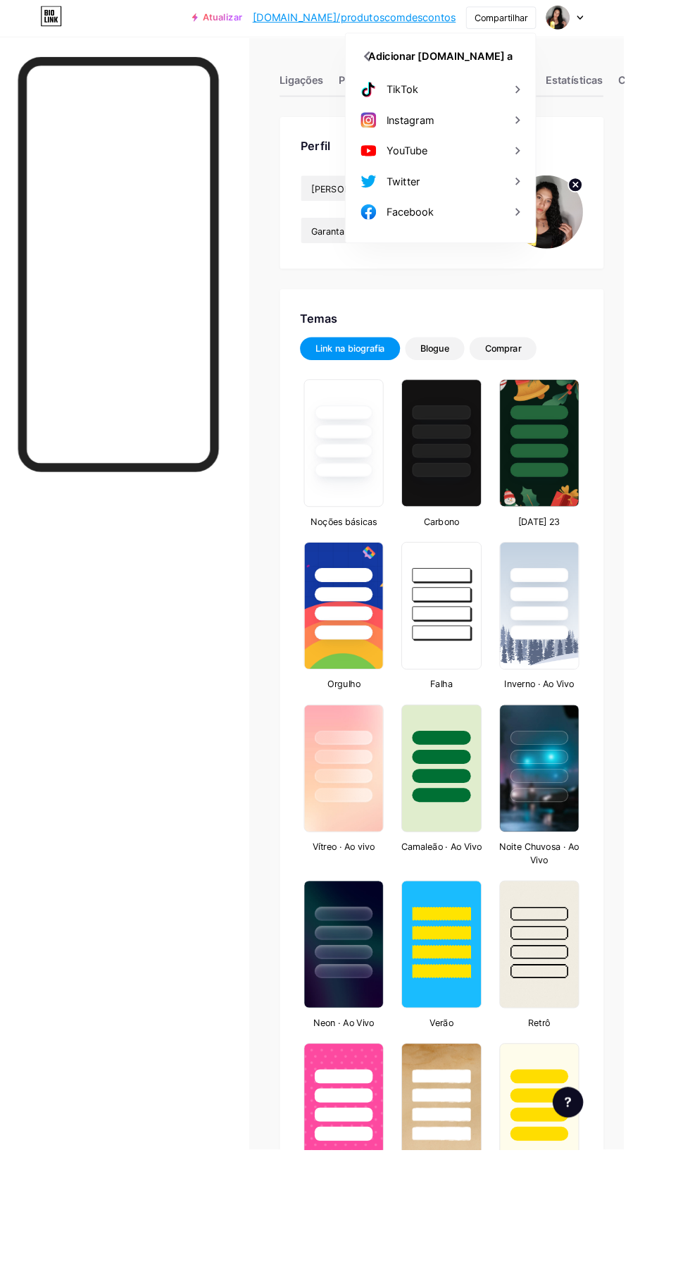
click at [592, 142] on div "Instagram" at bounding box center [488, 135] width 210 height 34
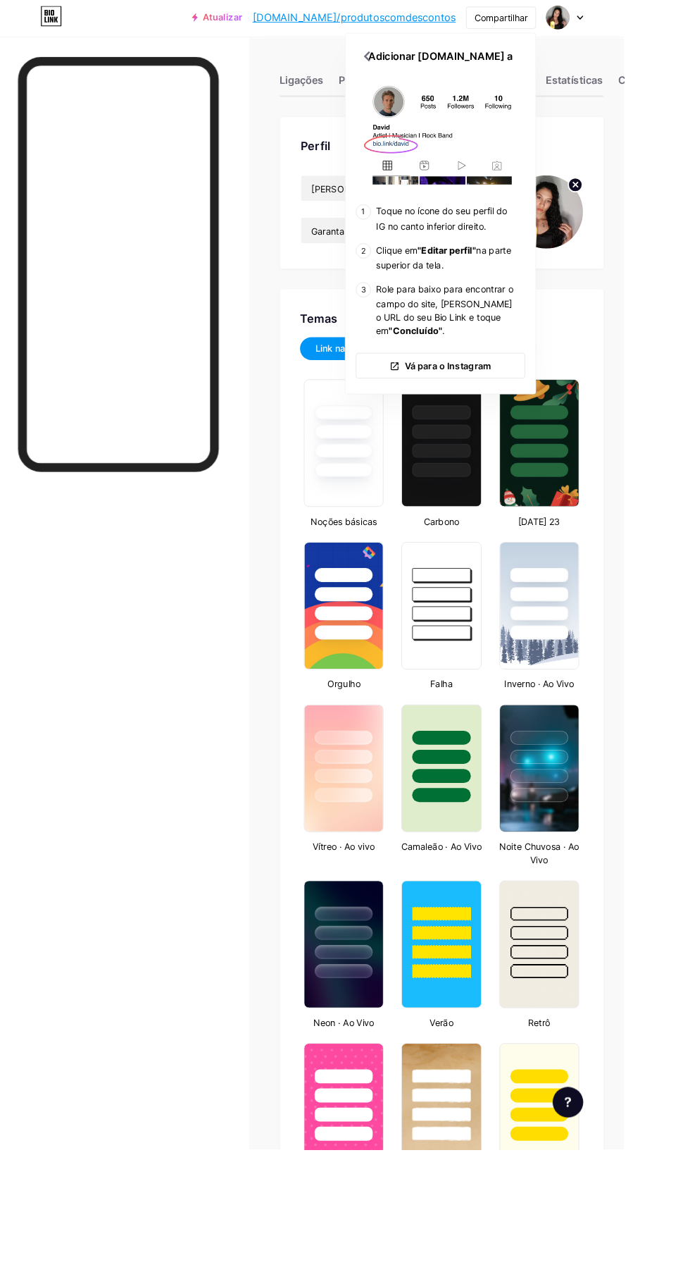
click at [192, 898] on div at bounding box center [131, 689] width 222 height 1249
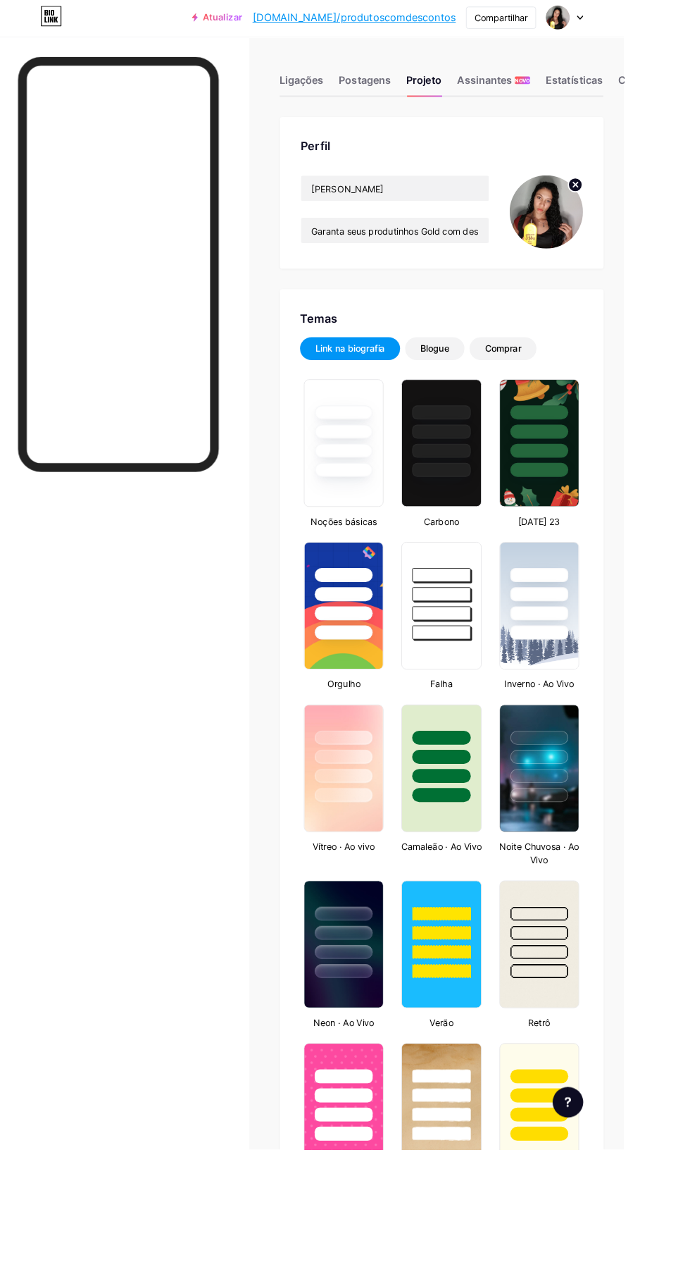
click at [584, 21] on font "Compartilhar" at bounding box center [554, 21] width 59 height 12
click at [576, 139] on div "Adicionar às minhas redes sociais" at bounding box center [502, 140] width 147 height 34
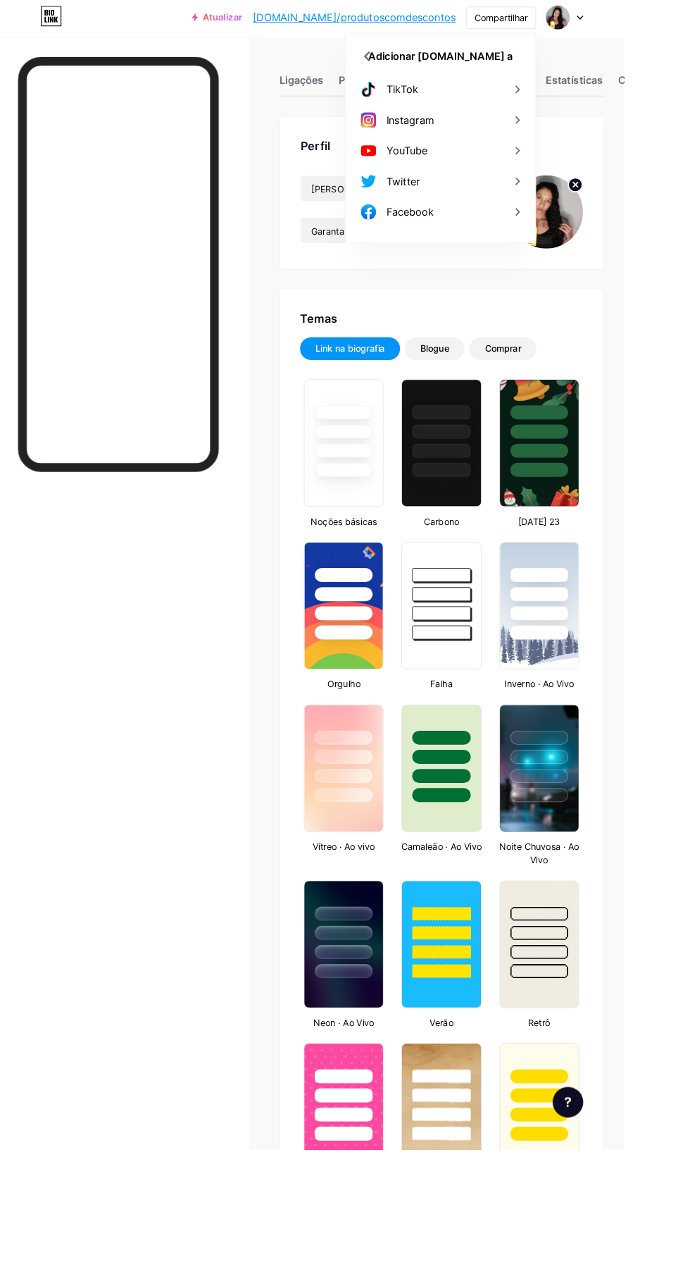
click at [592, 94] on div "TikTok" at bounding box center [488, 101] width 210 height 34
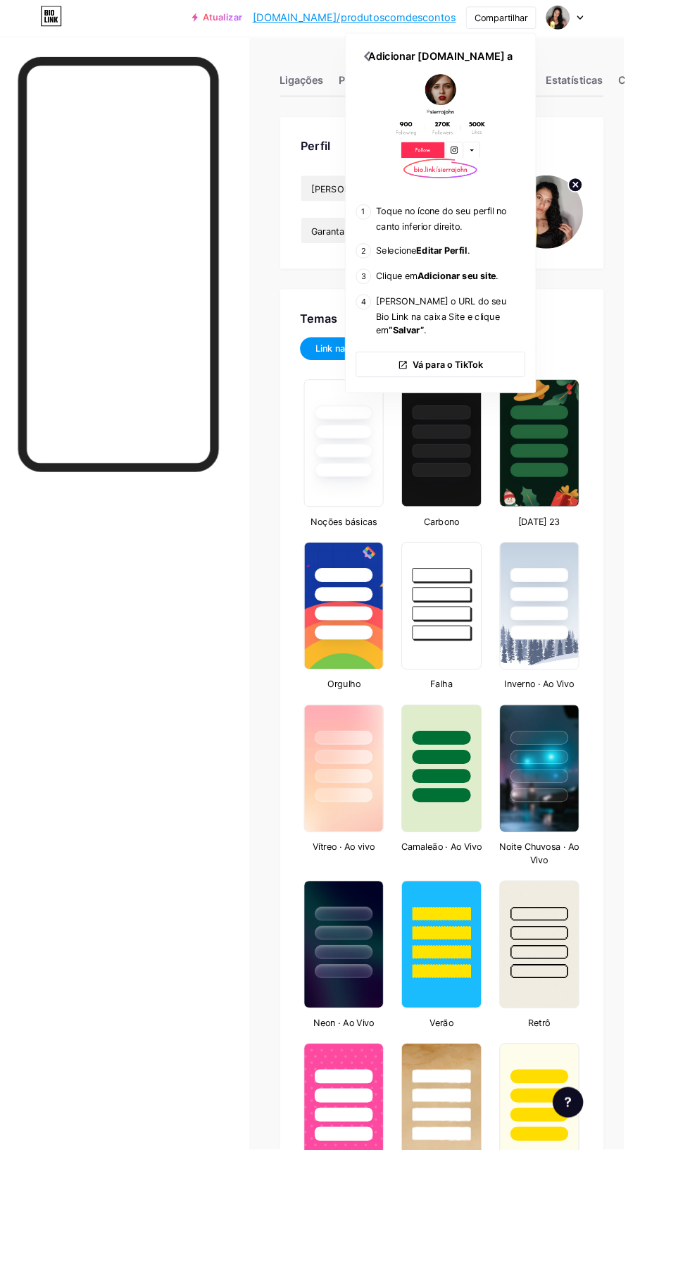
click at [535, 399] on font "Vá para o TikTok" at bounding box center [496, 405] width 78 height 12
